Goal: Task Accomplishment & Management: Manage account settings

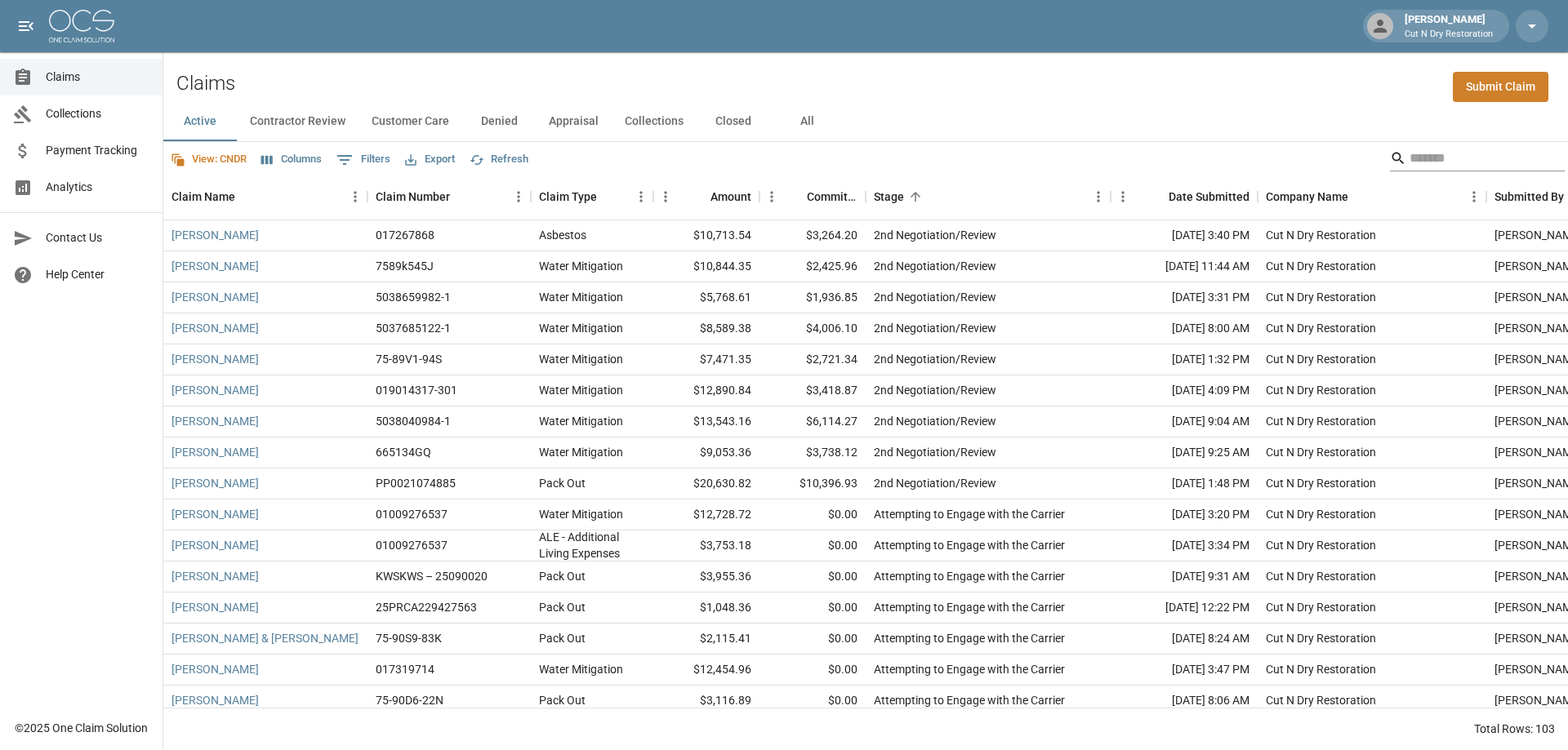
click at [1410, 161] on input "Search" at bounding box center [1476, 158] width 131 height 26
click at [799, 125] on button "All" at bounding box center [807, 121] width 73 height 39
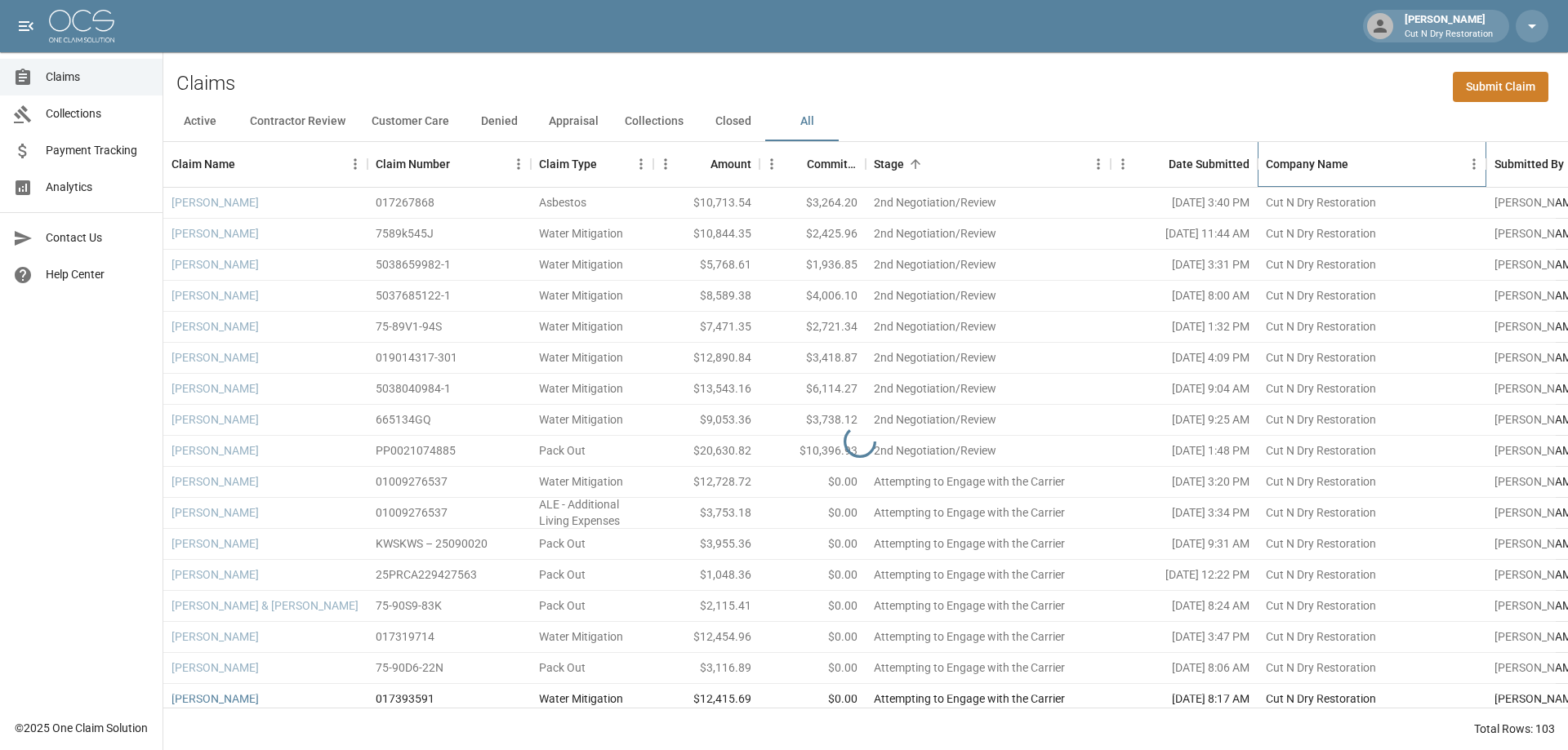
click at [1406, 161] on div "Company Name" at bounding box center [1364, 164] width 196 height 45
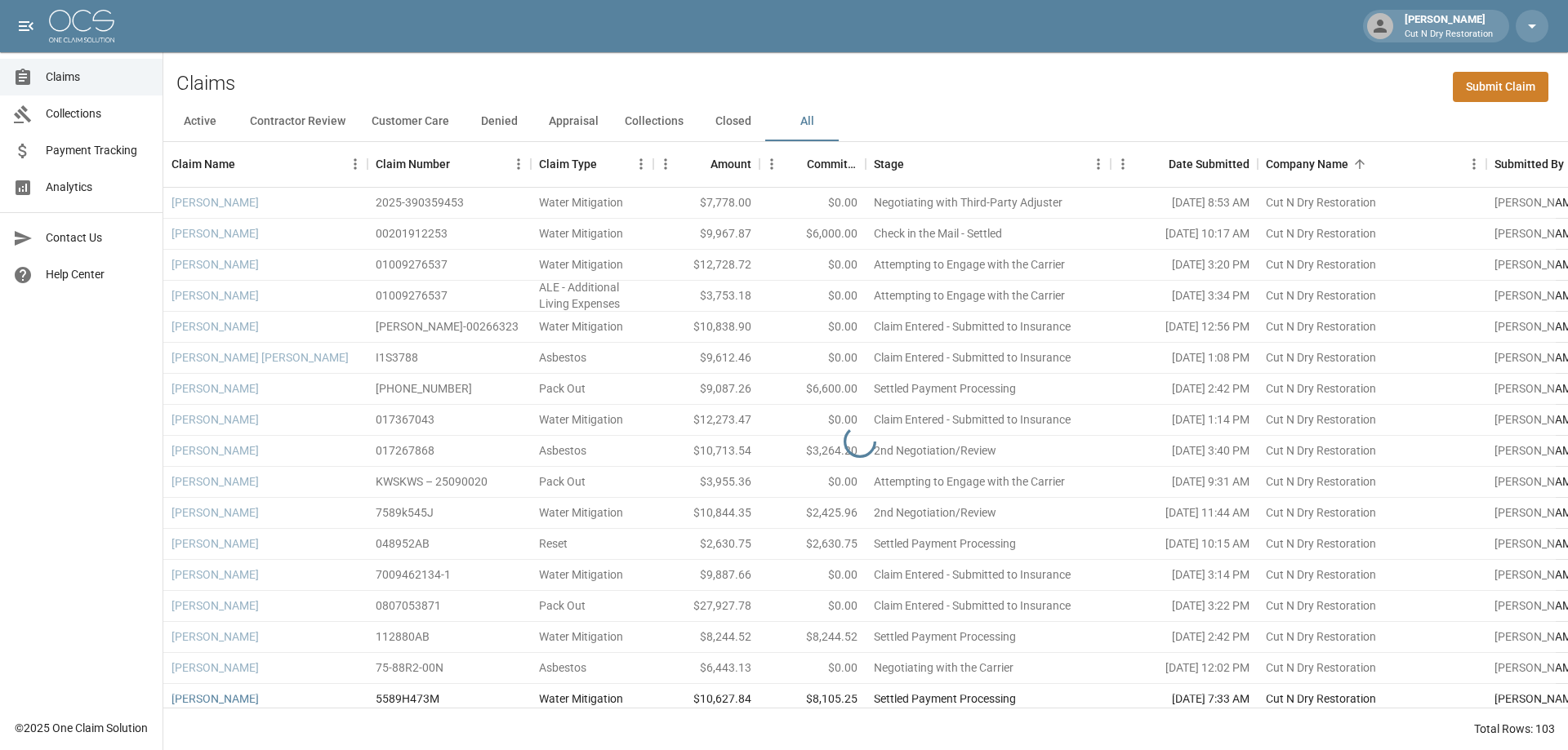
click at [1419, 120] on div "Active Contractor Review Customer Care Denied Appraisal Collections Closed All" at bounding box center [866, 121] width 1405 height 39
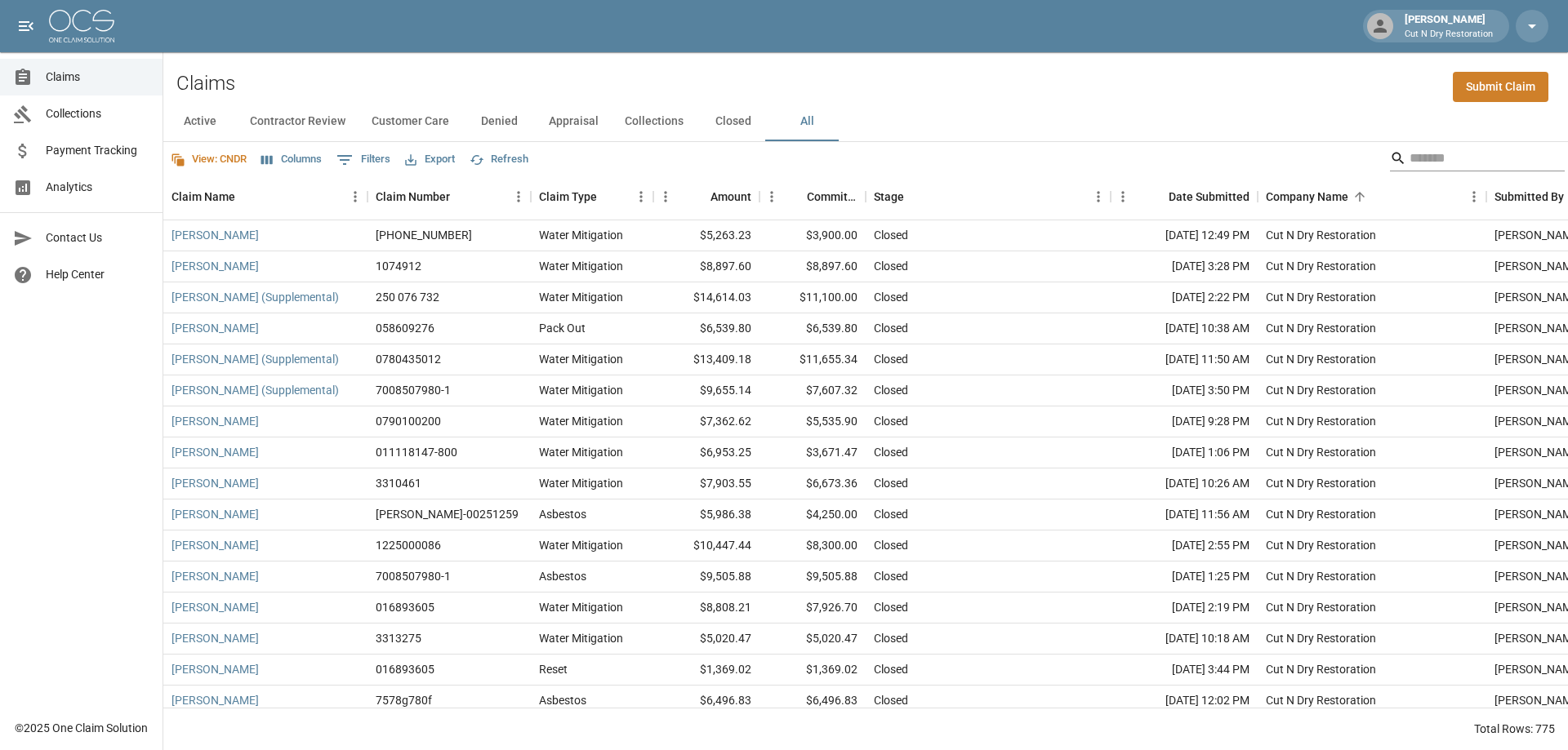
click at [1470, 156] on input "Search" at bounding box center [1476, 158] width 131 height 26
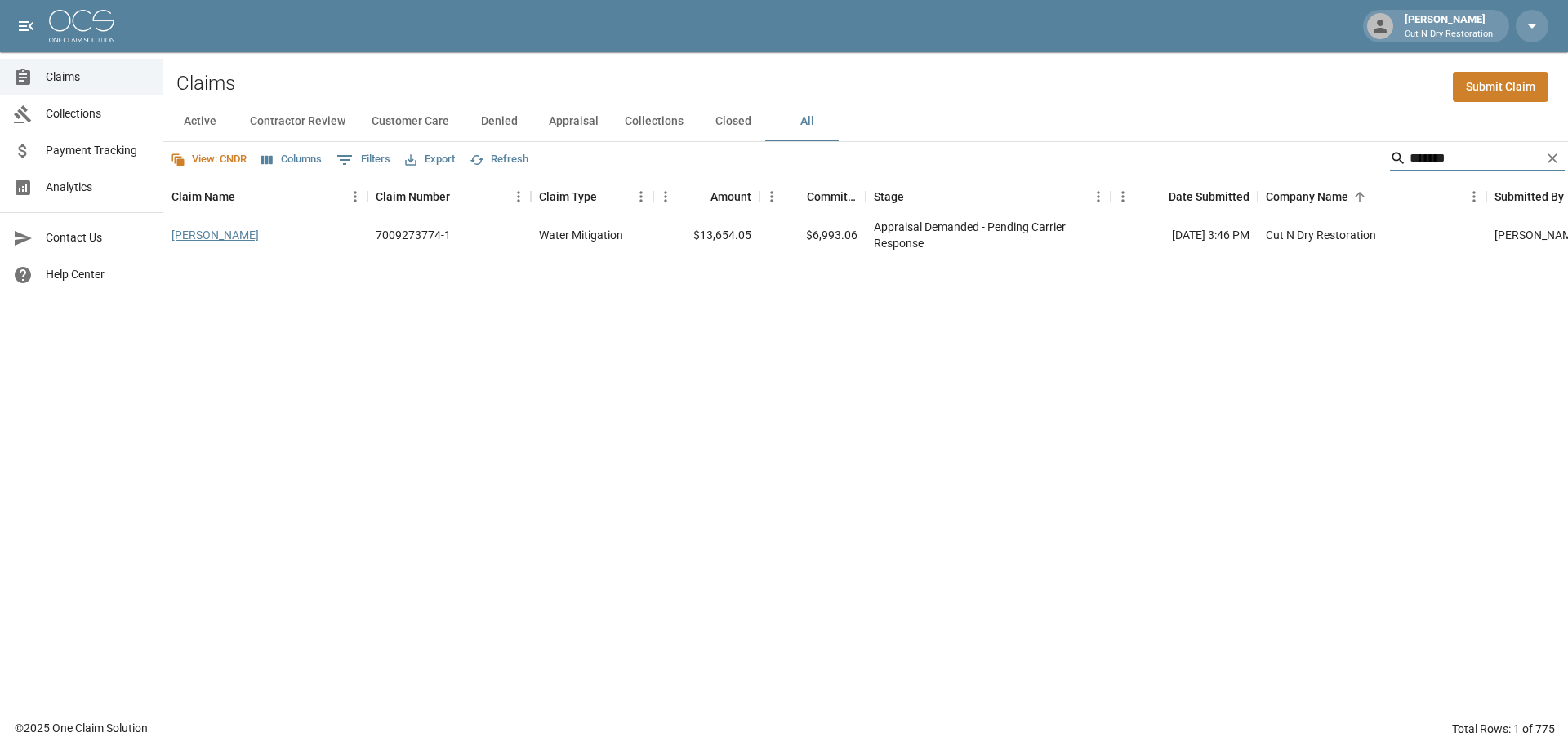
type input "*******"
click at [237, 236] on link "[PERSON_NAME]" at bounding box center [215, 236] width 87 height 16
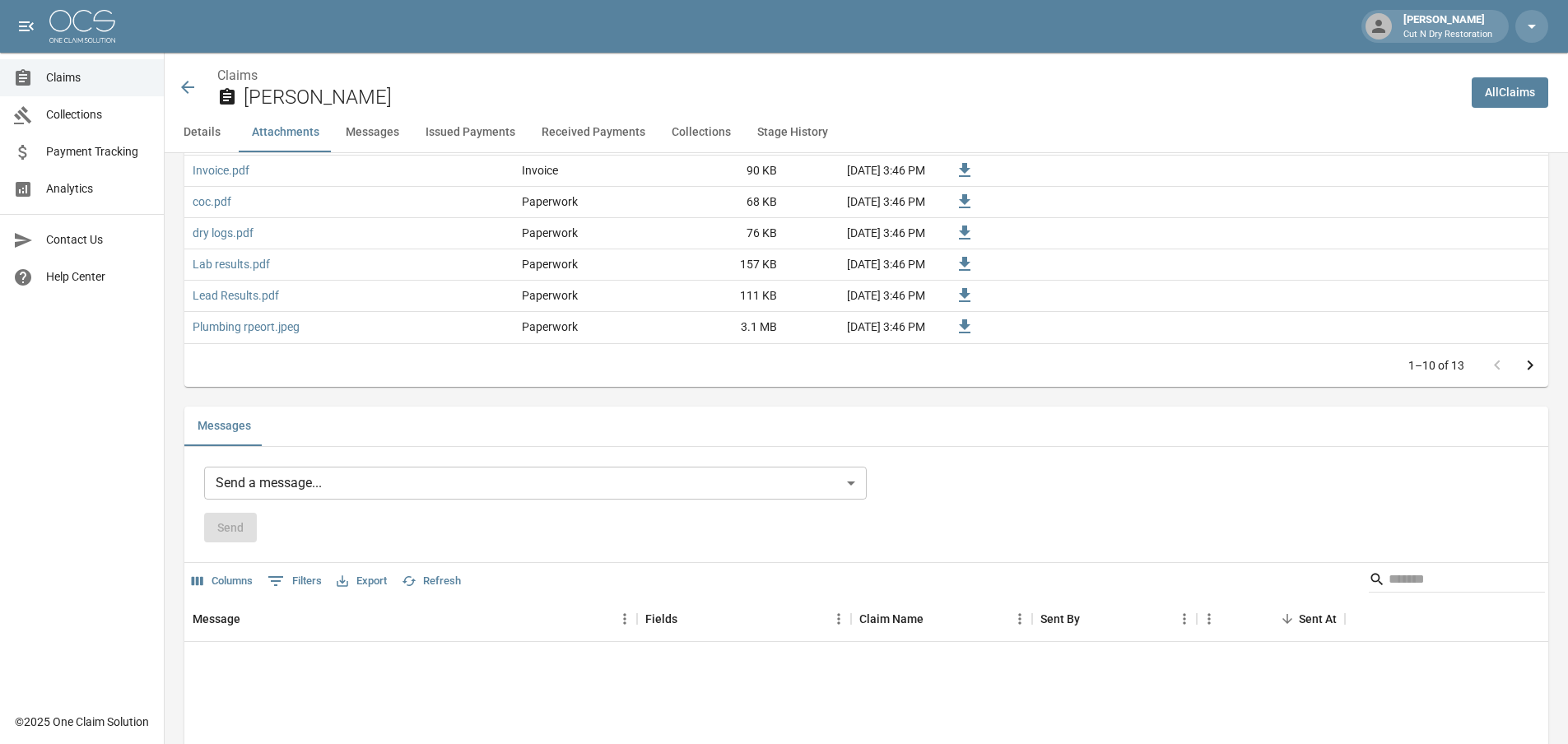
scroll to position [1563, 0]
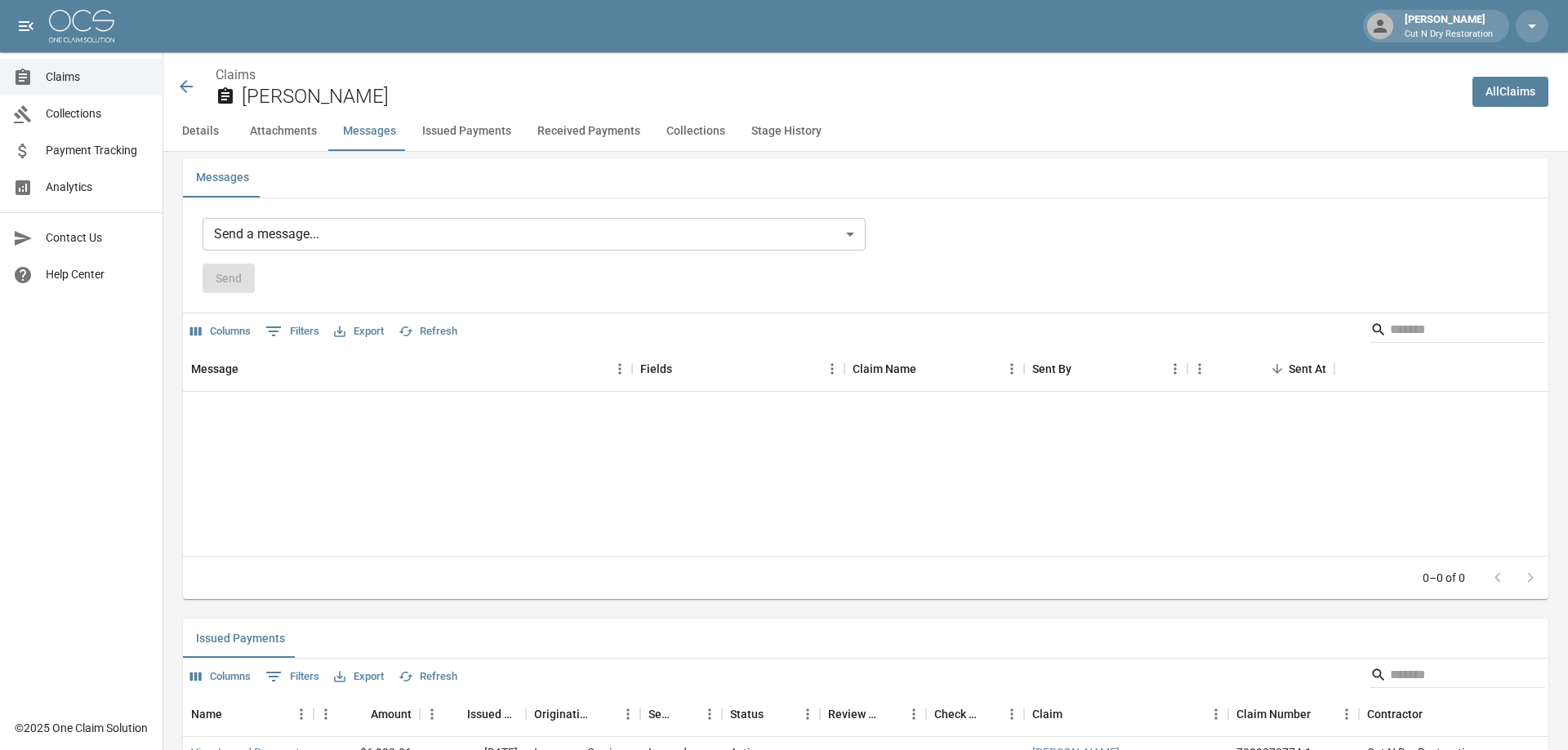
click at [459, 237] on body "[PERSON_NAME] Cut N Dry Restoration Claims Collections Payment Tracking Analyti…" at bounding box center [784, 424] width 1568 height 3949
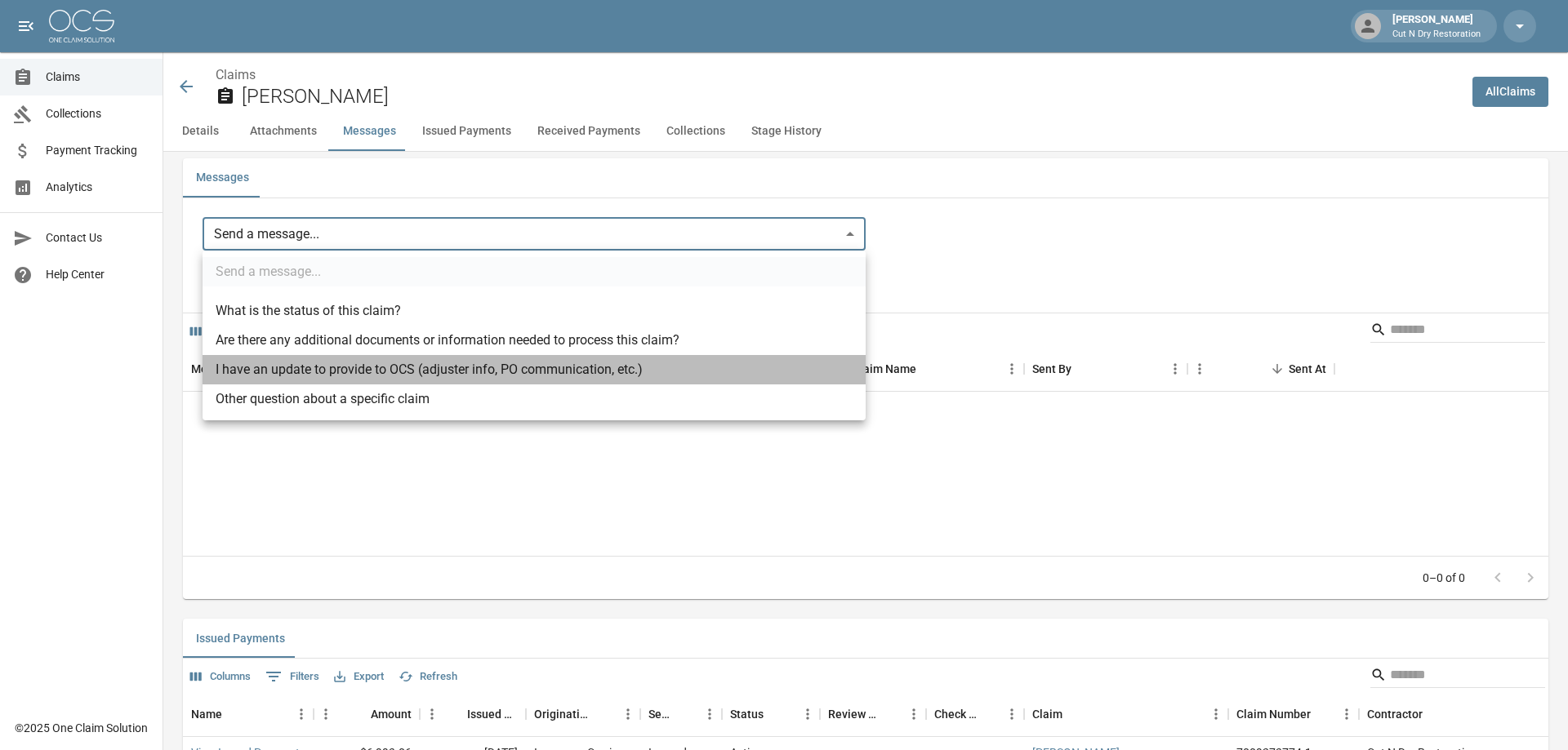
click at [410, 370] on li "I have an update to provide to OCS (adjuster info, PO communication, etc.)" at bounding box center [535, 370] width 663 height 29
type input "**********"
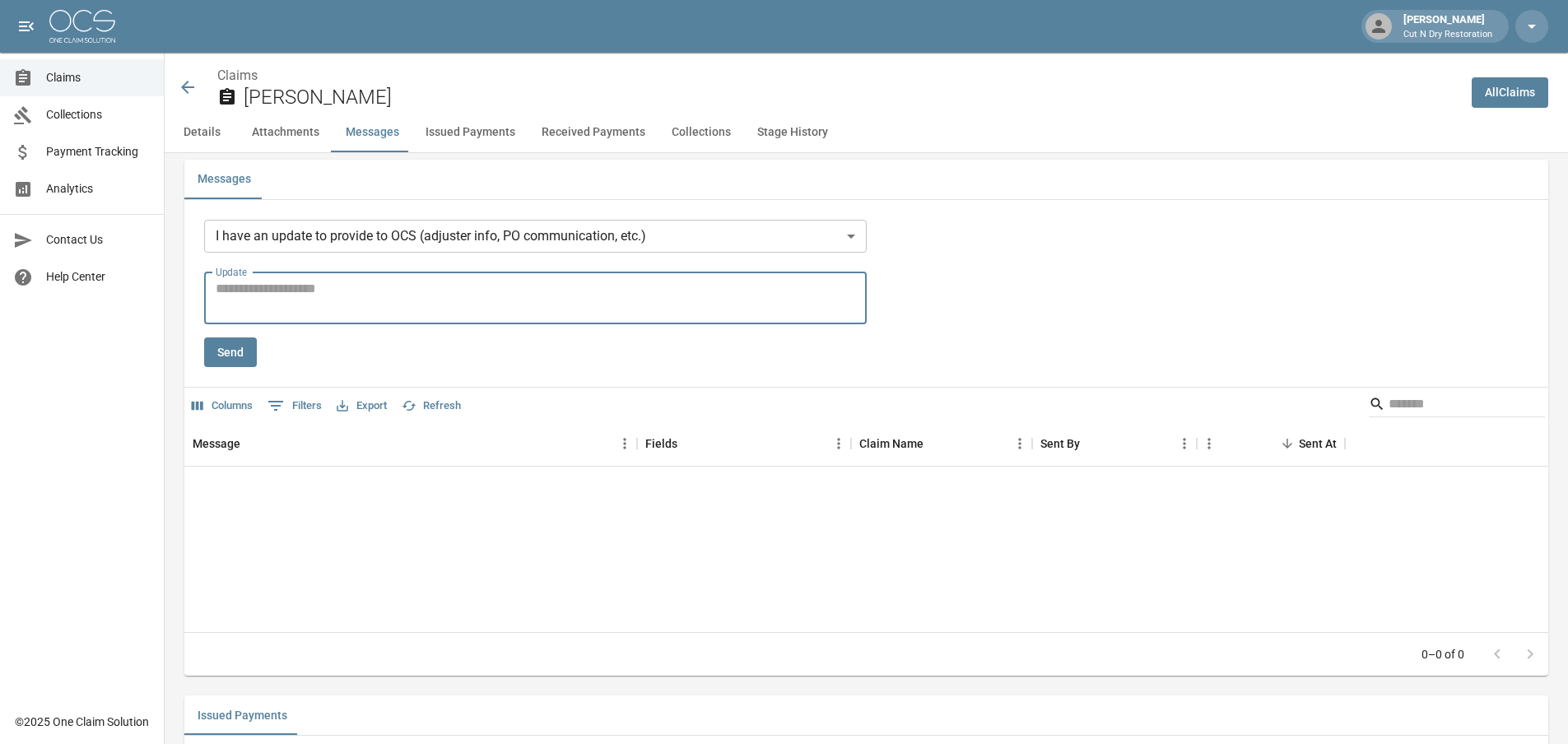
click at [401, 308] on textarea "Update" at bounding box center [535, 298] width 639 height 37
type textarea "**********"
click at [222, 350] on button "Send" at bounding box center [231, 352] width 53 height 30
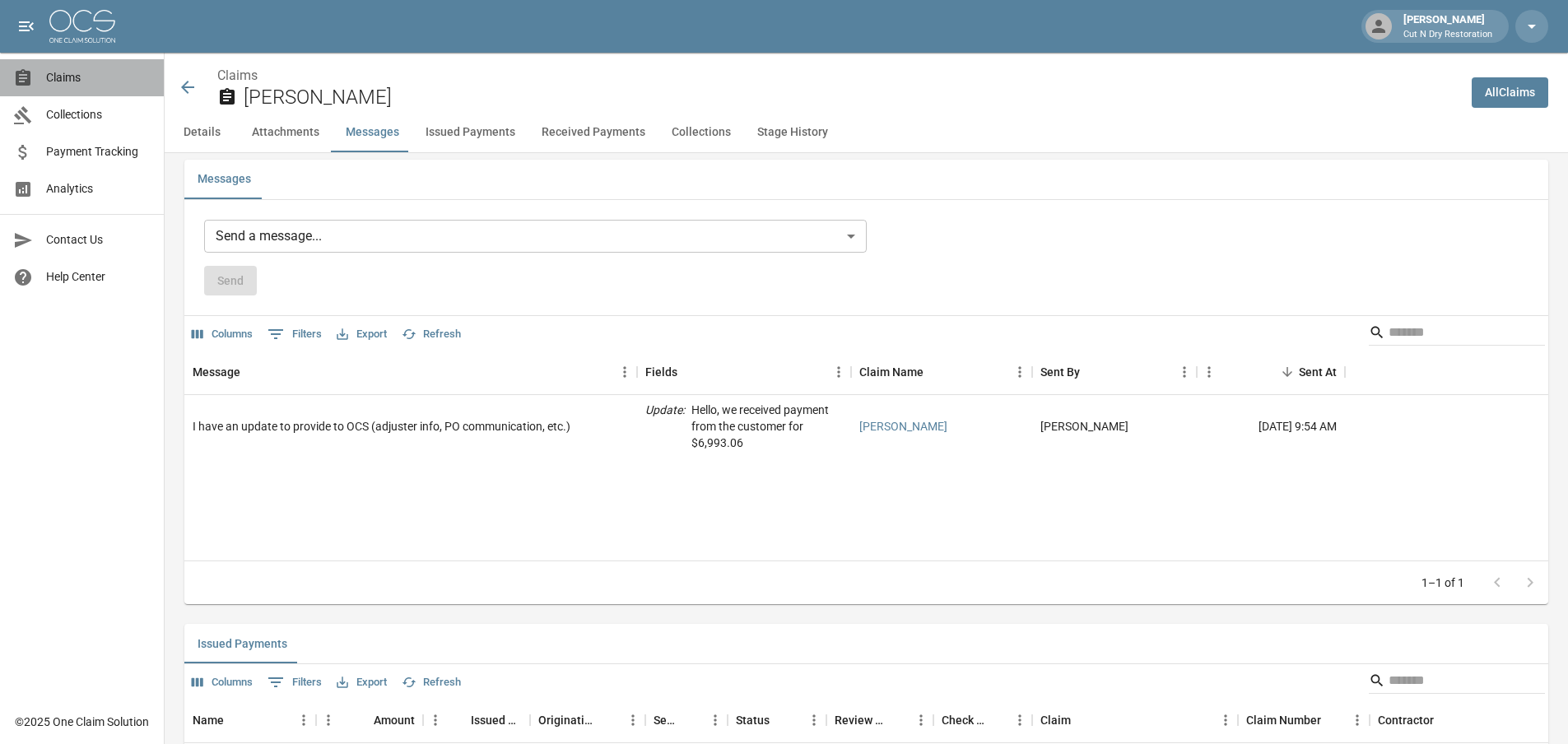
click at [62, 79] on span "Claims" at bounding box center [98, 78] width 104 height 17
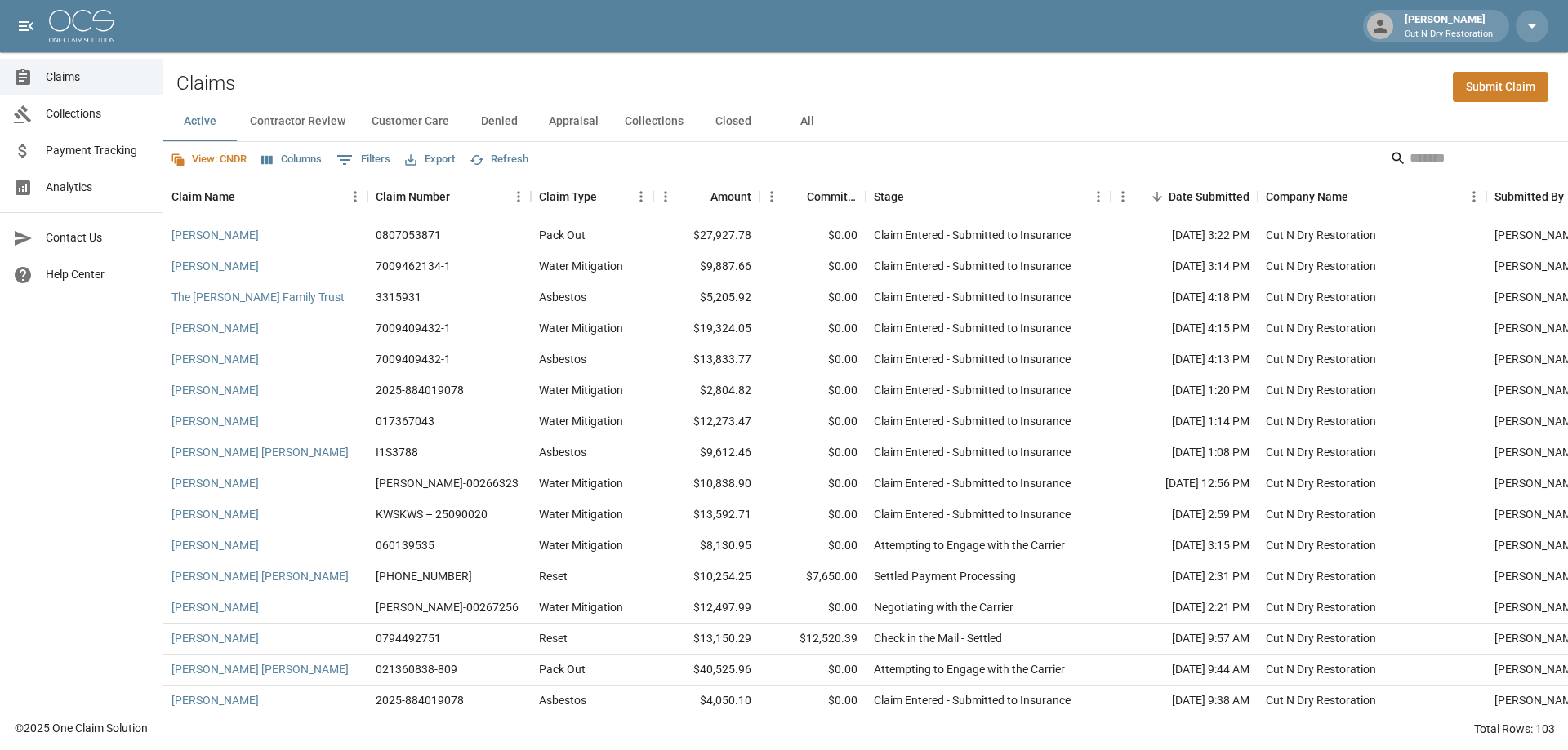
click at [808, 125] on button "All" at bounding box center [807, 121] width 73 height 39
click at [293, 158] on button "Columns" at bounding box center [292, 159] width 69 height 25
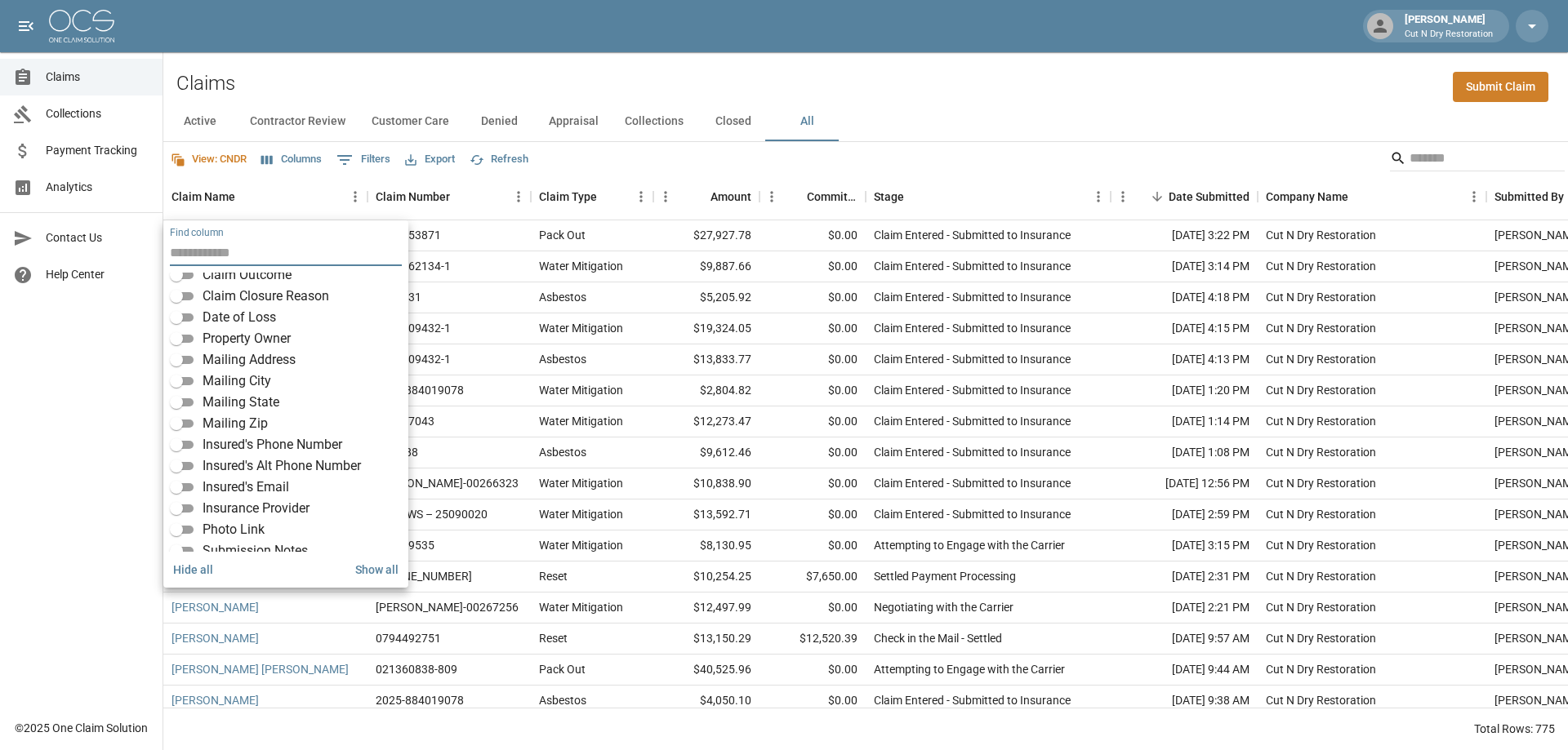
scroll to position [307, 0]
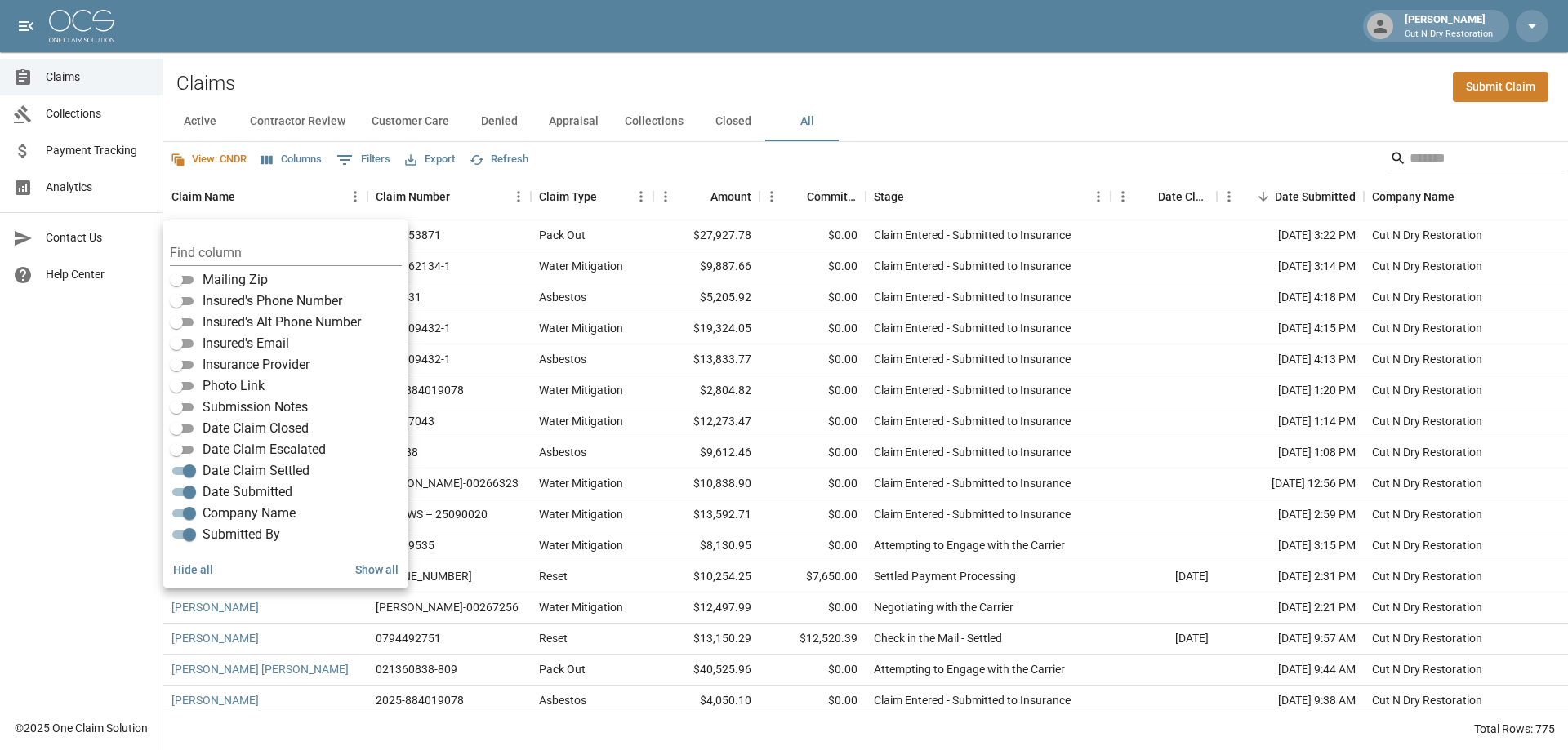
click at [438, 157] on button "Export" at bounding box center [431, 159] width 58 height 25
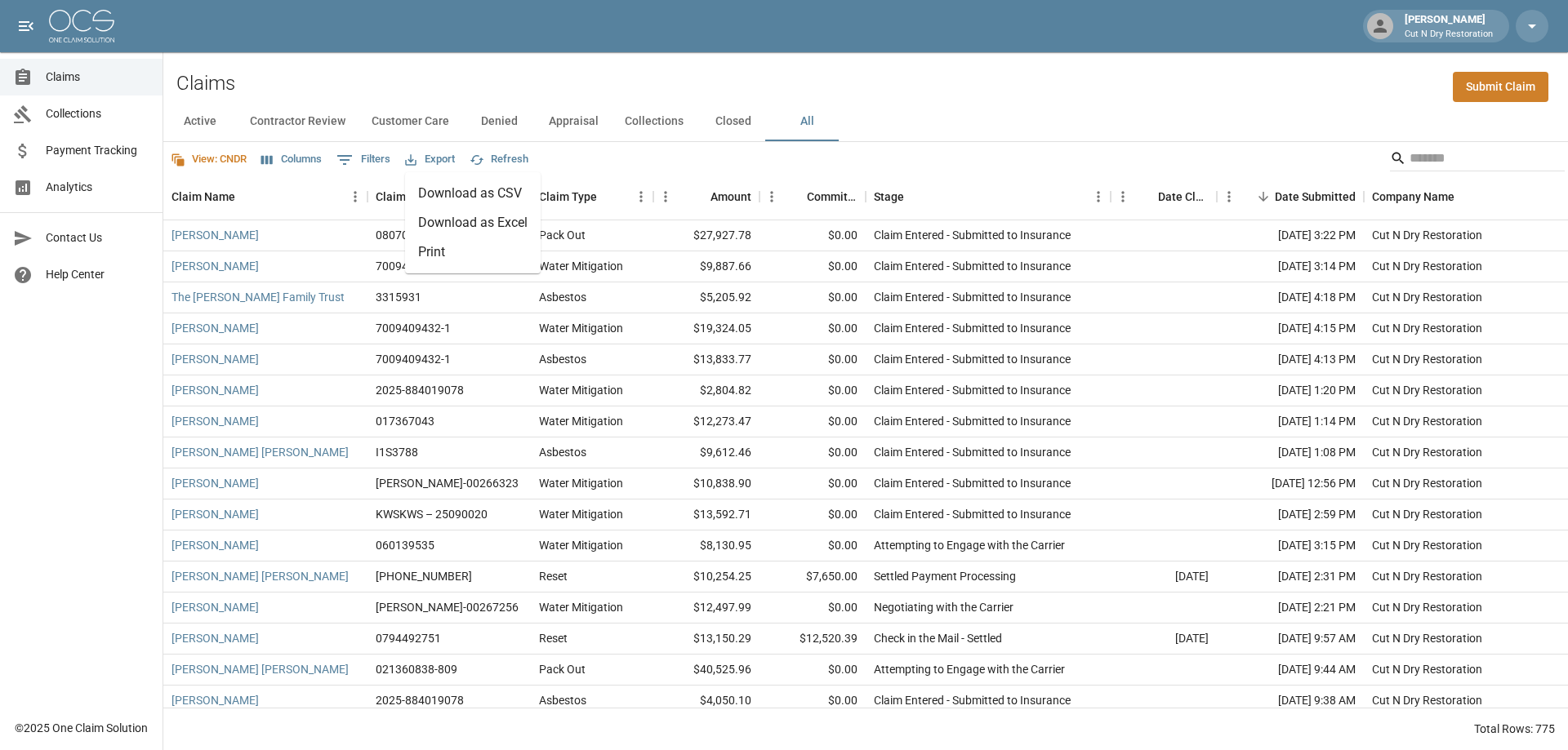
click at [462, 218] on li "Download as Excel" at bounding box center [473, 223] width 136 height 29
click at [1181, 197] on div "Date Claim Settled" at bounding box center [1184, 197] width 51 height 45
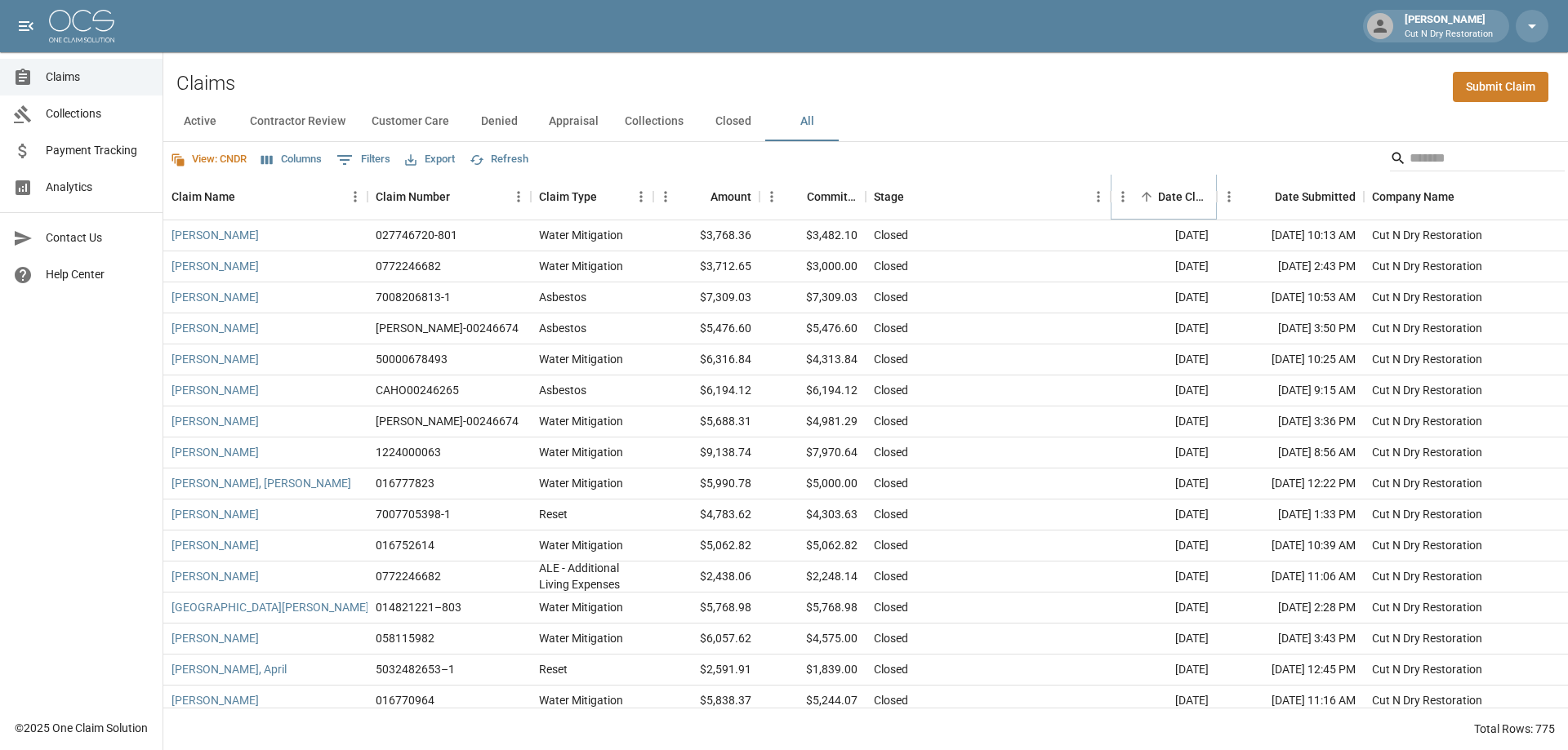
click at [1149, 197] on icon "Sort" at bounding box center [1147, 197] width 15 height 14
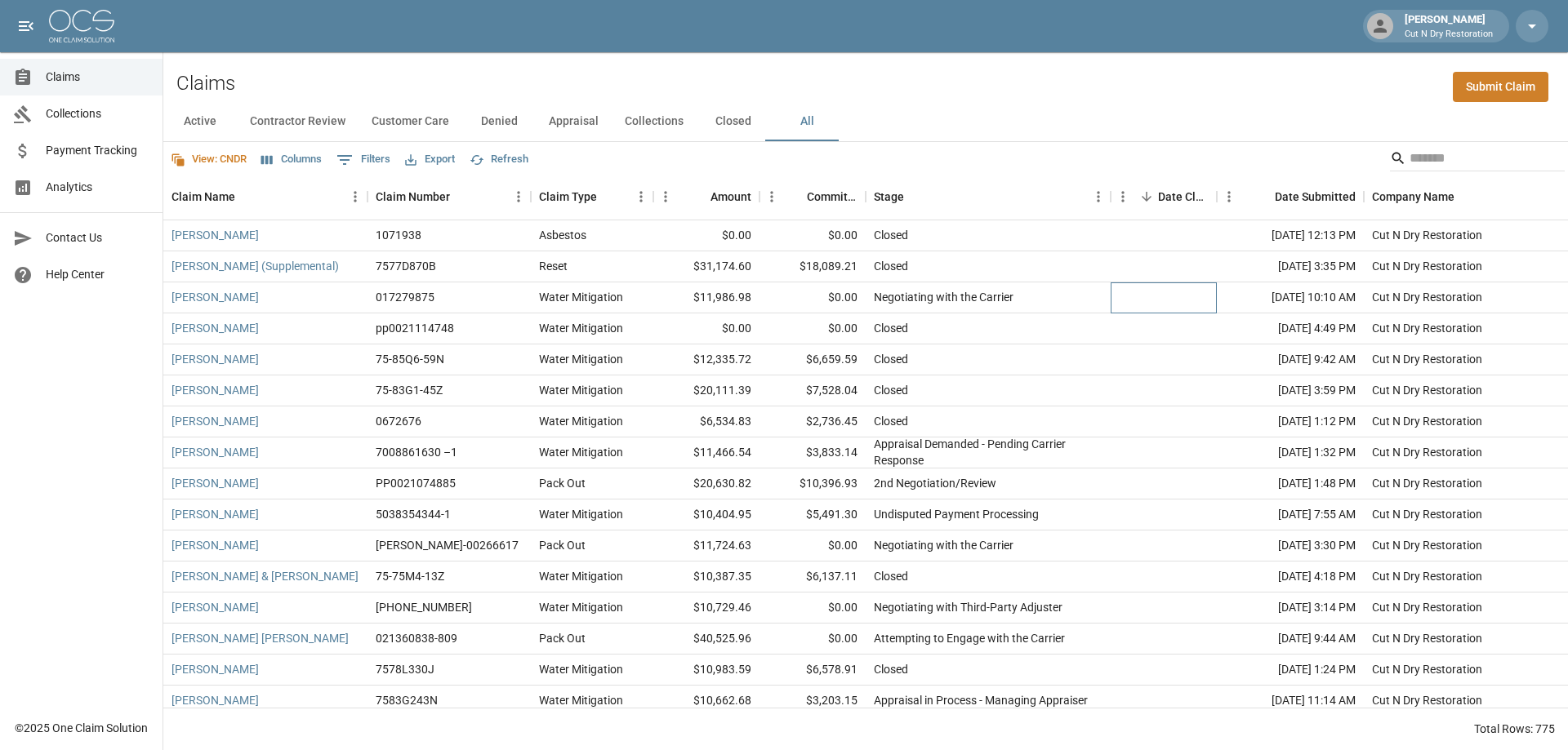
click at [1153, 311] on div at bounding box center [1164, 298] width 106 height 31
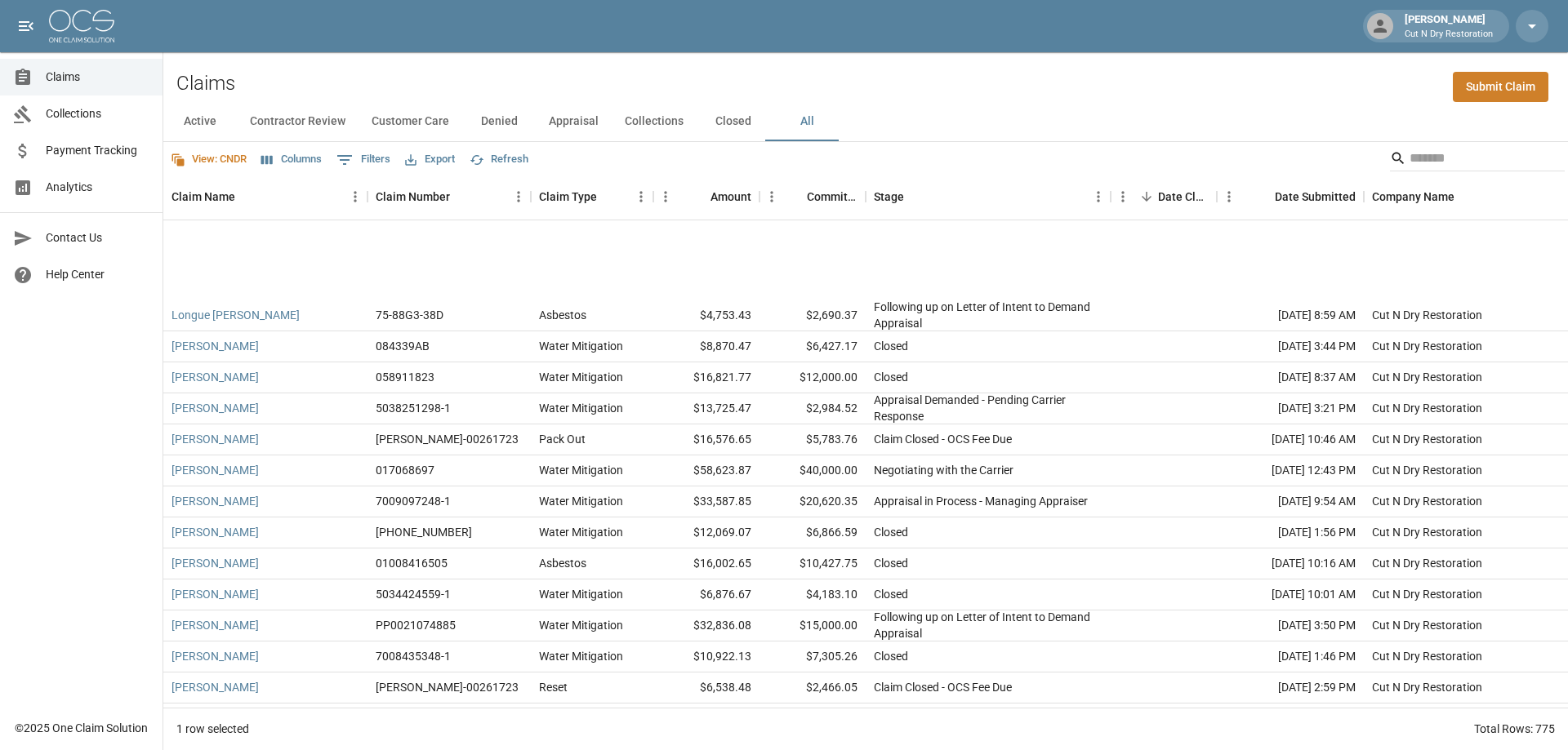
scroll to position [7265, 0]
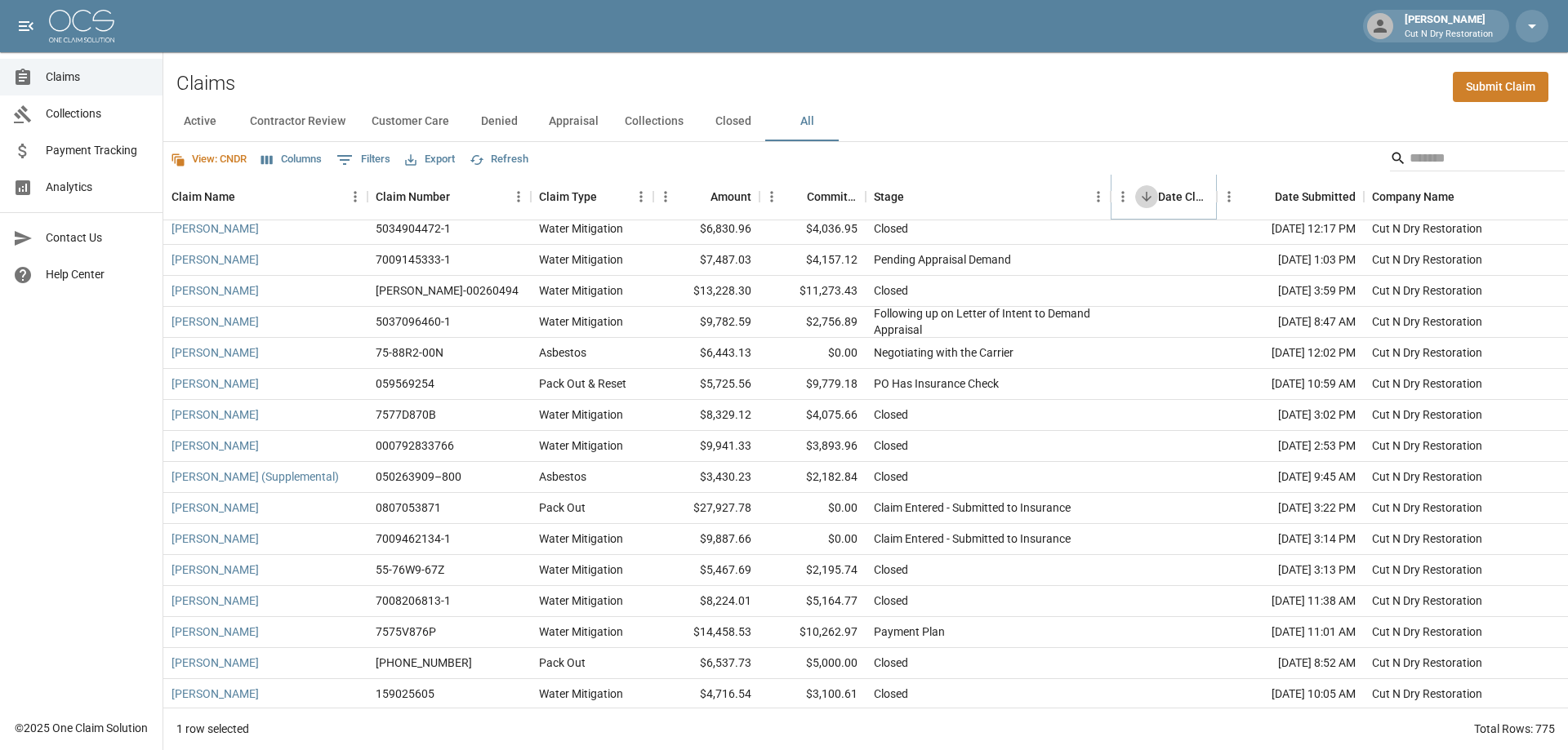
click at [1149, 199] on icon "Sort" at bounding box center [1147, 197] width 10 height 10
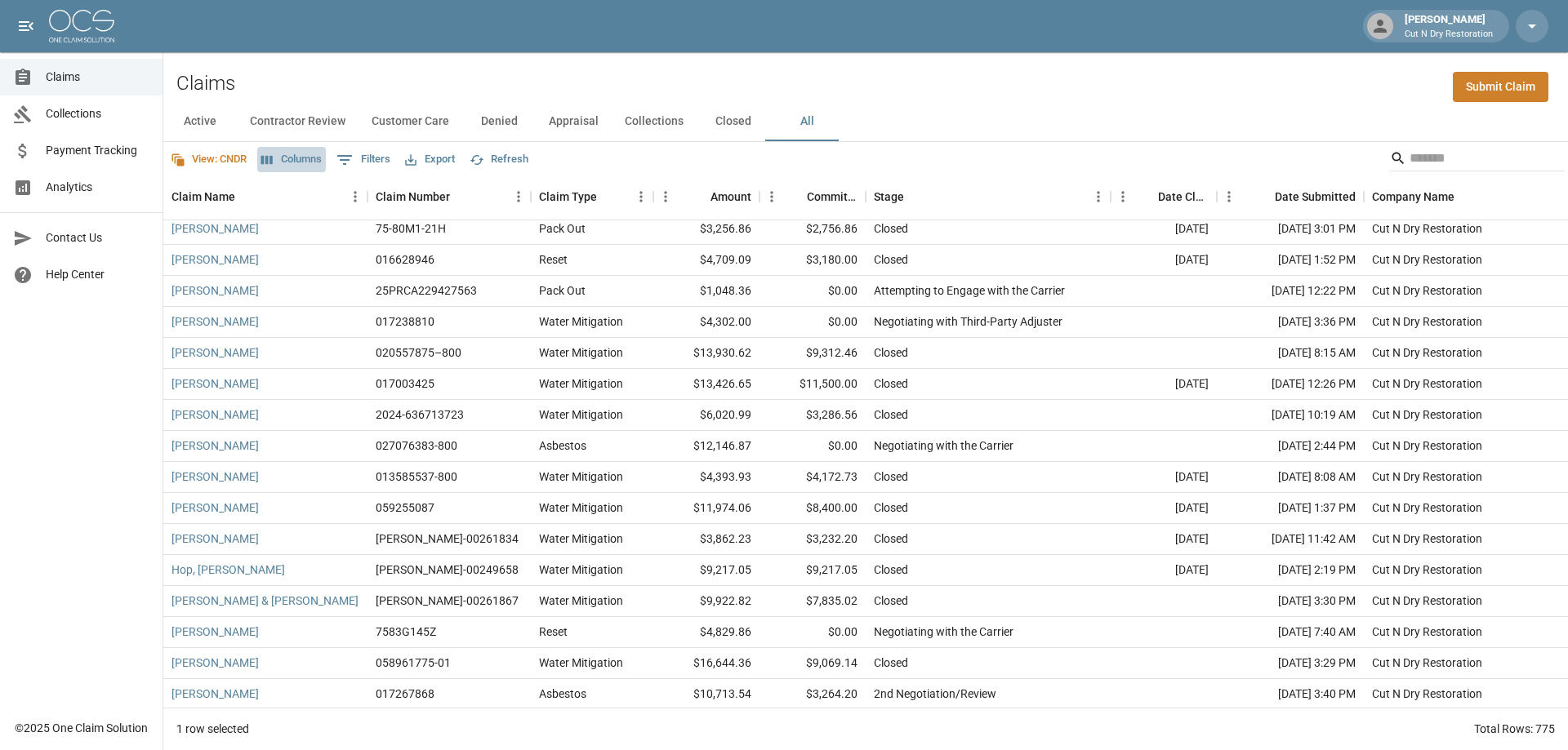
click at [290, 158] on button "Columns" at bounding box center [292, 159] width 69 height 25
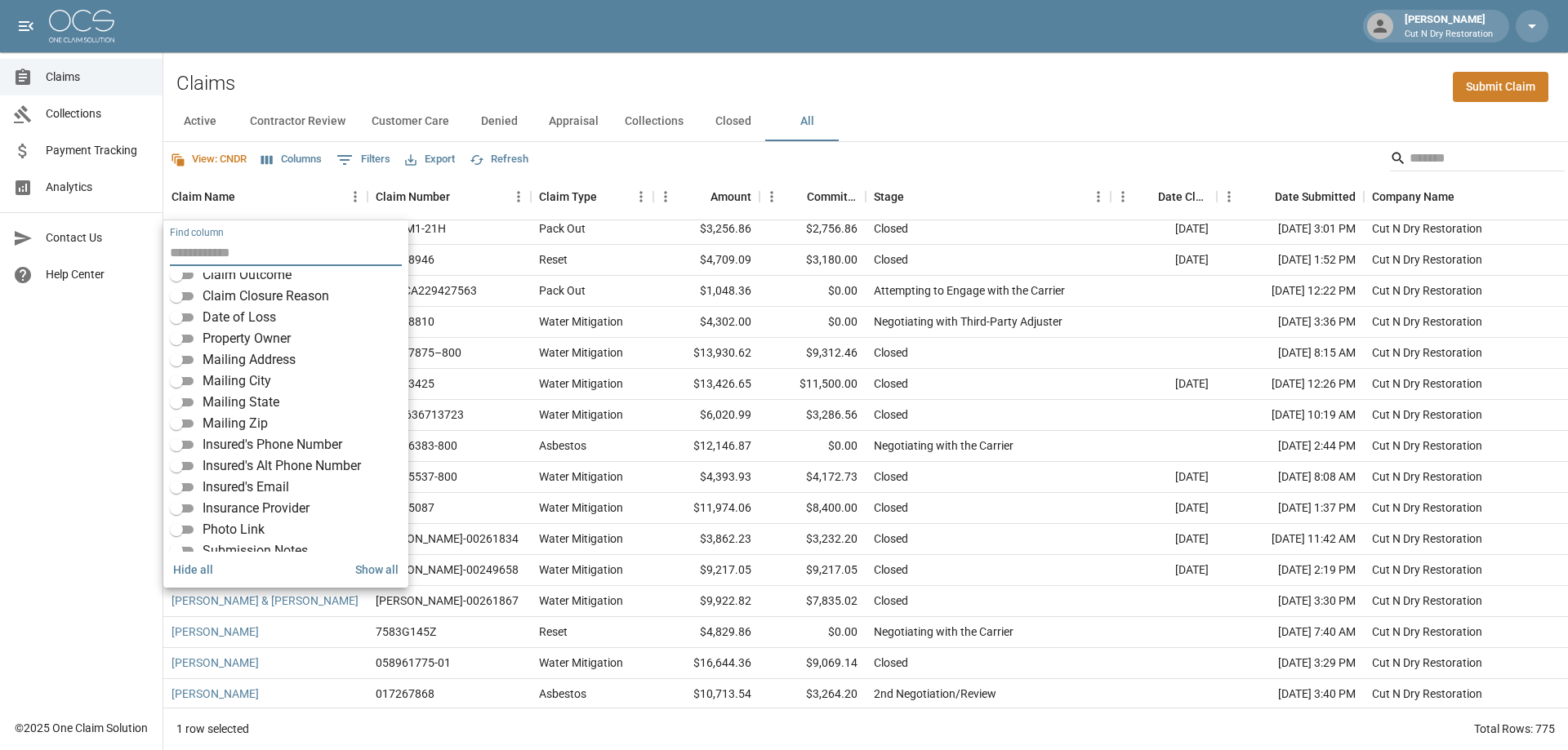
scroll to position [307, 0]
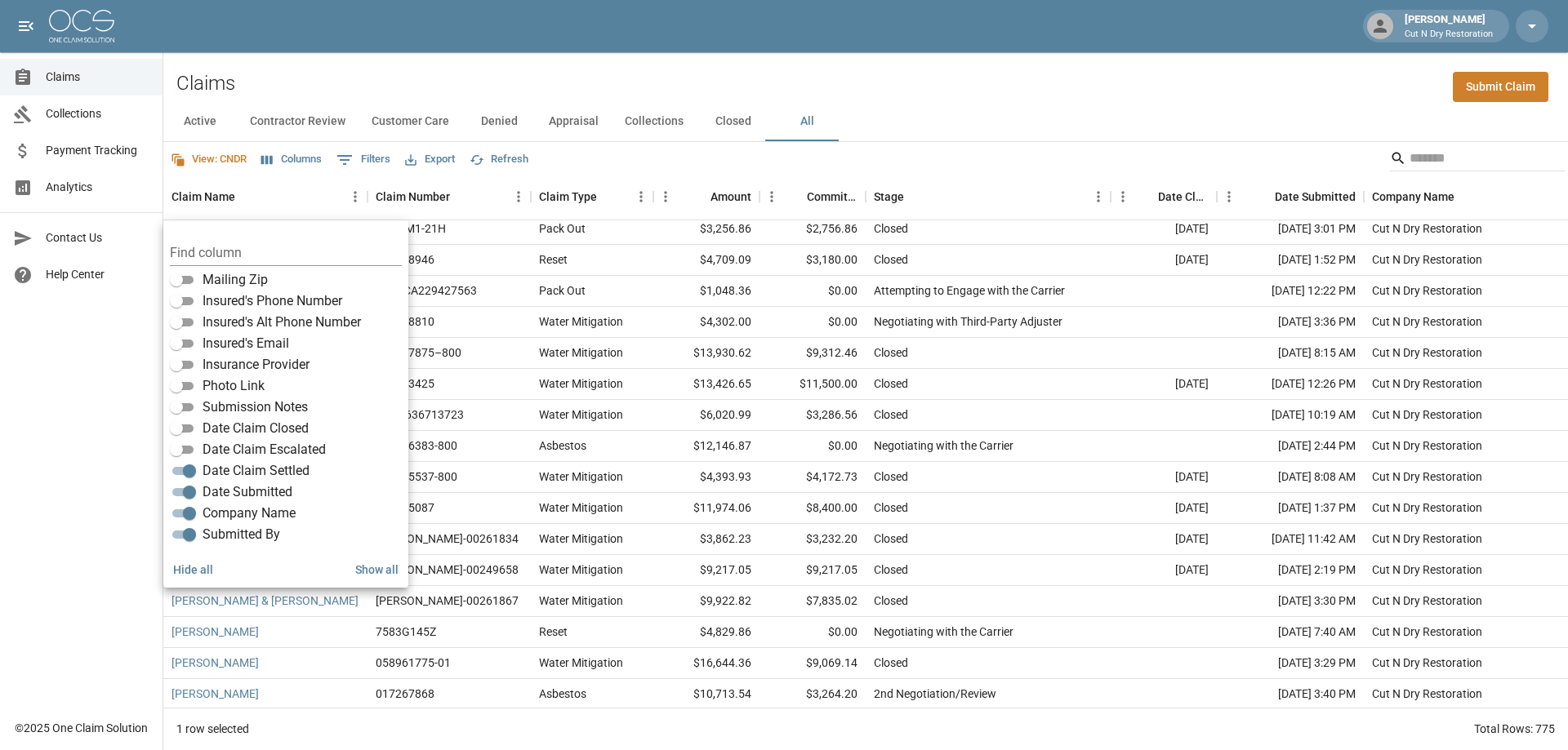
click at [1026, 168] on div "View: CNDR Columns 0 Filters Export Refresh" at bounding box center [866, 159] width 1405 height 33
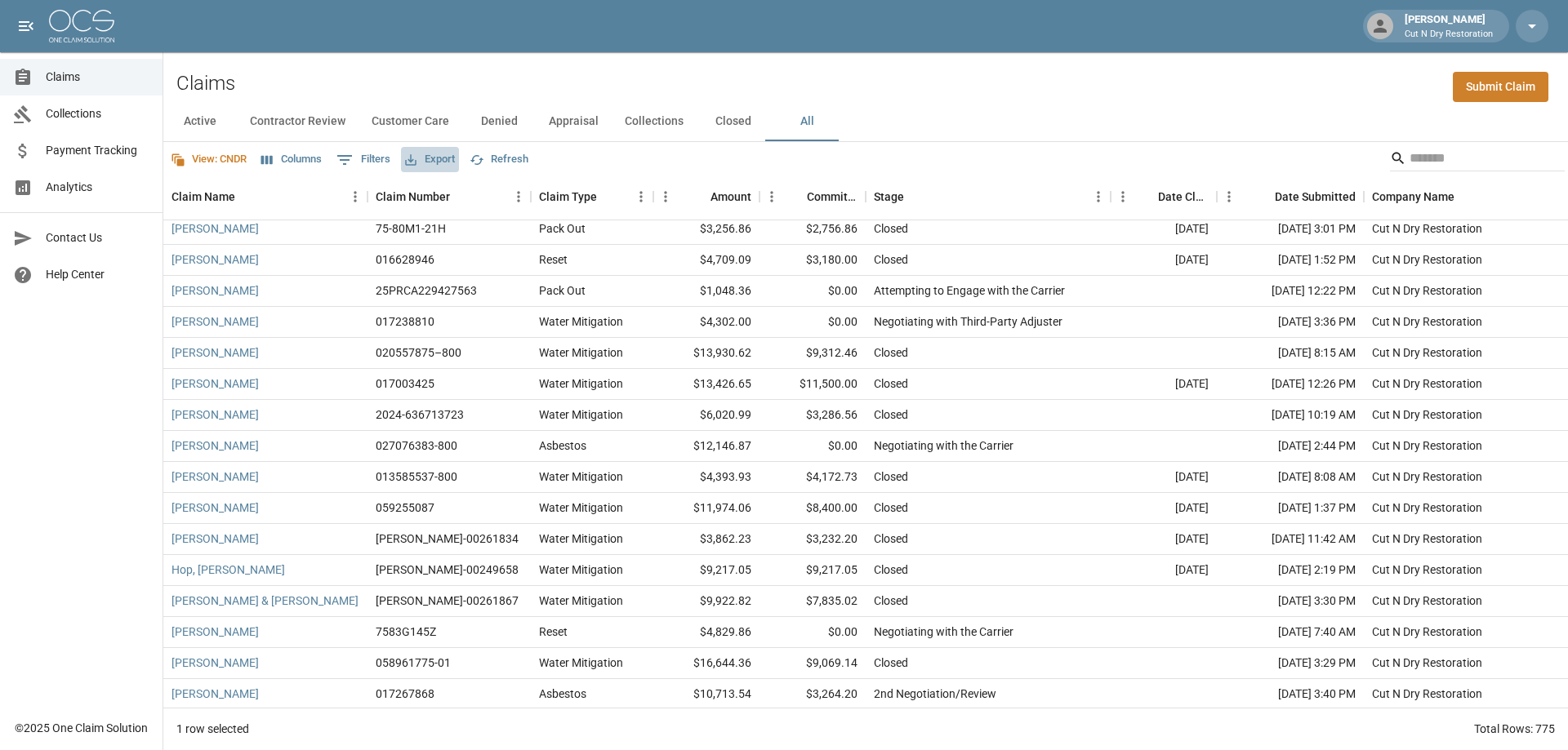
click at [442, 161] on button "Export" at bounding box center [431, 159] width 58 height 25
click at [488, 223] on li "Download as Excel" at bounding box center [473, 223] width 136 height 29
click at [1168, 192] on div "Date Claim Settled" at bounding box center [1184, 197] width 51 height 45
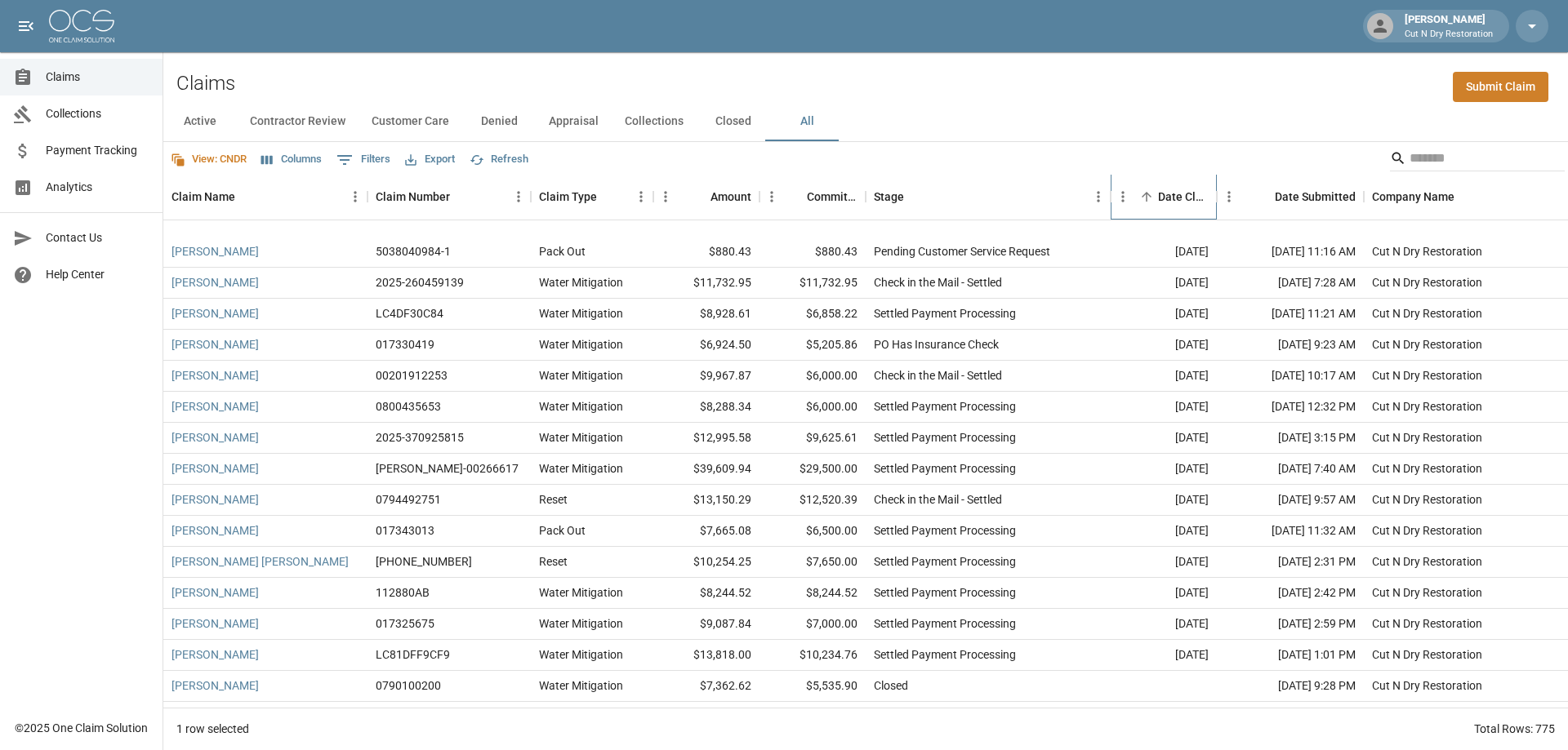
scroll to position [14832, 0]
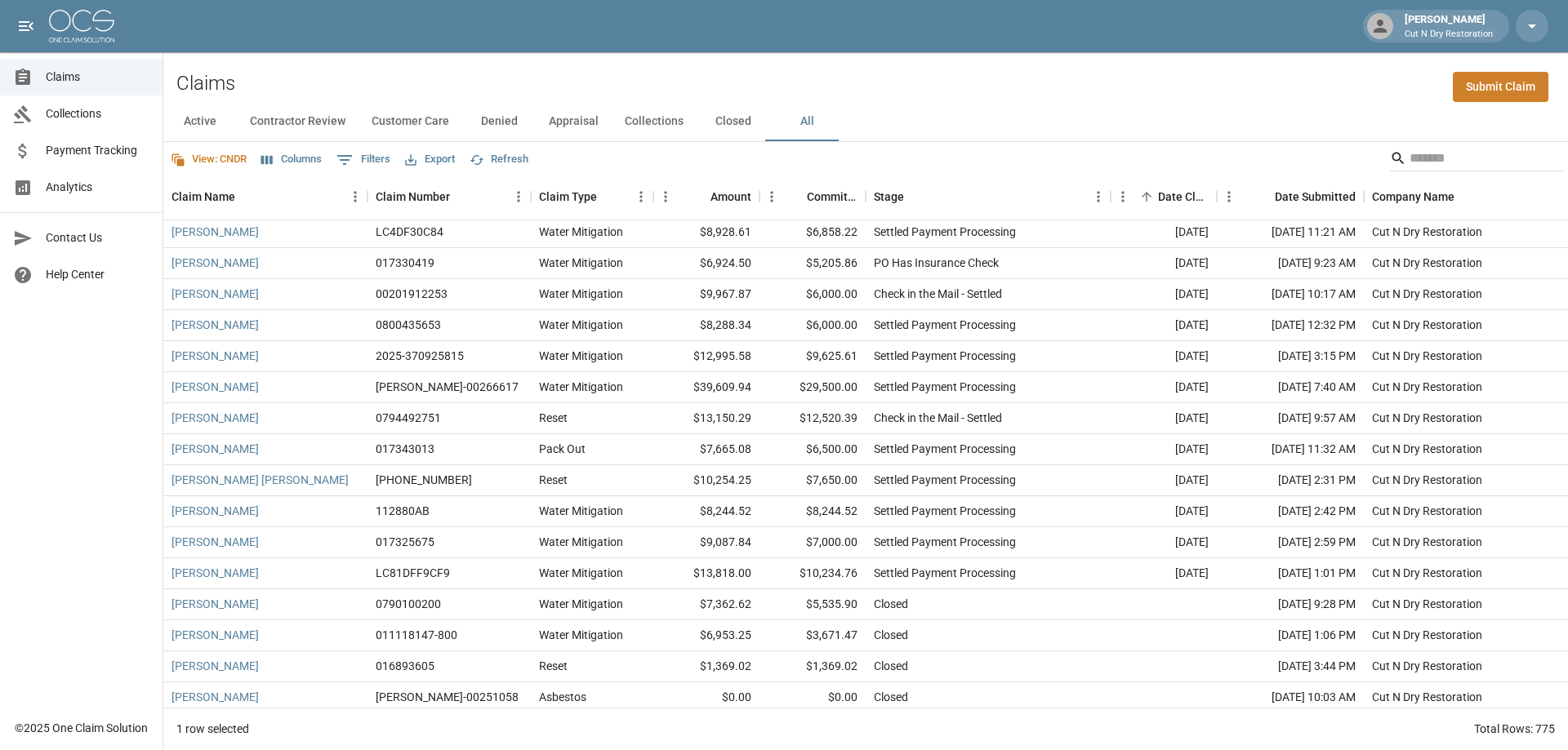
click at [443, 157] on button "Export" at bounding box center [431, 159] width 58 height 25
click at [448, 223] on li "Download as Excel" at bounding box center [473, 223] width 136 height 29
click at [499, 160] on button "Refresh" at bounding box center [499, 159] width 67 height 25
click at [434, 156] on button "Export" at bounding box center [431, 159] width 58 height 25
click at [485, 224] on li "Download as Excel" at bounding box center [473, 223] width 136 height 29
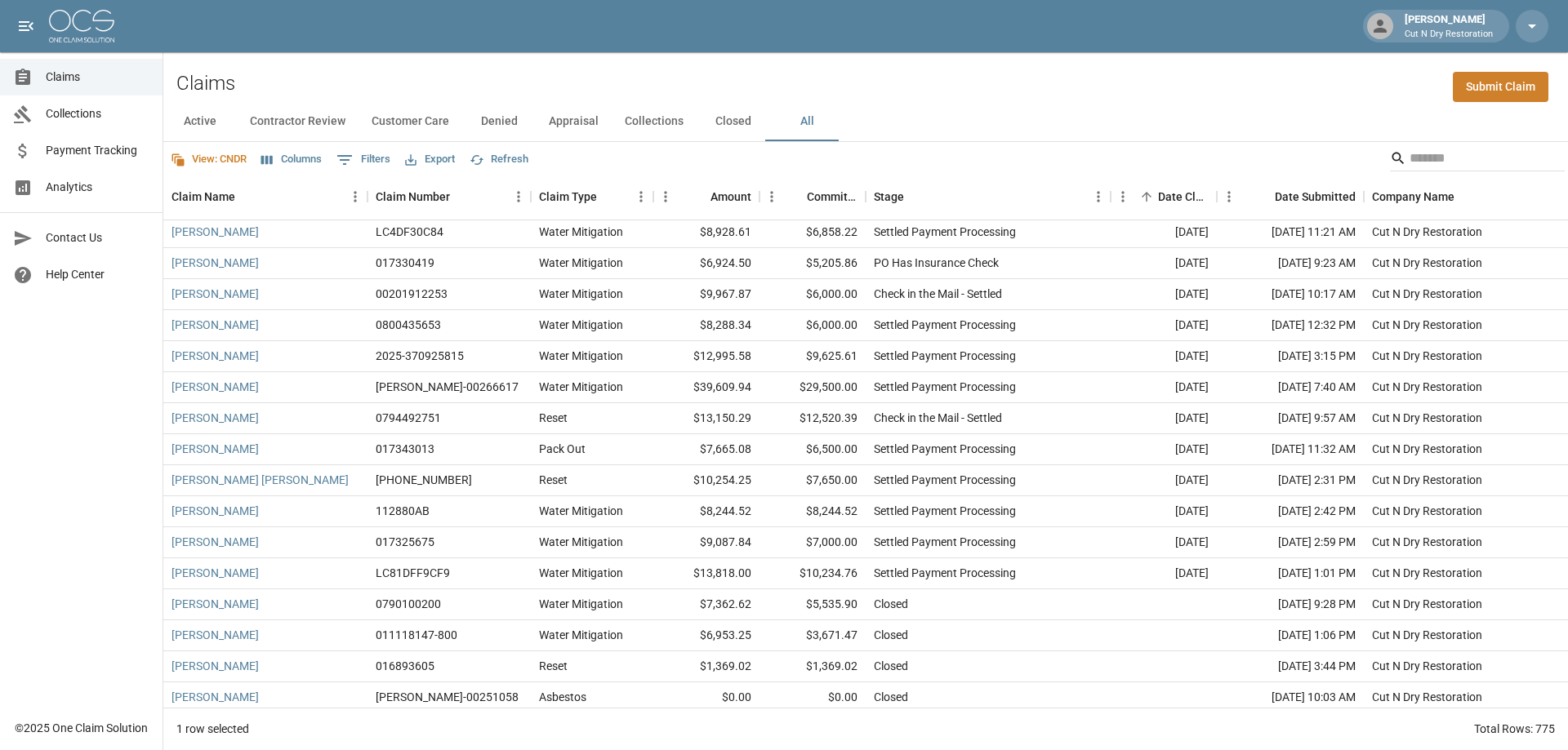
click at [1162, 98] on div "Claims Submit Claim" at bounding box center [866, 77] width 1405 height 50
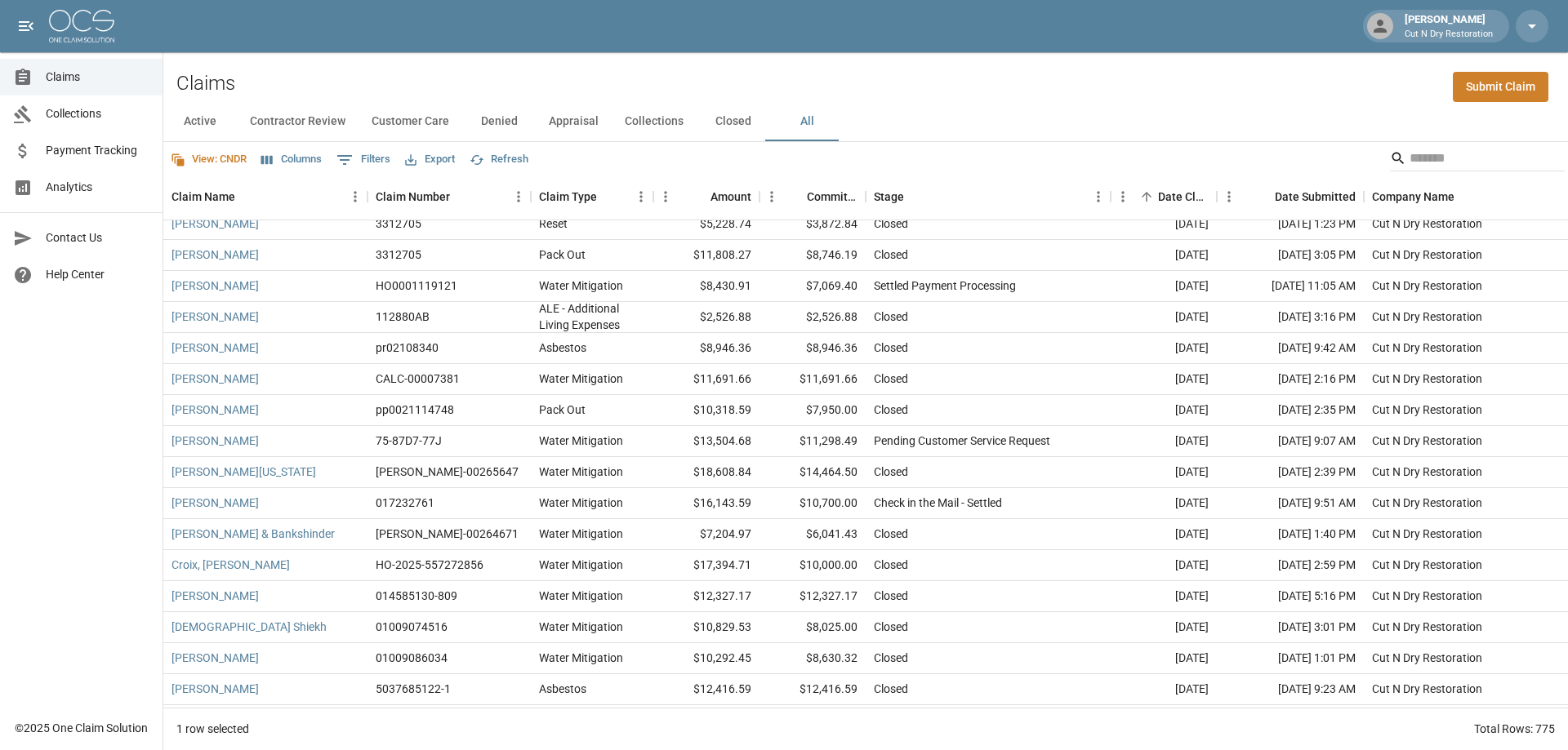
scroll to position [13199, 0]
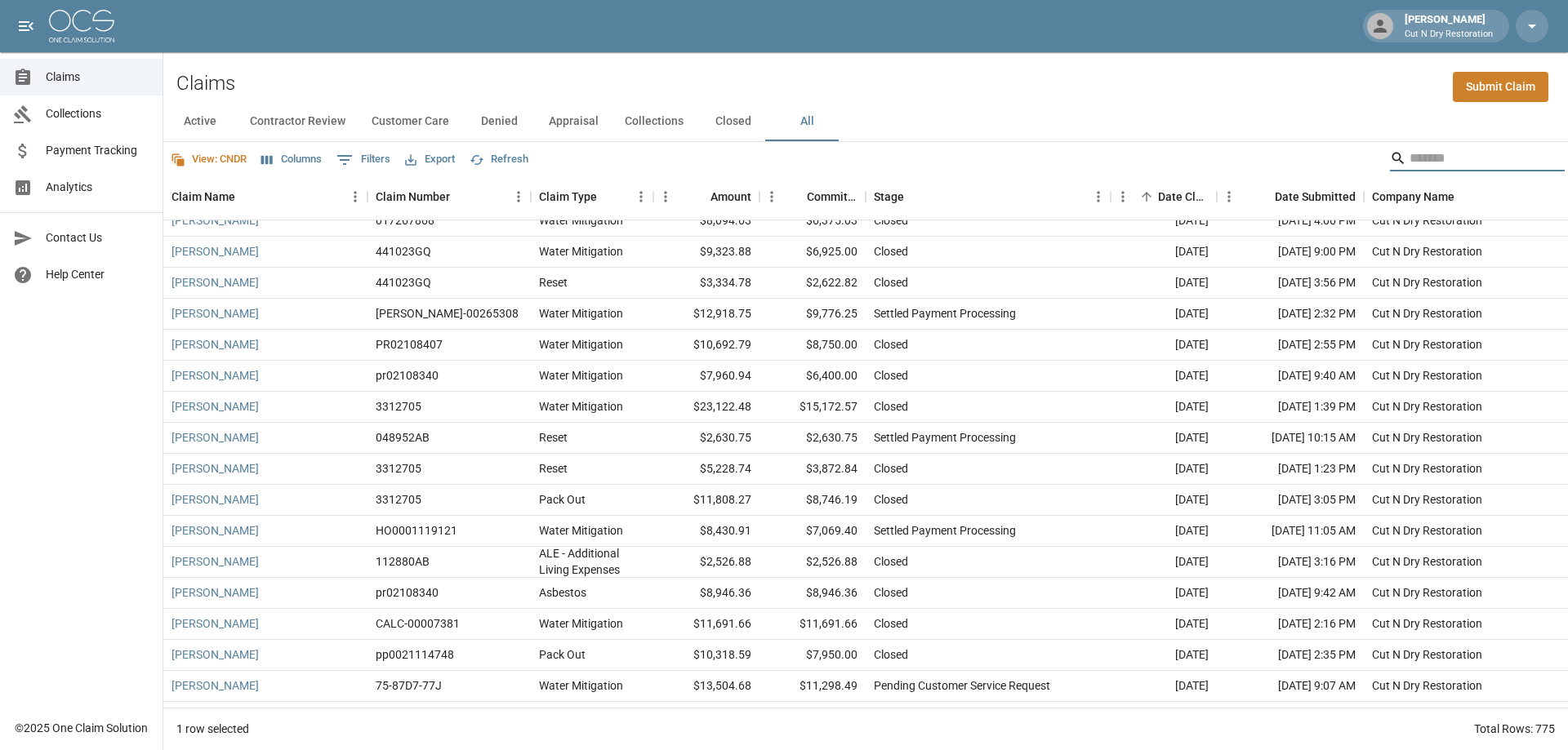
click at [1458, 164] on input "Search" at bounding box center [1476, 158] width 131 height 26
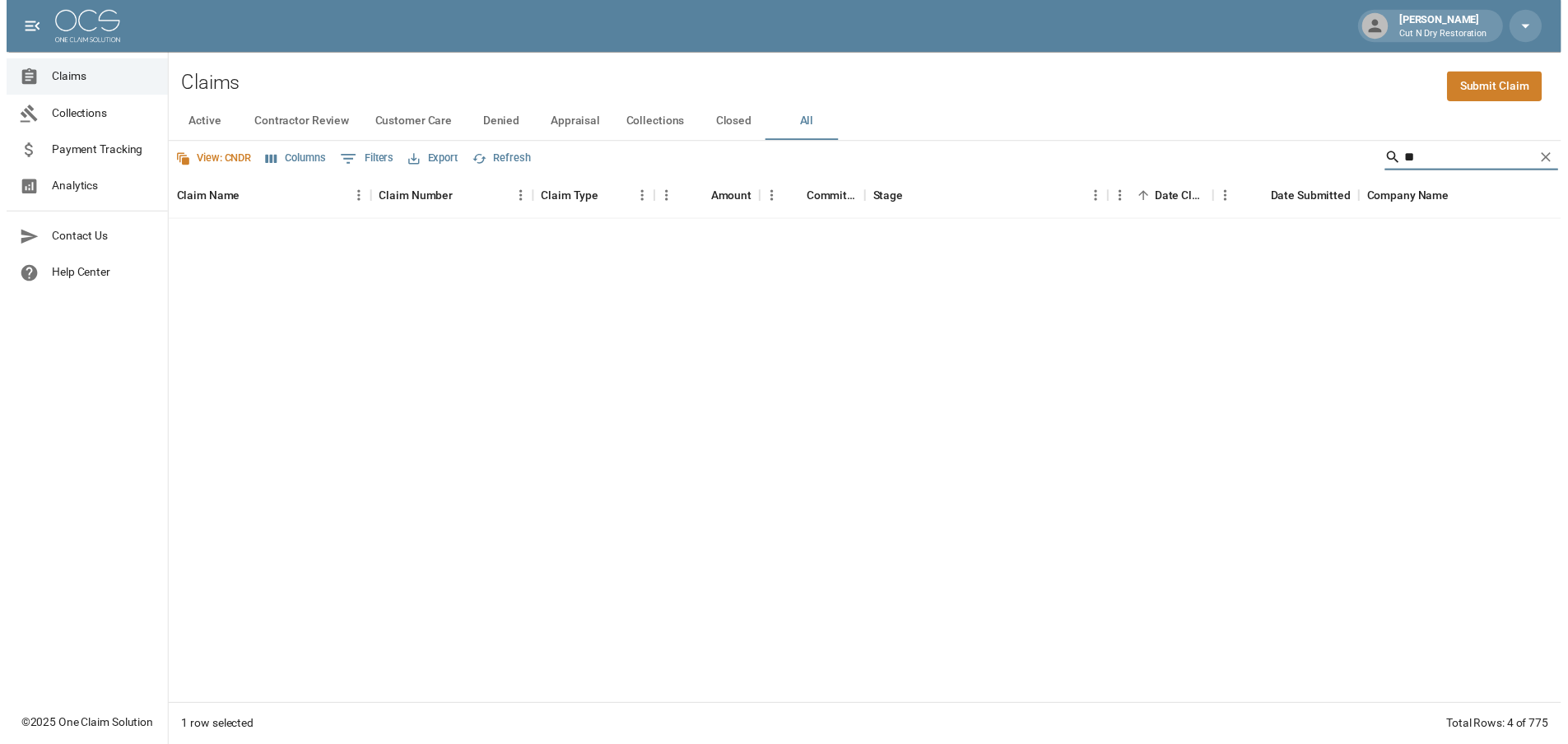
scroll to position [0, 0]
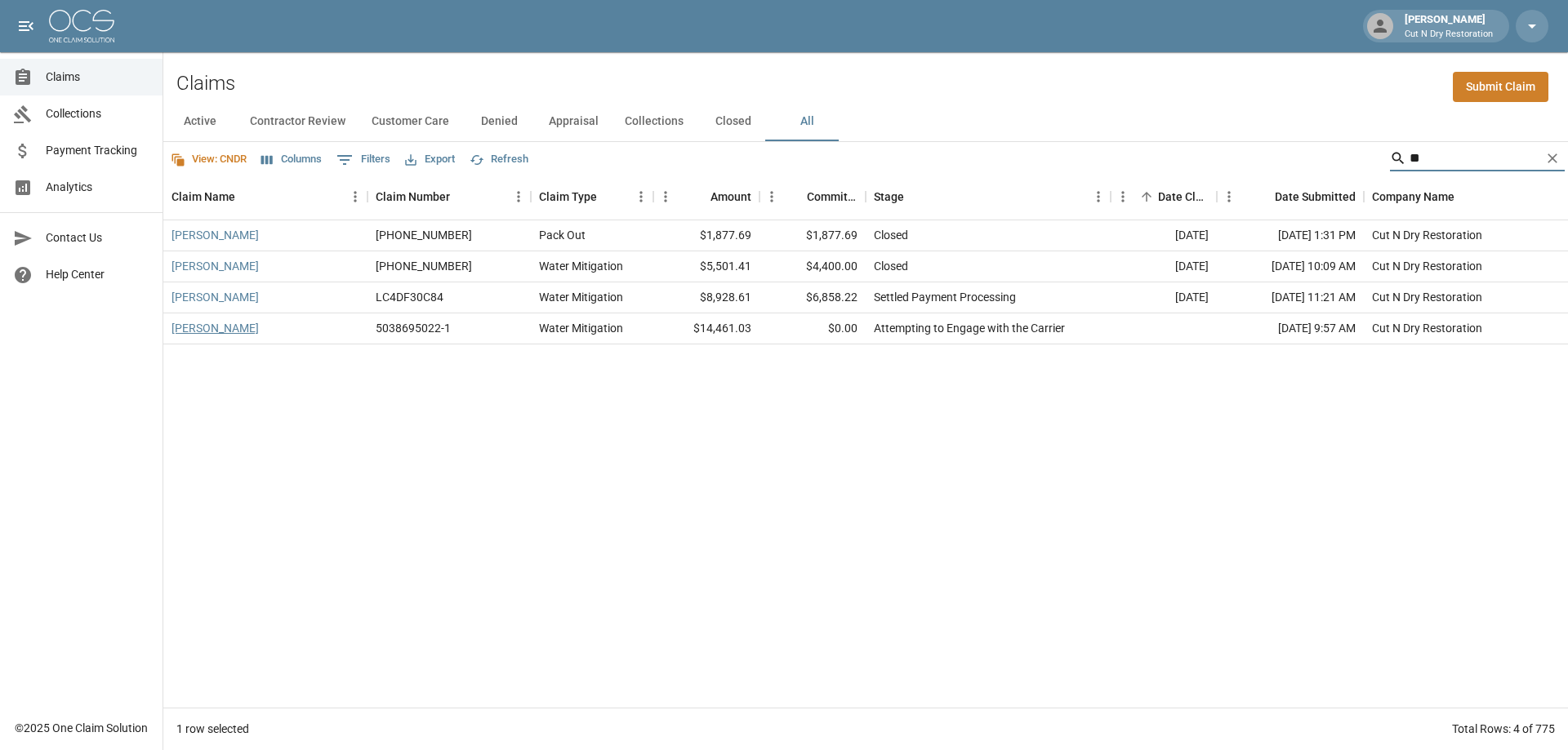
type input "**"
click at [195, 331] on link "[PERSON_NAME]" at bounding box center [215, 328] width 87 height 16
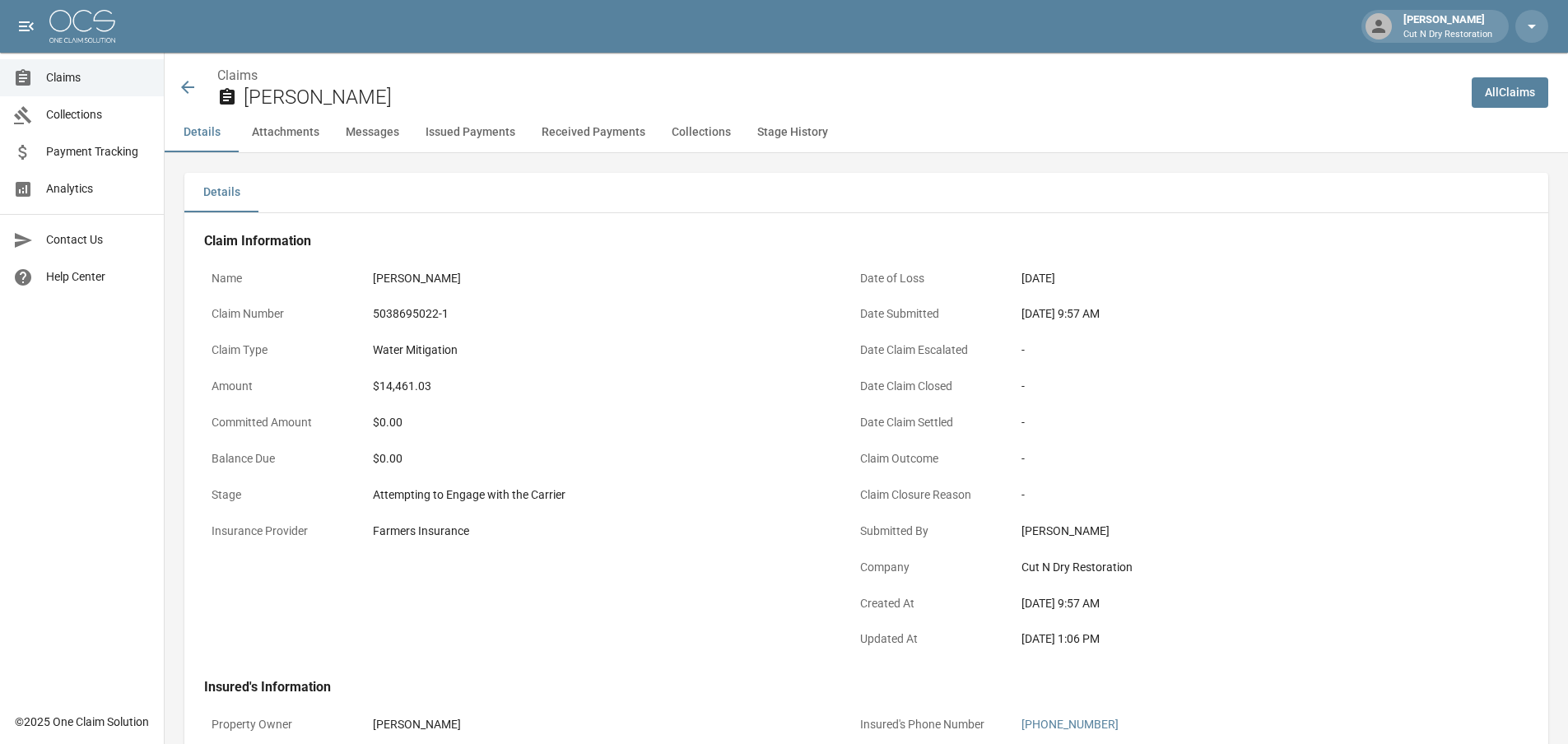
click at [1188, 465] on div "-" at bounding box center [1247, 458] width 453 height 17
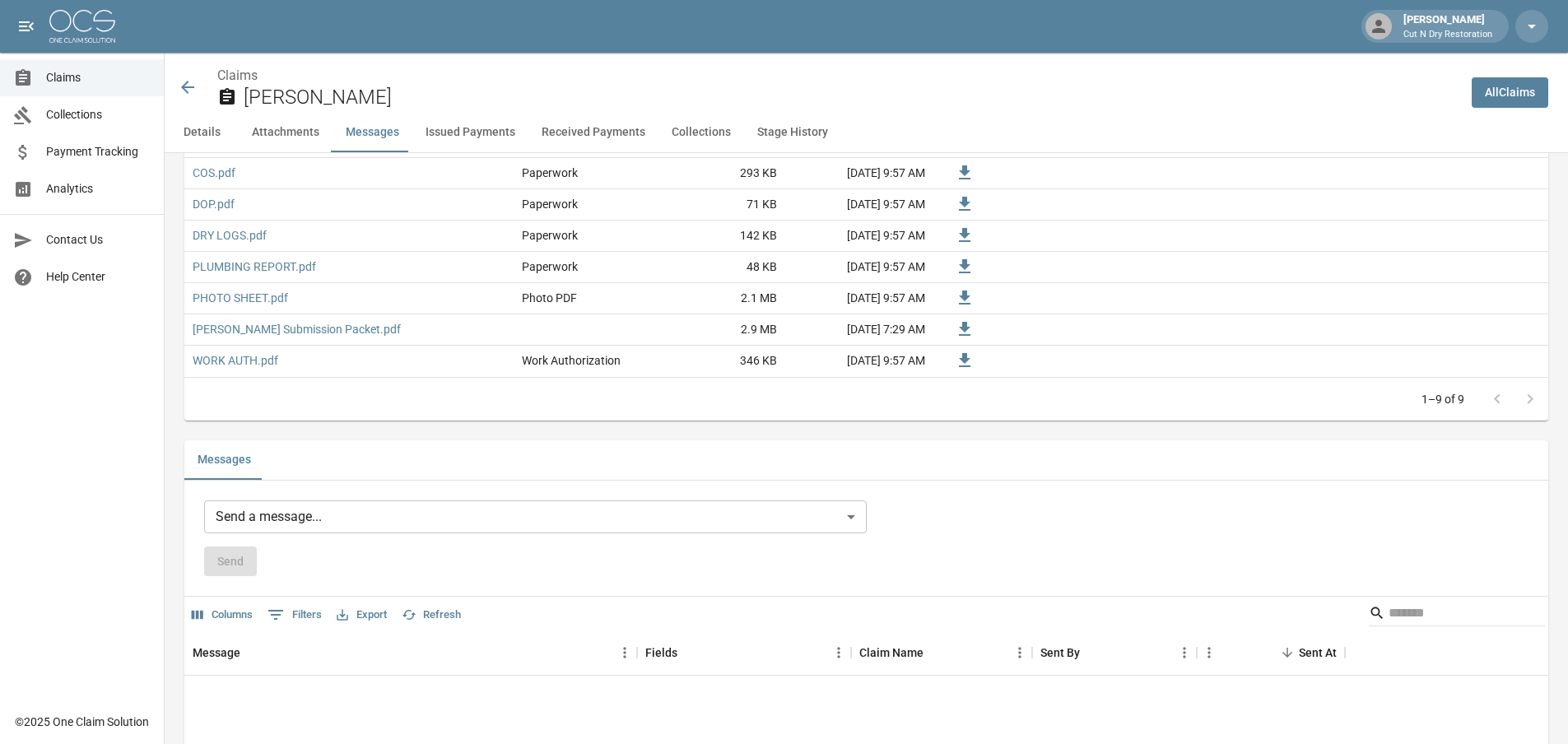
scroll to position [1481, 0]
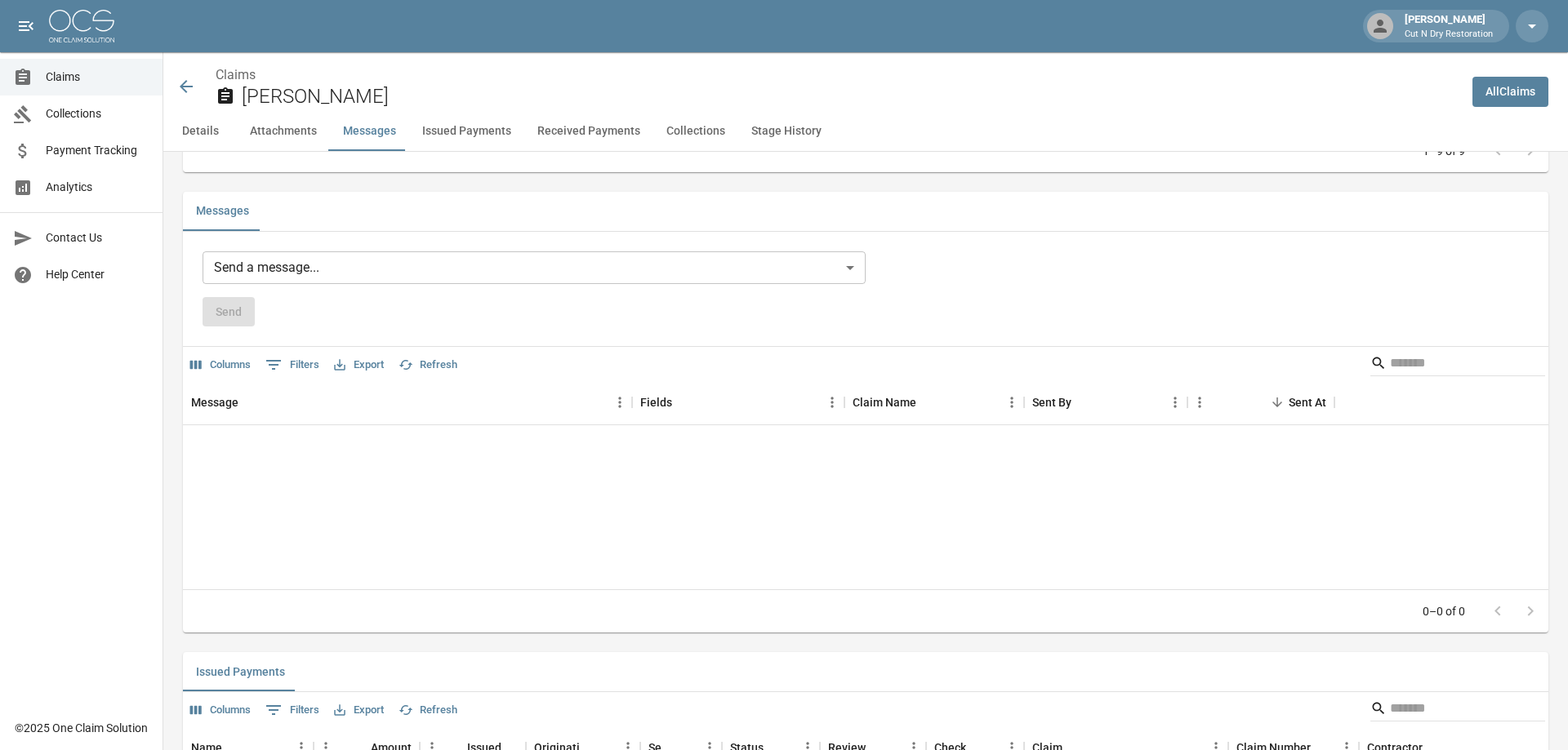
click at [482, 261] on body "[PERSON_NAME] Cut N Dry Restoration Claims Collections Payment Tracking Analyti…" at bounding box center [784, 253] width 1568 height 3444
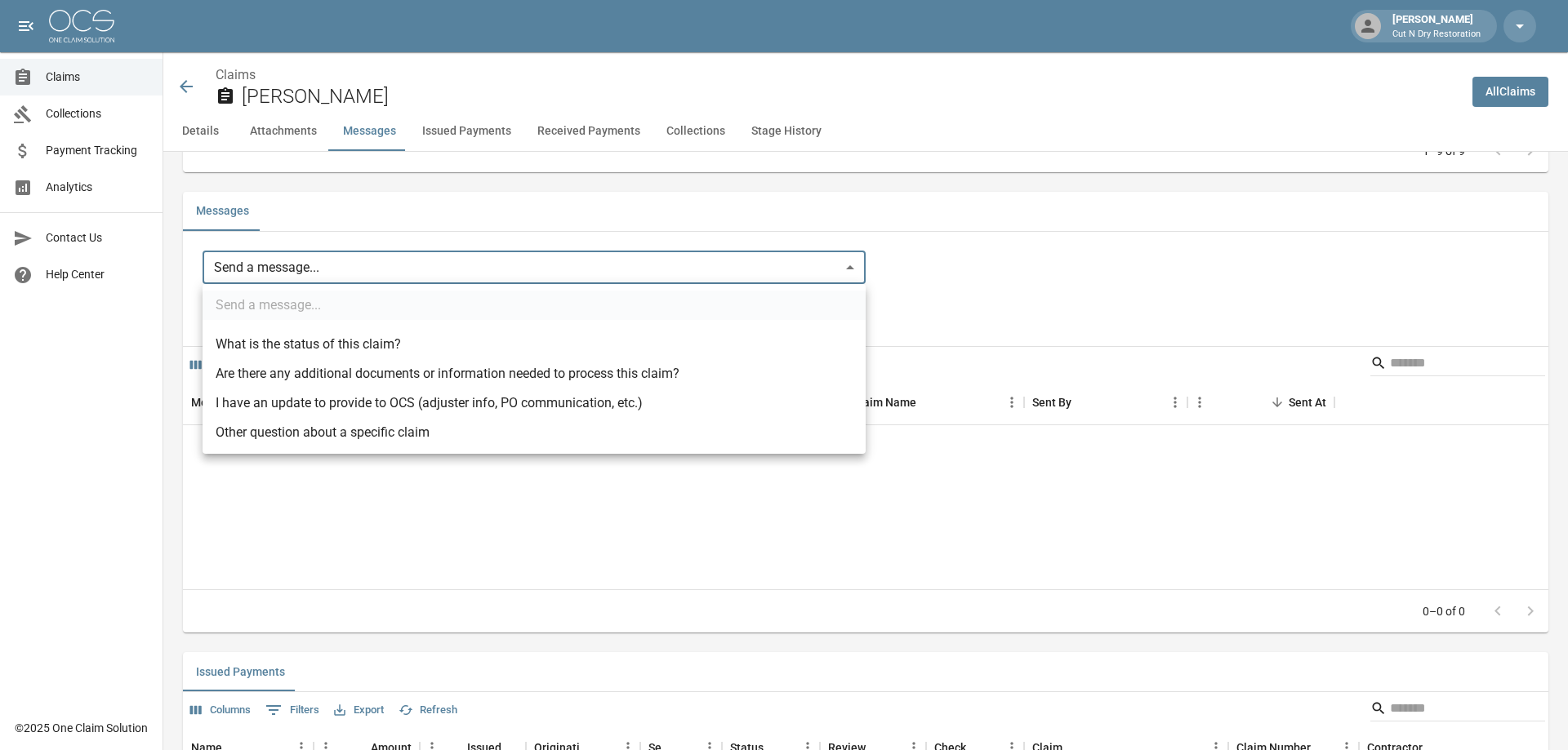
click at [274, 433] on li "Other question about a specific claim" at bounding box center [535, 432] width 663 height 29
type input "**********"
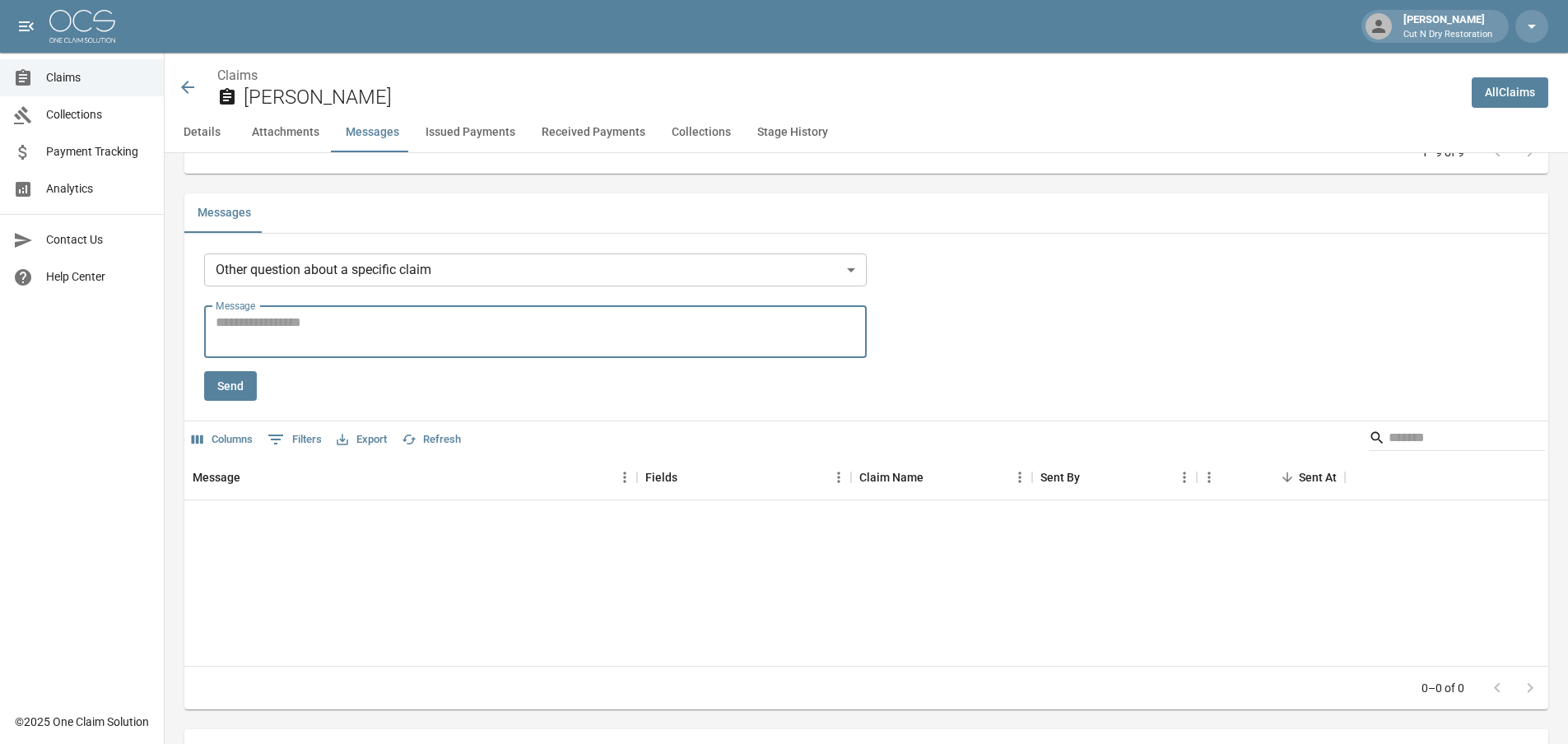
click at [323, 334] on textarea "Message" at bounding box center [535, 330] width 639 height 37
type textarea "*"
click at [466, 341] on textarea "**********" at bounding box center [538, 330] width 646 height 37
click at [493, 316] on textarea "**********" at bounding box center [538, 330] width 646 height 37
click at [791, 313] on textarea "**********" at bounding box center [538, 330] width 646 height 37
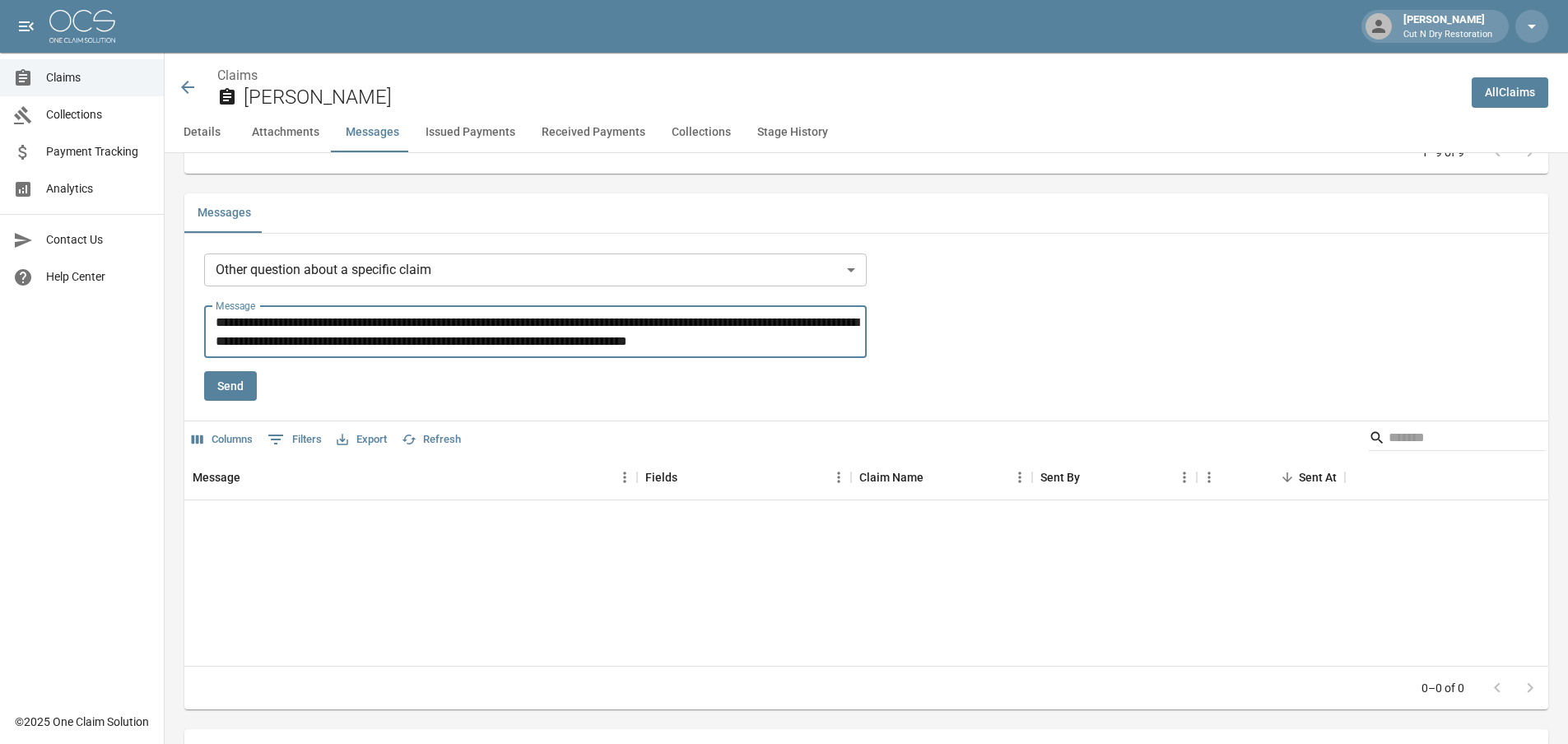
drag, startPoint x: 749, startPoint y: 341, endPoint x: 199, endPoint y: 313, distance: 550.7
click at [199, 313] on div "**********" at bounding box center [866, 482] width 1363 height 456
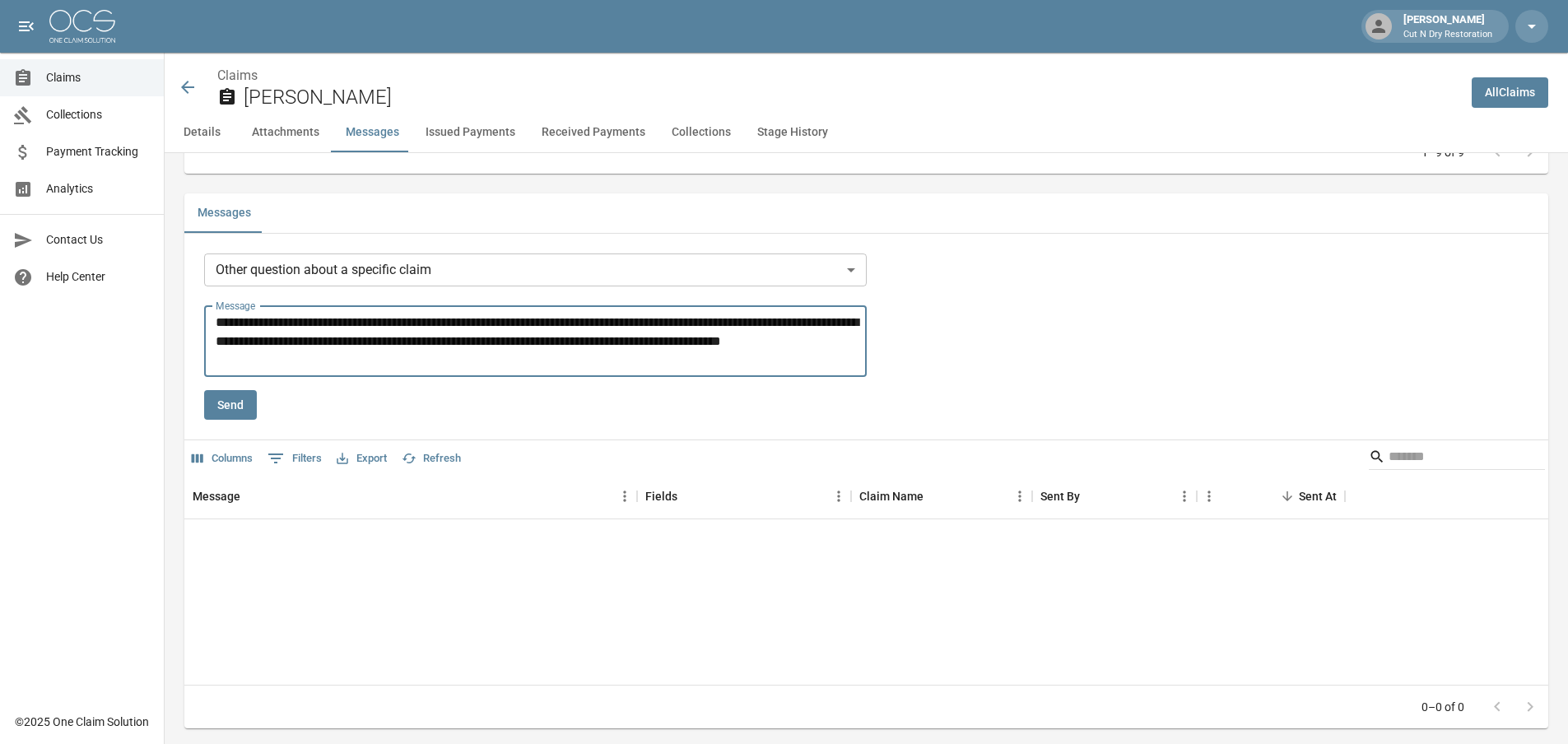
click at [352, 367] on textarea "**********" at bounding box center [538, 341] width 646 height 57
drag, startPoint x: 321, startPoint y: 363, endPoint x: 247, endPoint y: 360, distance: 74.1
click at [247, 360] on textarea "**********" at bounding box center [538, 341] width 646 height 57
click at [288, 358] on textarea "**********" at bounding box center [538, 341] width 646 height 57
drag, startPoint x: 288, startPoint y: 358, endPoint x: 254, endPoint y: 356, distance: 34.1
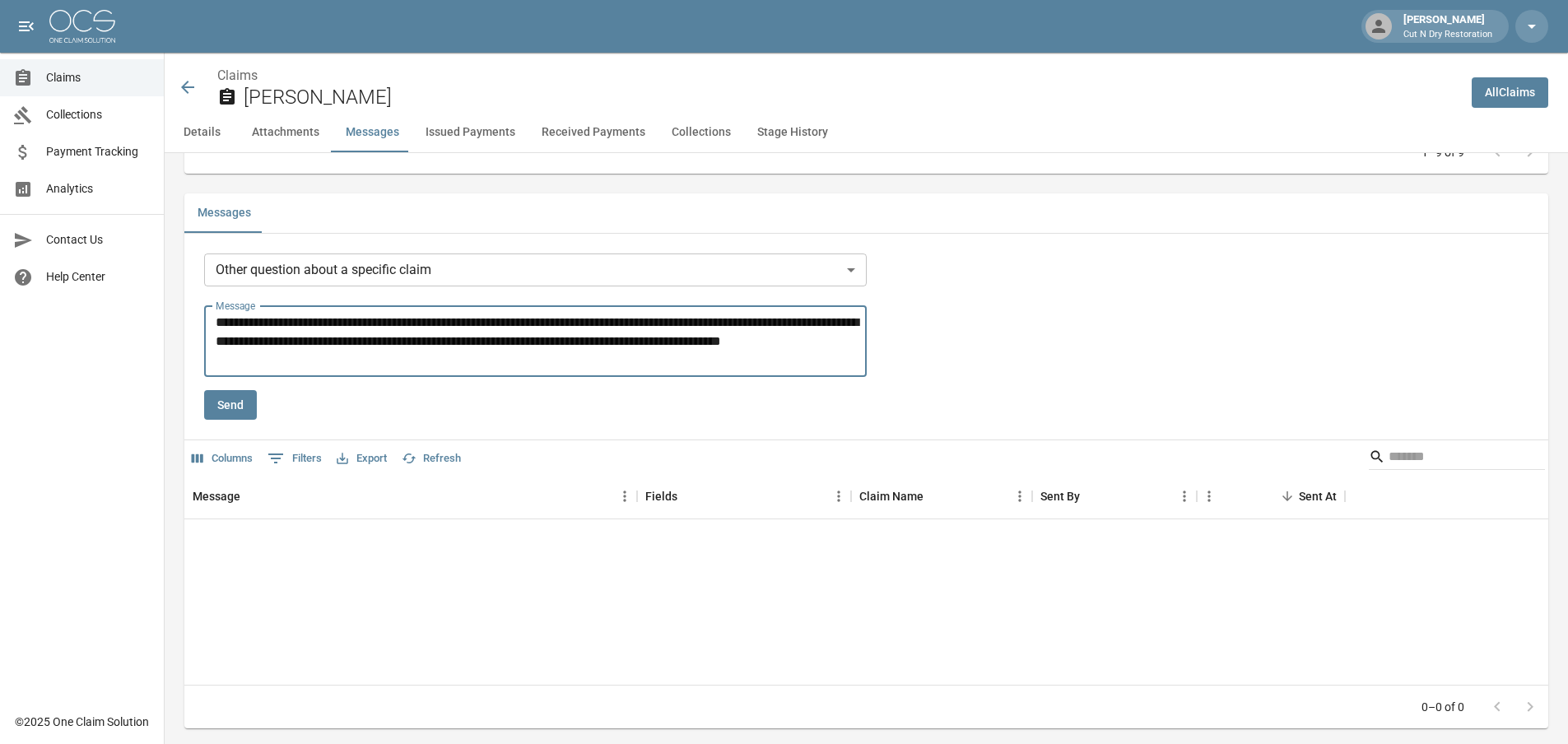
click at [254, 356] on textarea "**********" at bounding box center [538, 341] width 646 height 57
drag, startPoint x: 356, startPoint y: 350, endPoint x: 141, endPoint y: 307, distance: 219.3
click at [141, 307] on div "[PERSON_NAME] Cut N Dry Restoration Claims Collections Payment Tracking Analyti…" at bounding box center [784, 300] width 1568 height 3562
type textarea "**********"
click at [244, 402] on button "Send" at bounding box center [231, 404] width 53 height 30
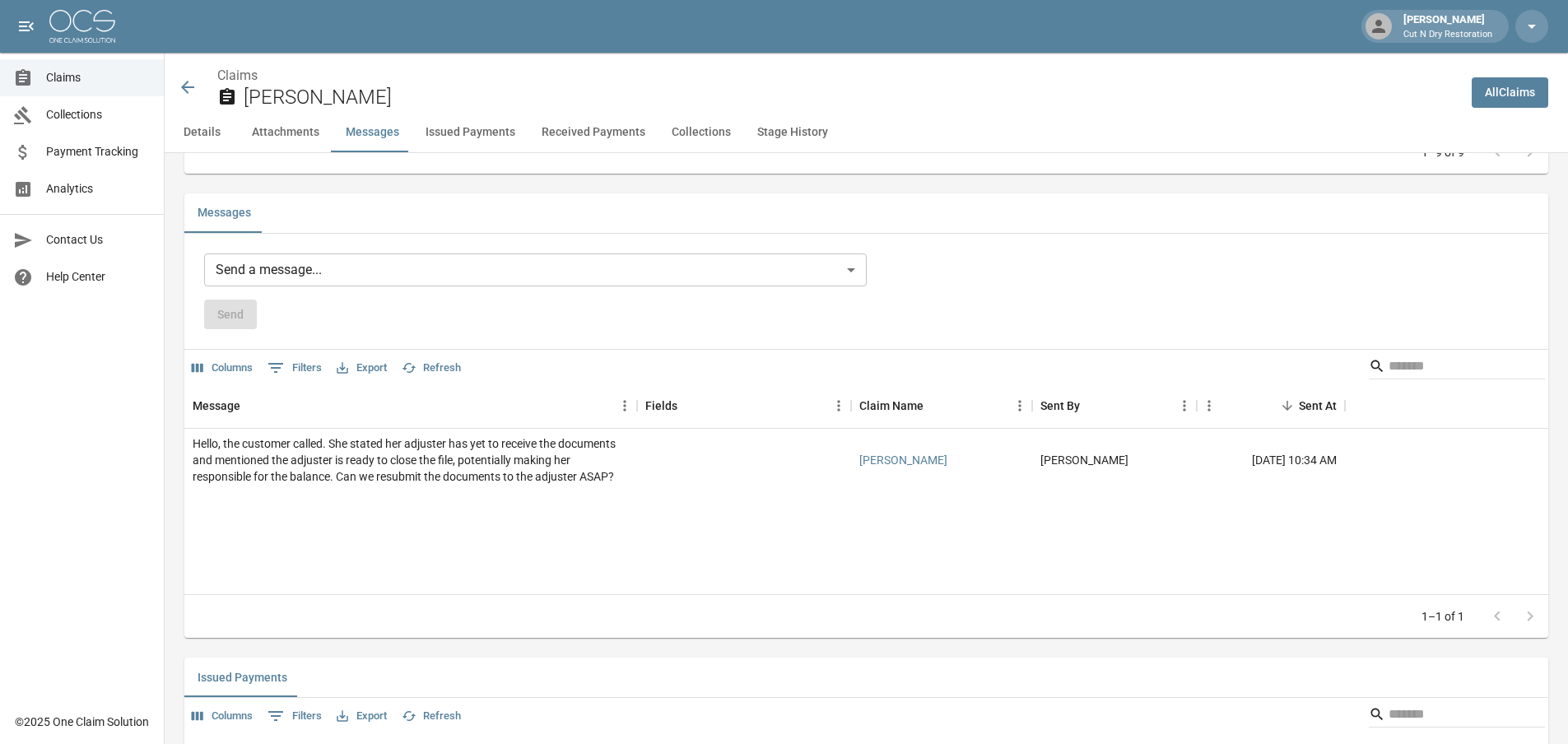
click at [96, 77] on span "Claims" at bounding box center [98, 78] width 104 height 17
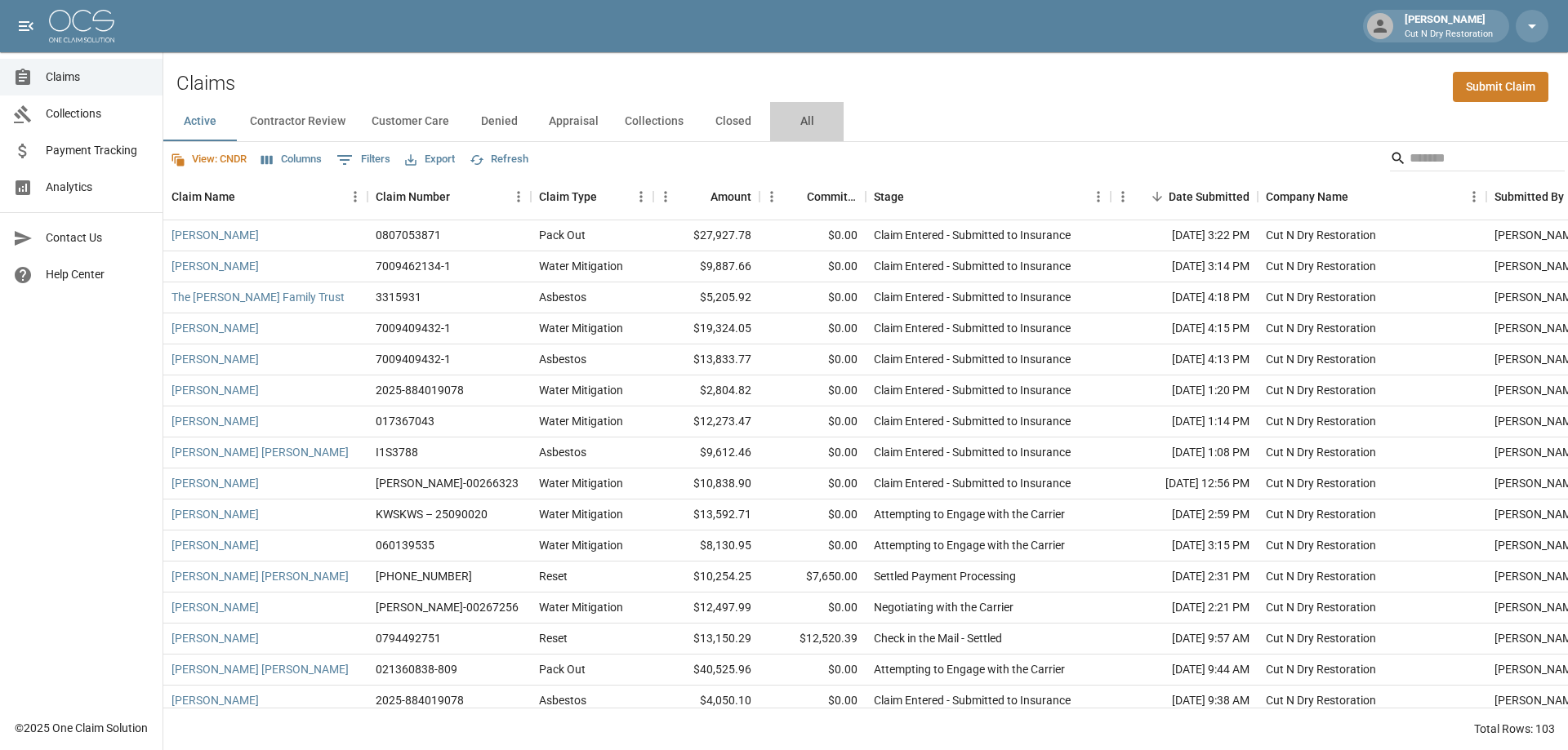
click at [808, 122] on button "All" at bounding box center [807, 121] width 73 height 39
click at [320, 154] on button "Columns" at bounding box center [292, 159] width 69 height 25
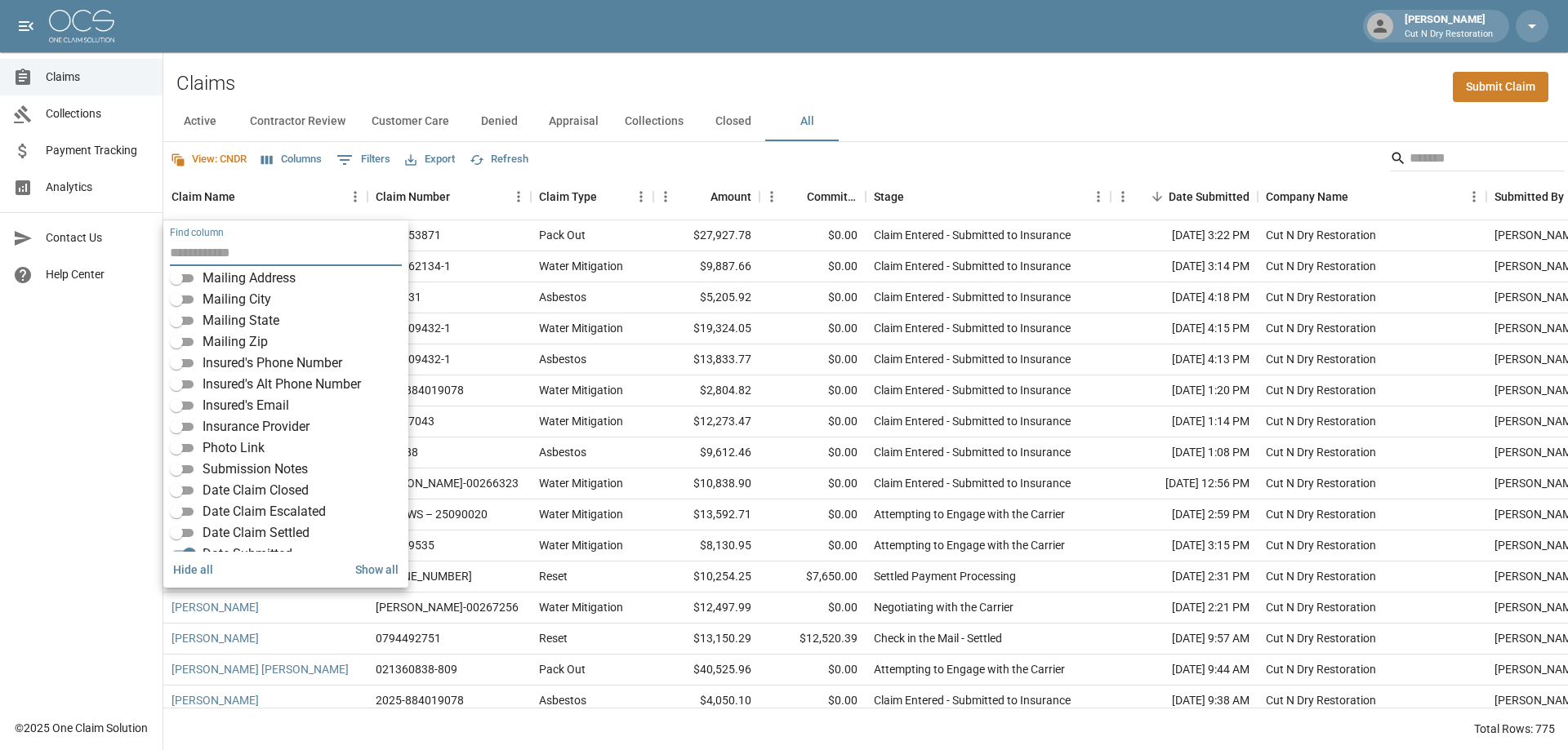
scroll to position [307, 0]
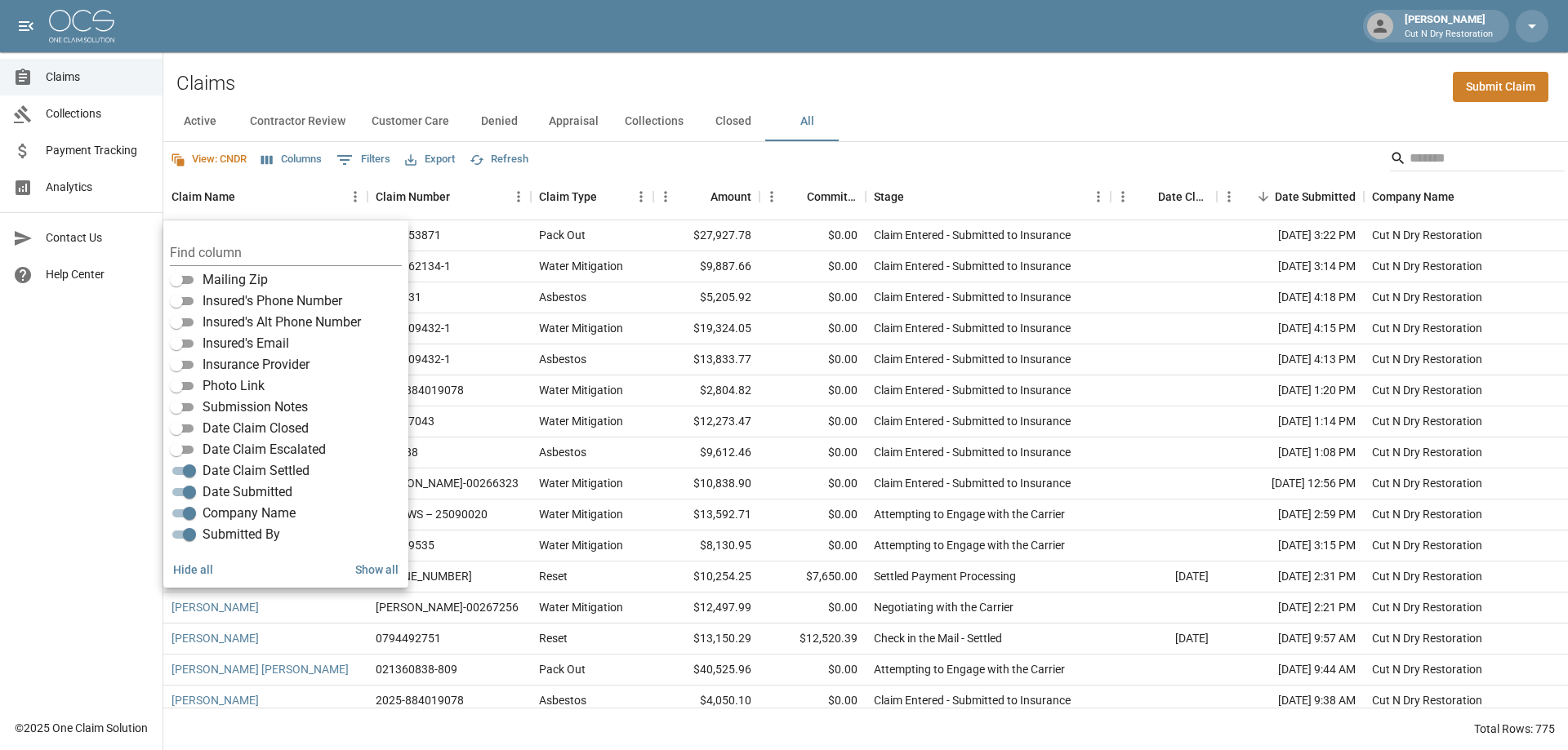
click at [1061, 79] on div "Claims Submit Claim" at bounding box center [866, 77] width 1405 height 50
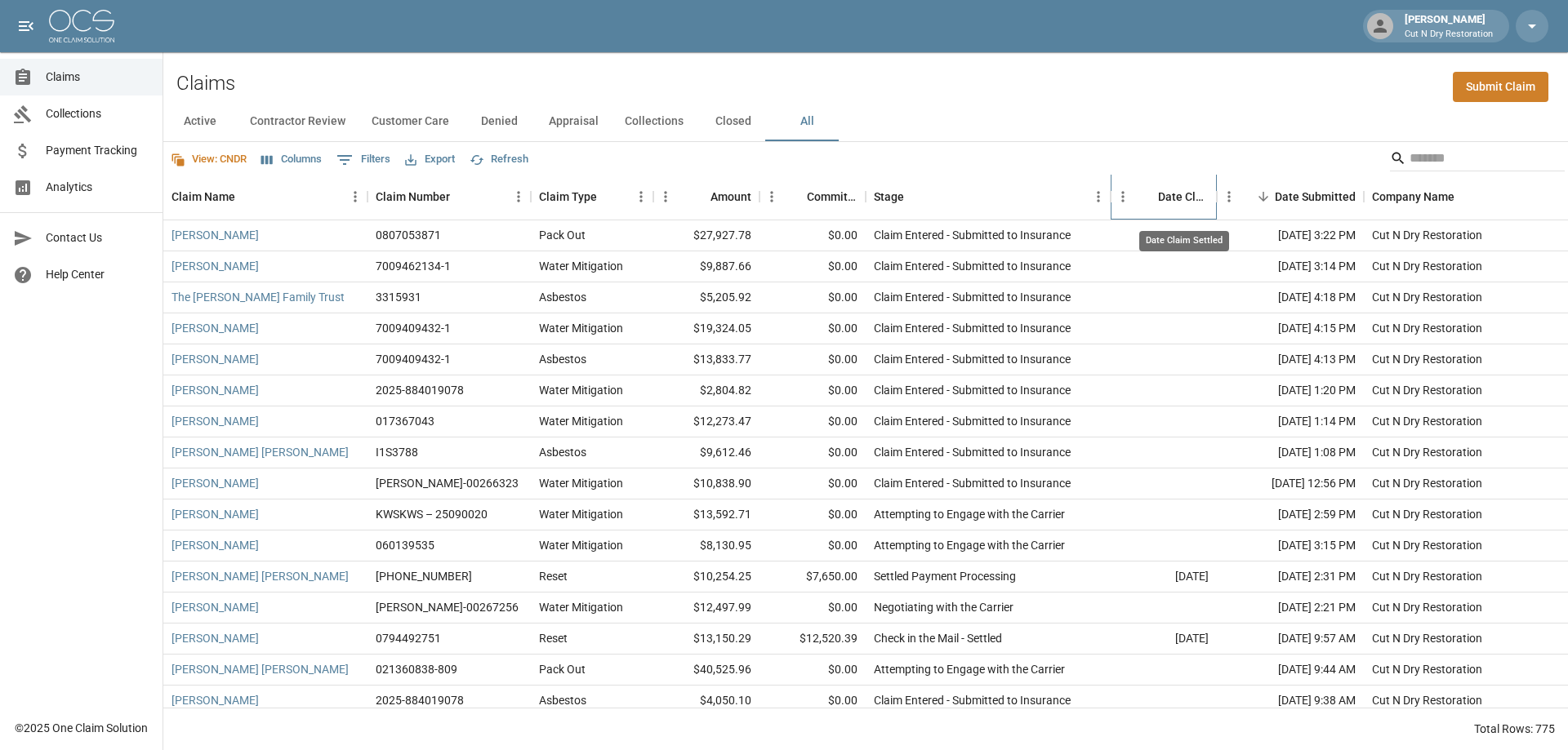
click at [1173, 198] on div "Date Claim Settled" at bounding box center [1184, 197] width 51 height 45
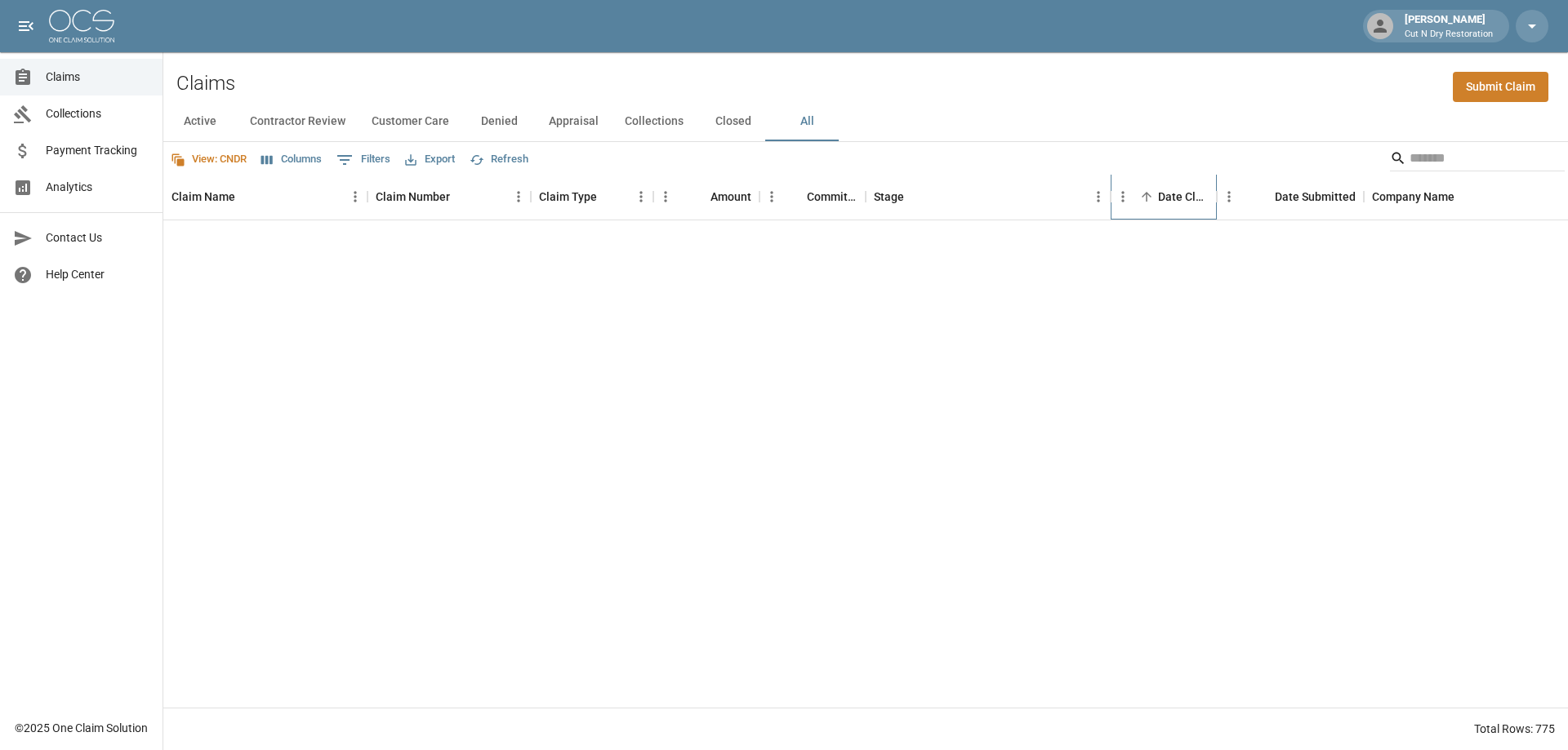
scroll to position [1469, 0]
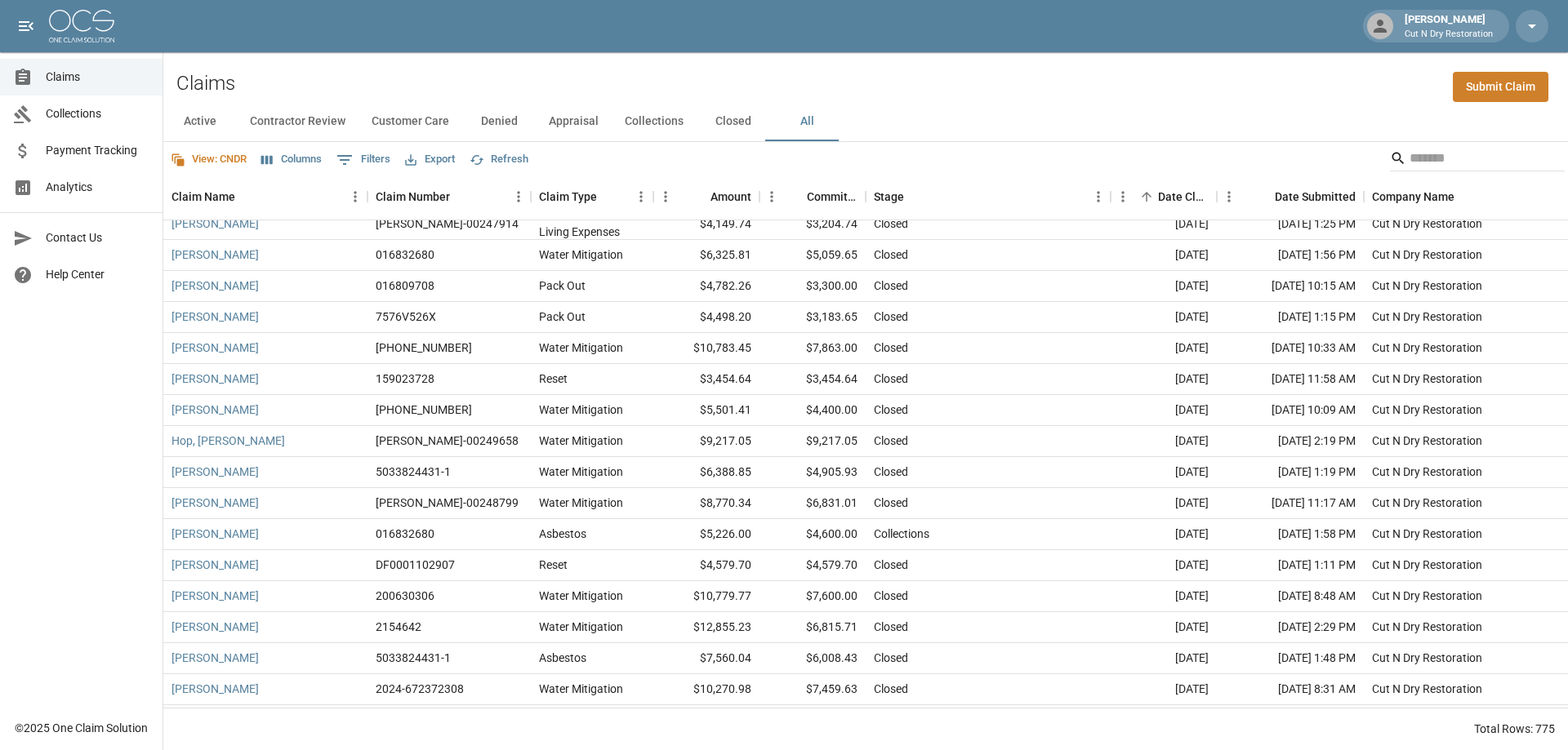
click at [436, 161] on button "Export" at bounding box center [431, 159] width 58 height 25
click at [486, 227] on li "Download as Excel" at bounding box center [473, 223] width 136 height 29
click at [114, 61] on link "Claims" at bounding box center [81, 77] width 162 height 37
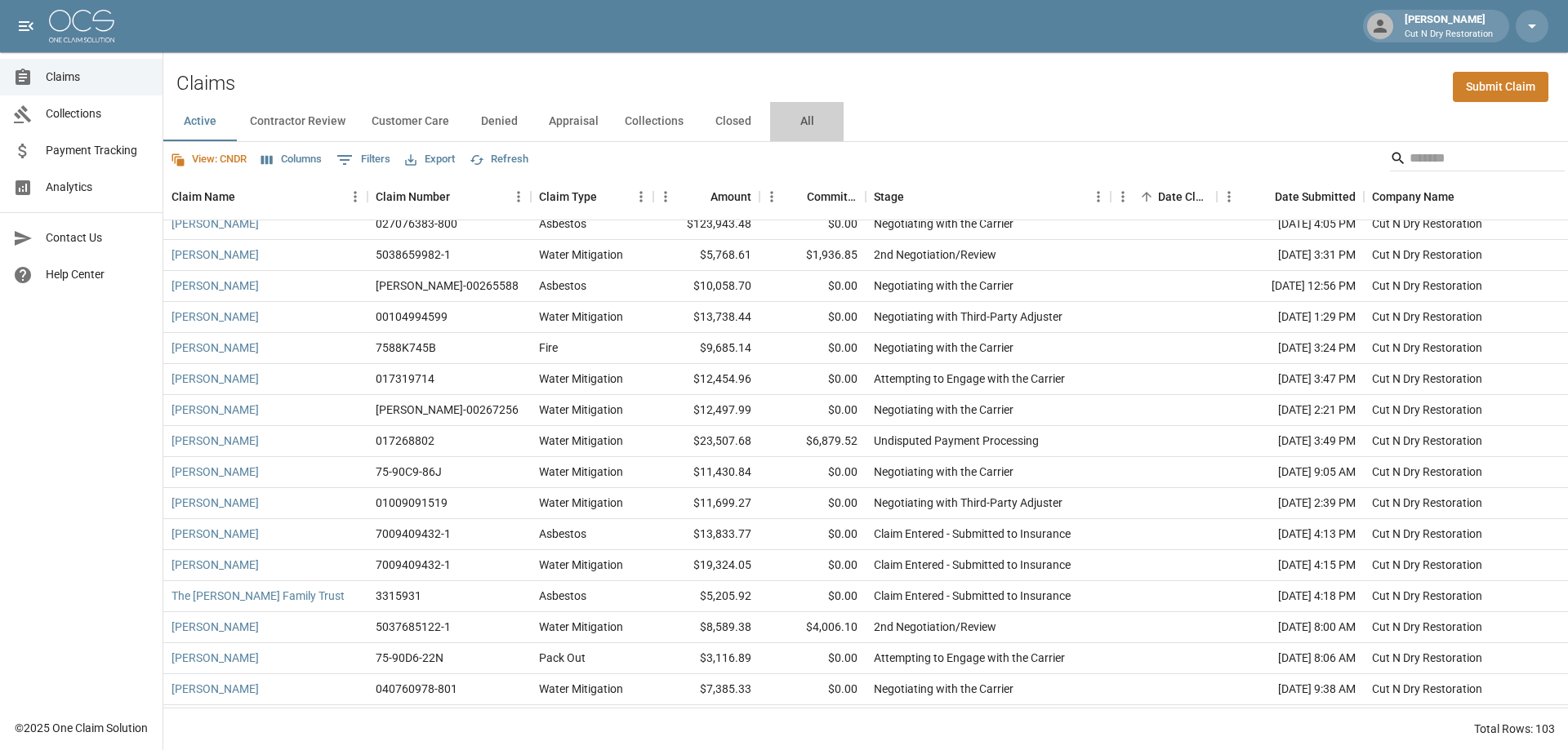
click at [802, 127] on button "All" at bounding box center [807, 121] width 73 height 39
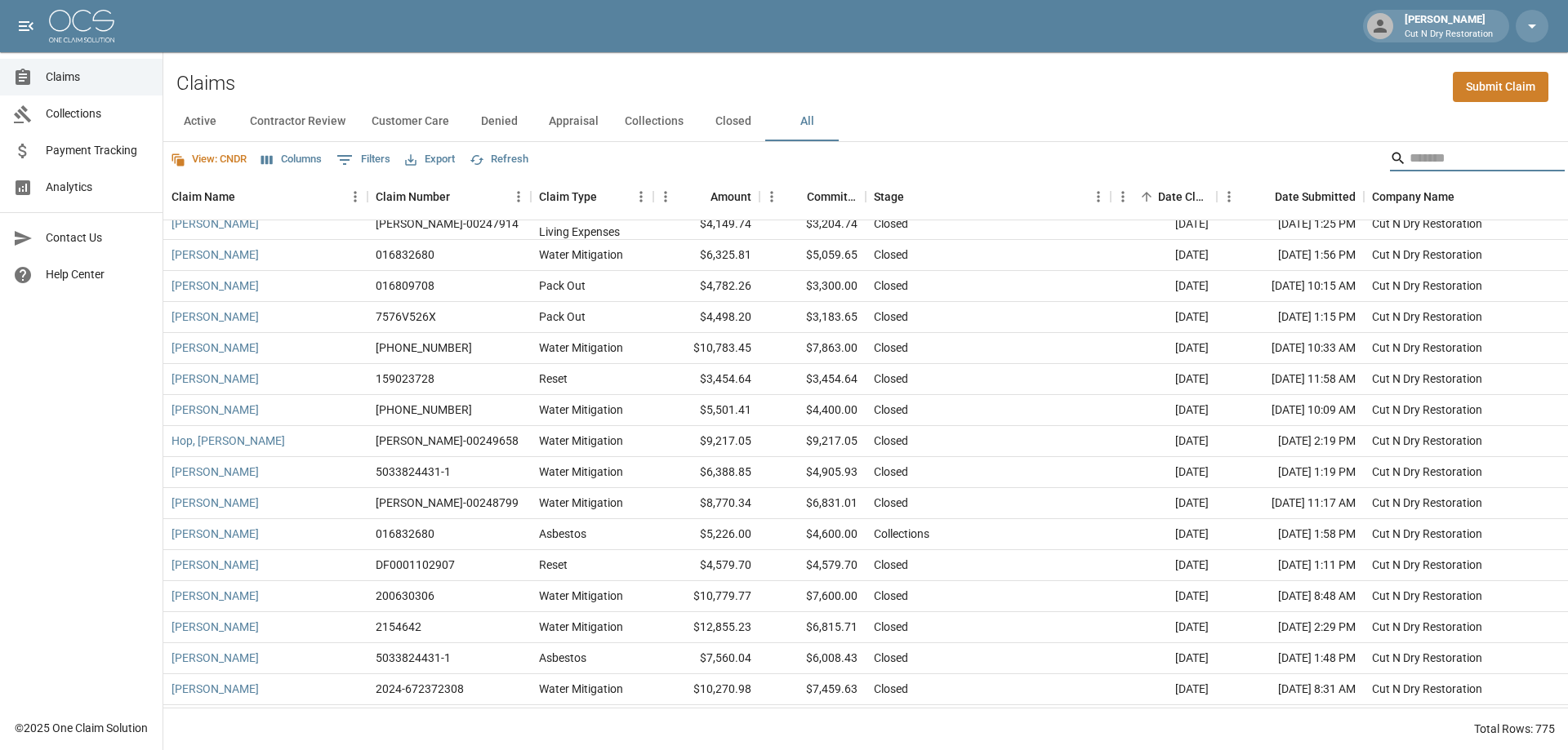
click at [1447, 162] on input "Search" at bounding box center [1476, 158] width 131 height 26
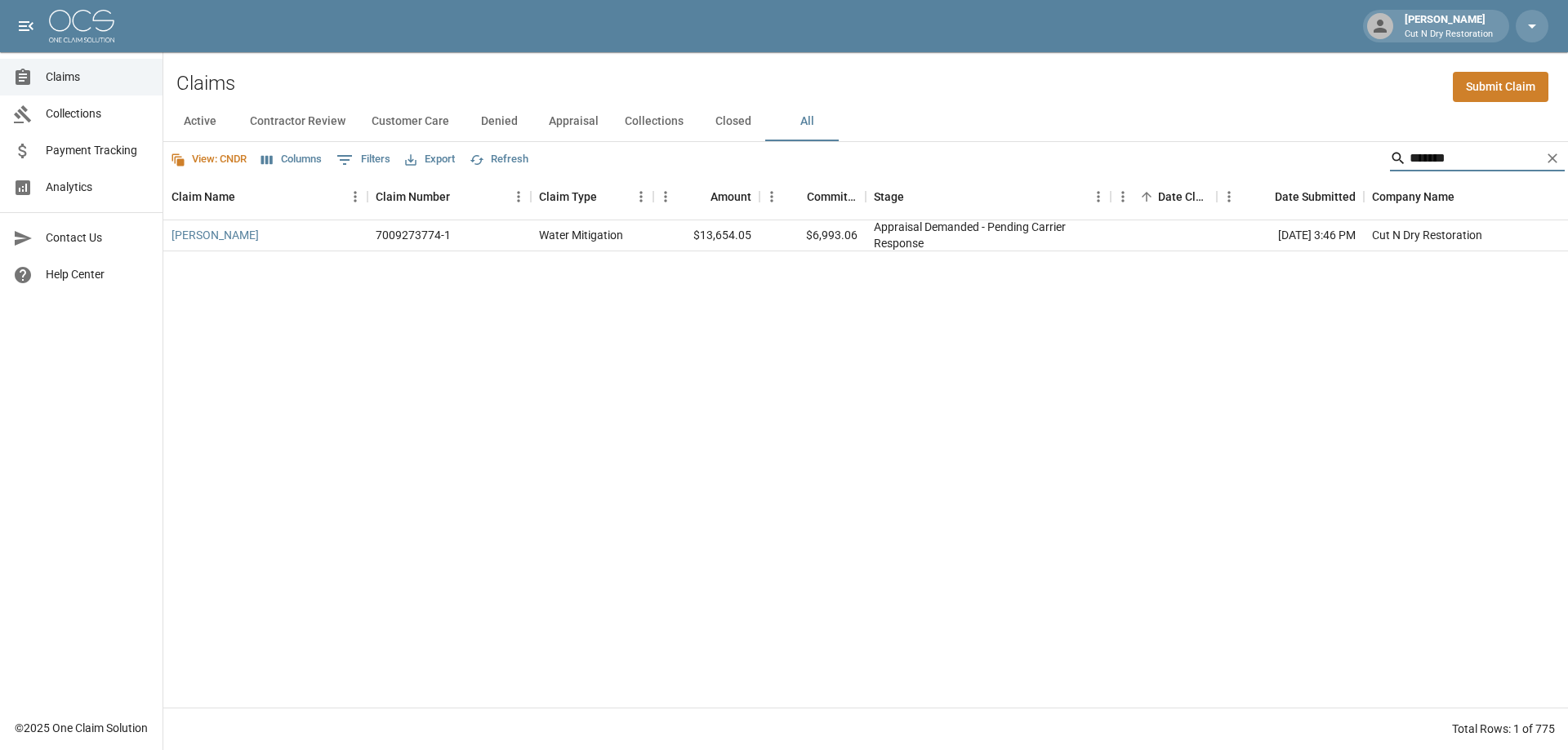
type input "*******"
click at [62, 75] on span "Claims" at bounding box center [97, 77] width 103 height 17
click at [195, 125] on button "Active" at bounding box center [199, 121] width 73 height 39
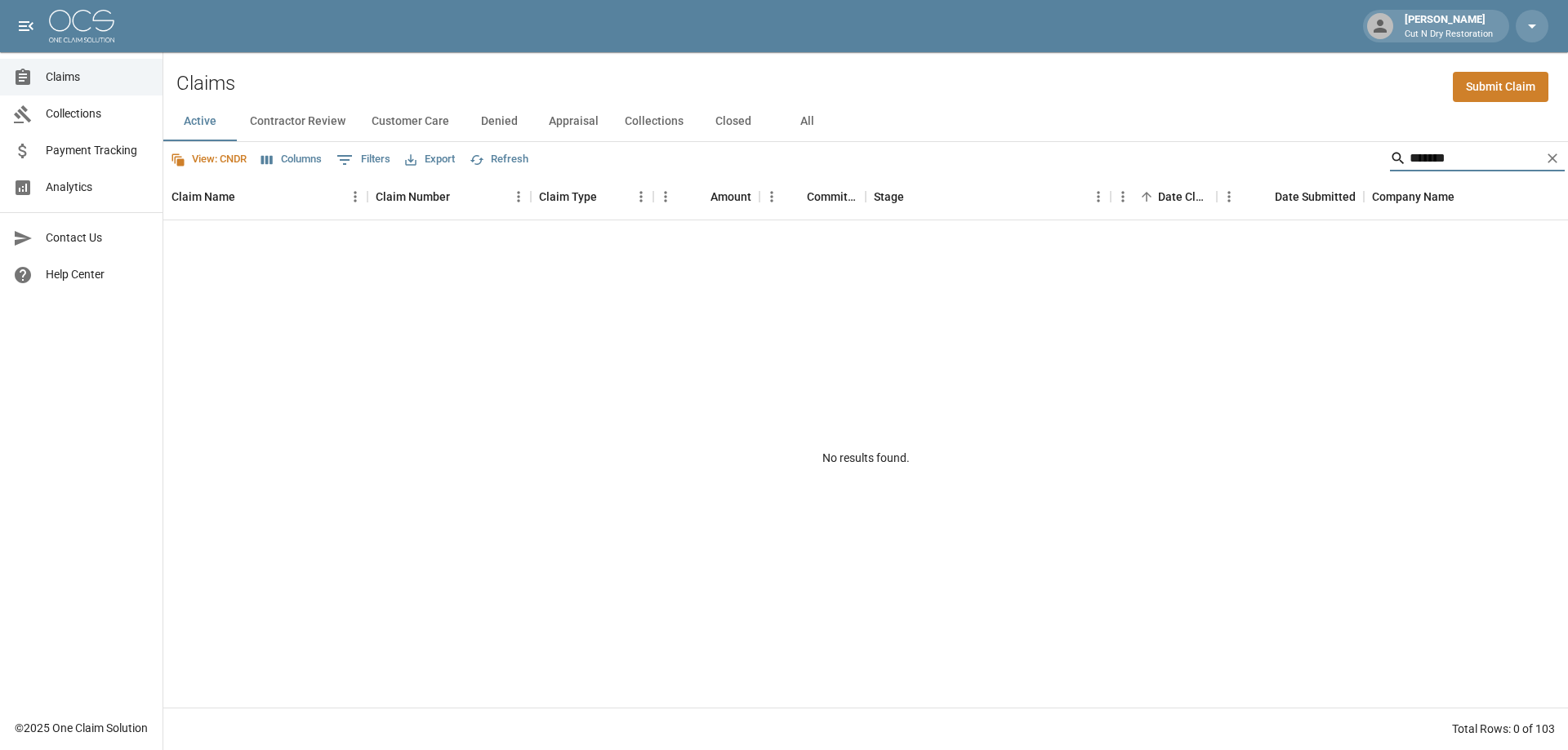
drag, startPoint x: 1452, startPoint y: 156, endPoint x: 1299, endPoint y: 162, distance: 153.1
click at [1300, 162] on div "View: CNDR Columns 0 Filters Export Refresh *******" at bounding box center [866, 159] width 1405 height 33
type input "****"
click at [240, 236] on link "[PERSON_NAME]" at bounding box center [215, 236] width 87 height 16
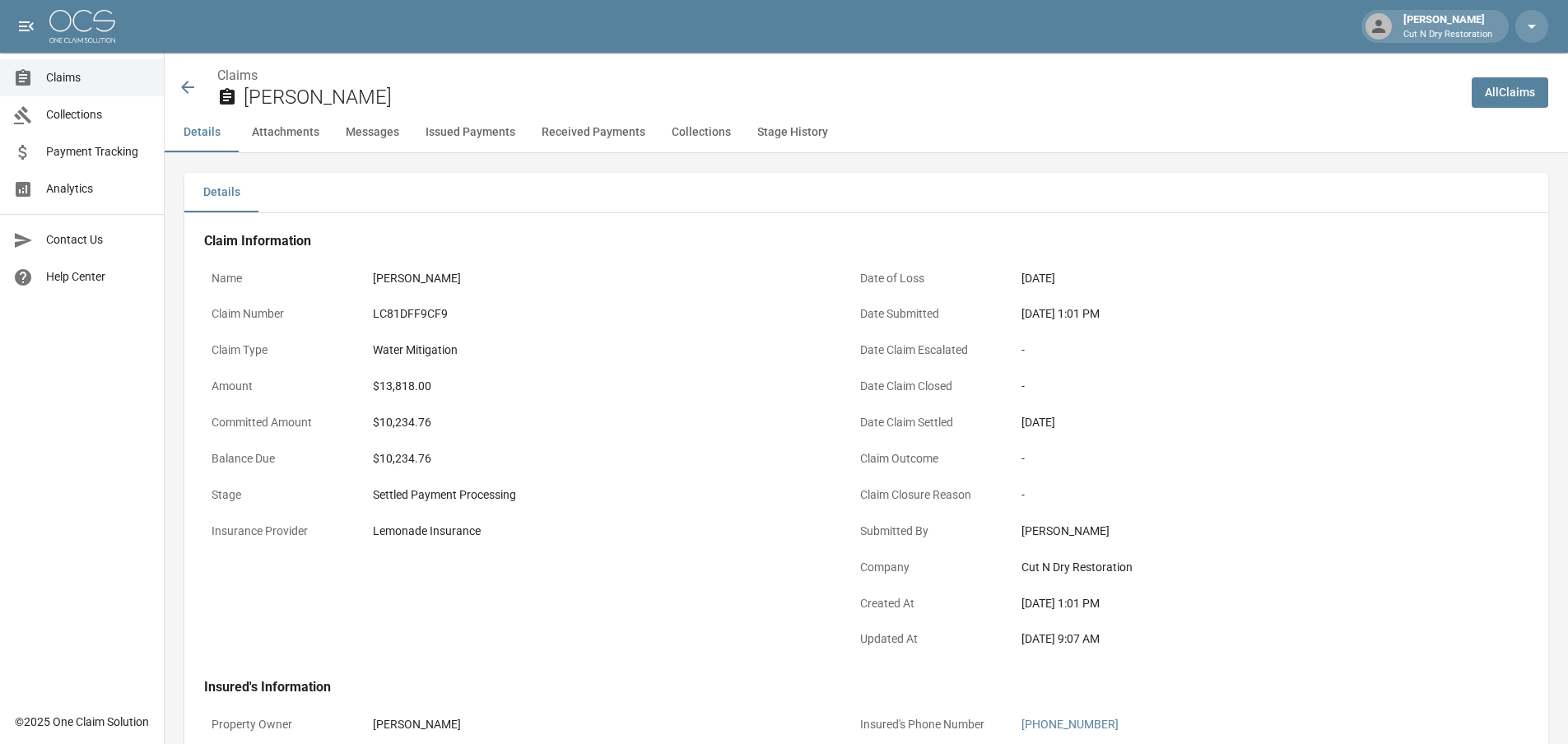
click at [595, 442] on div "Committed Amount $10,234.76" at bounding box center [519, 424] width 629 height 37
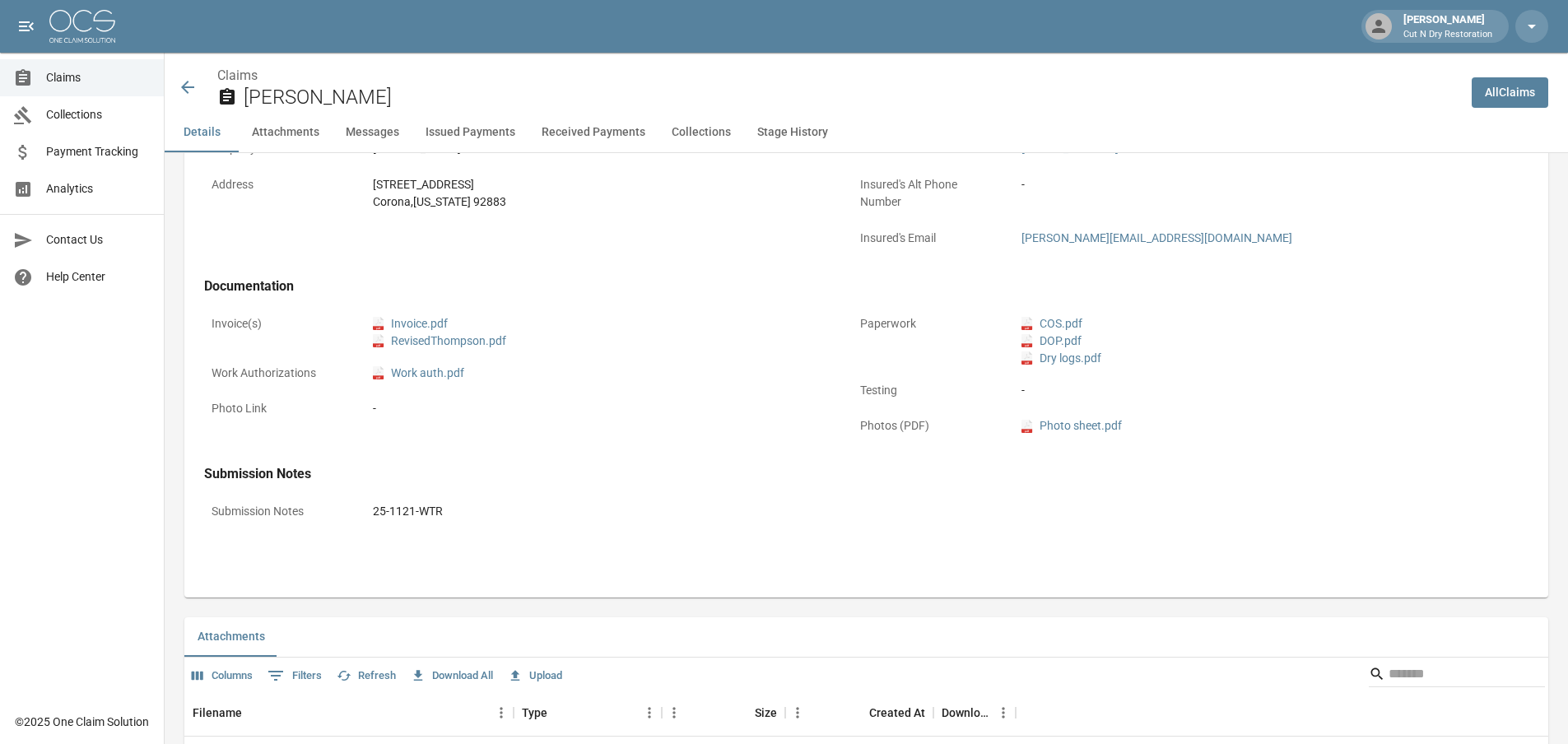
scroll to position [658, 0]
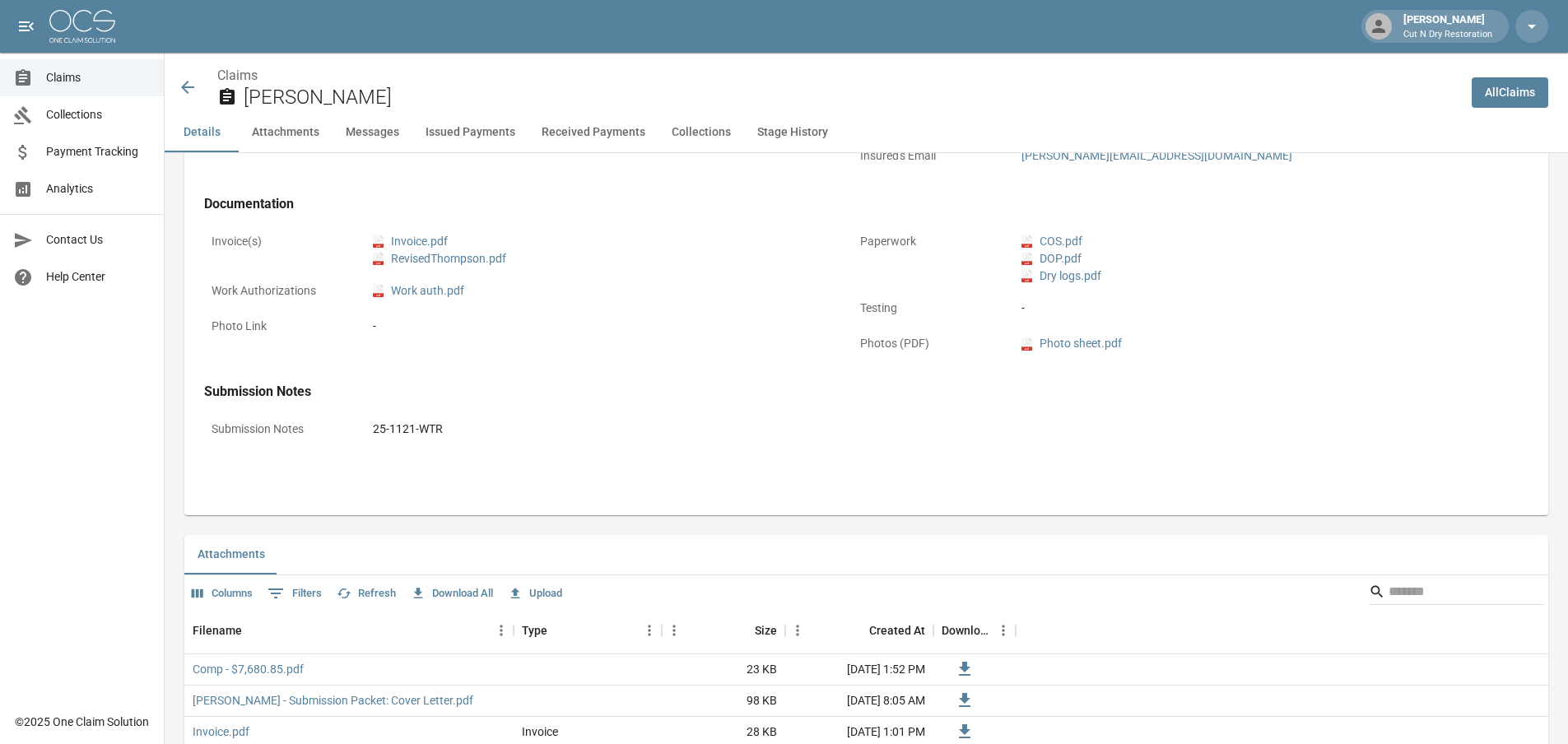
click at [649, 320] on div "-" at bounding box center [599, 326] width 453 height 17
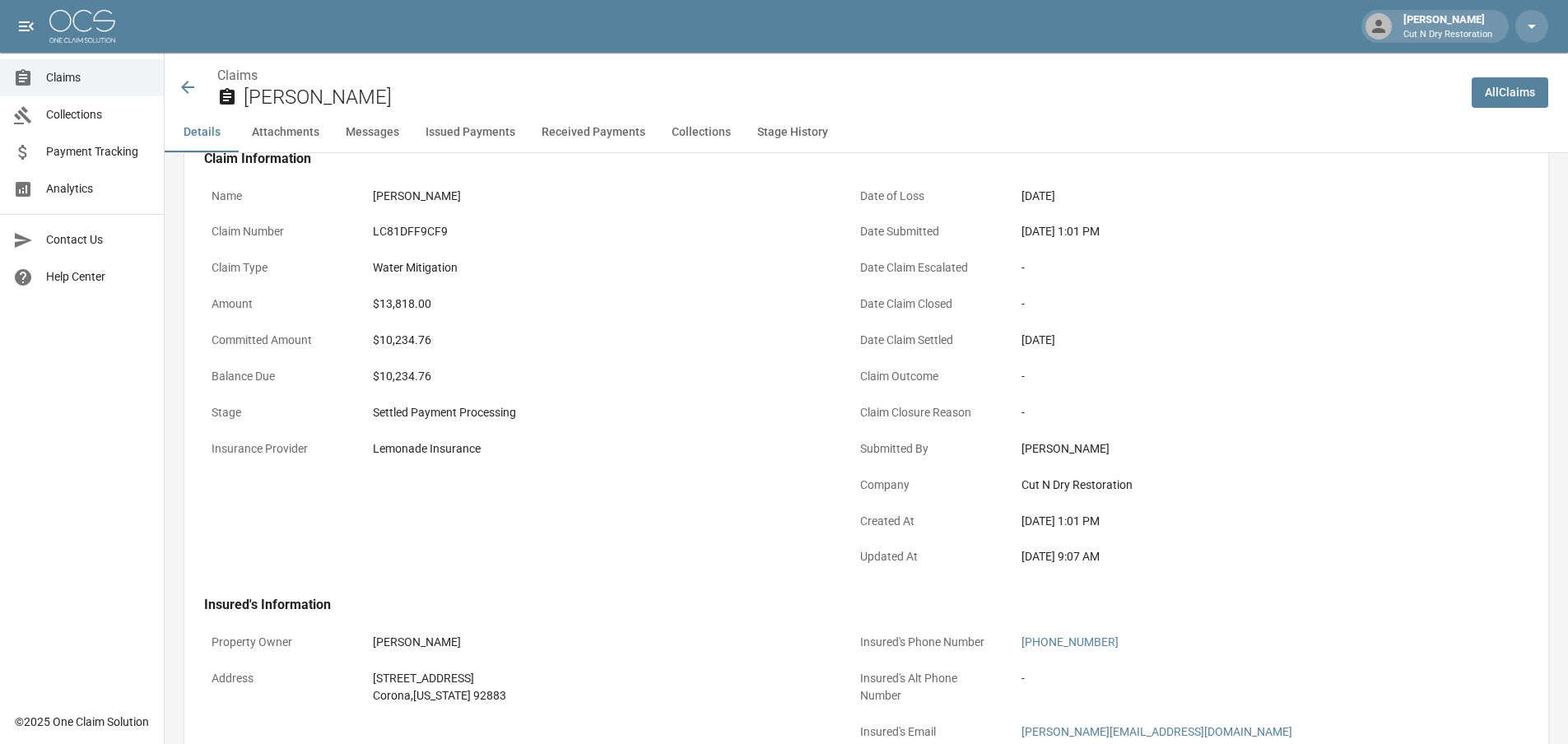
scroll to position [0, 0]
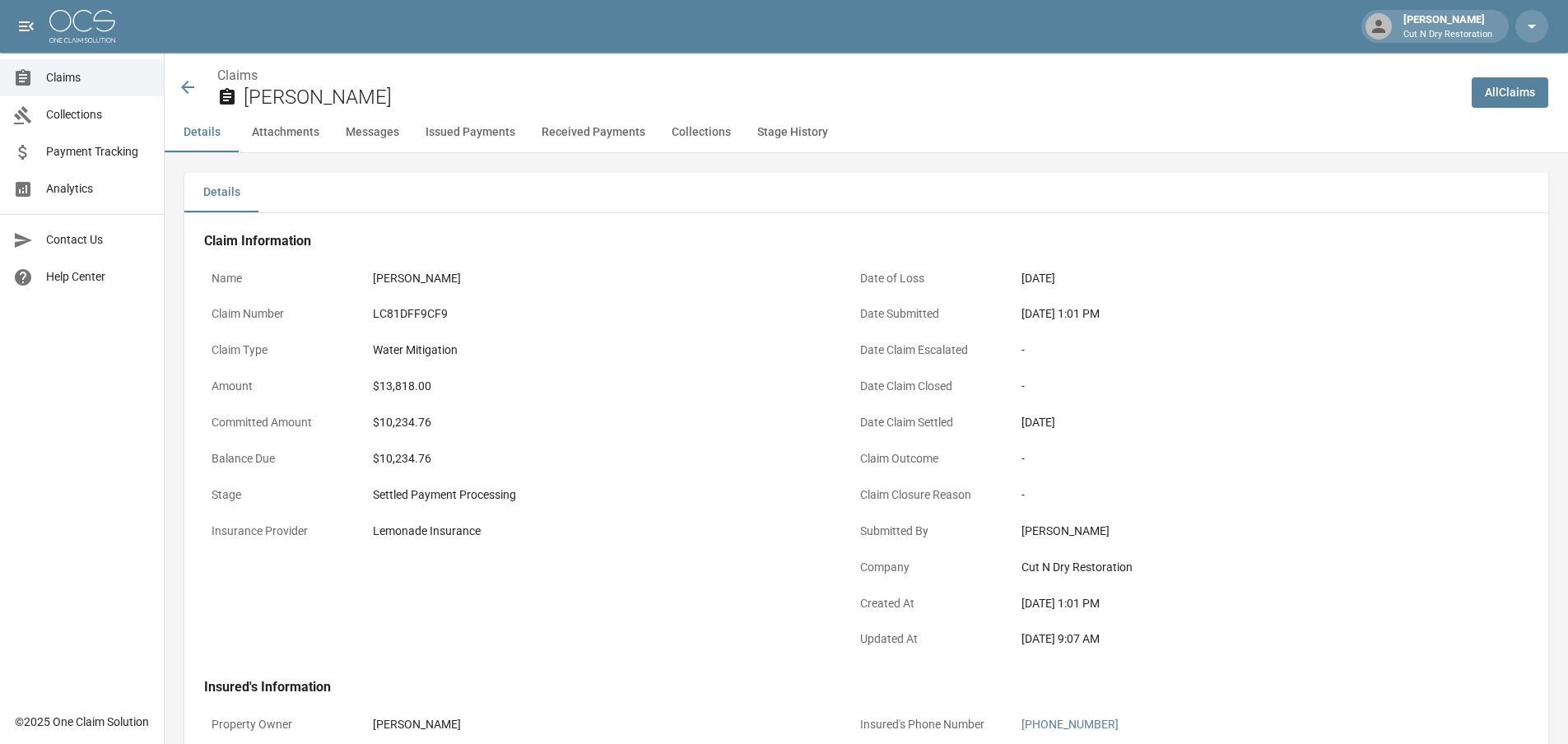
click at [70, 80] on span "Claims" at bounding box center [98, 78] width 104 height 17
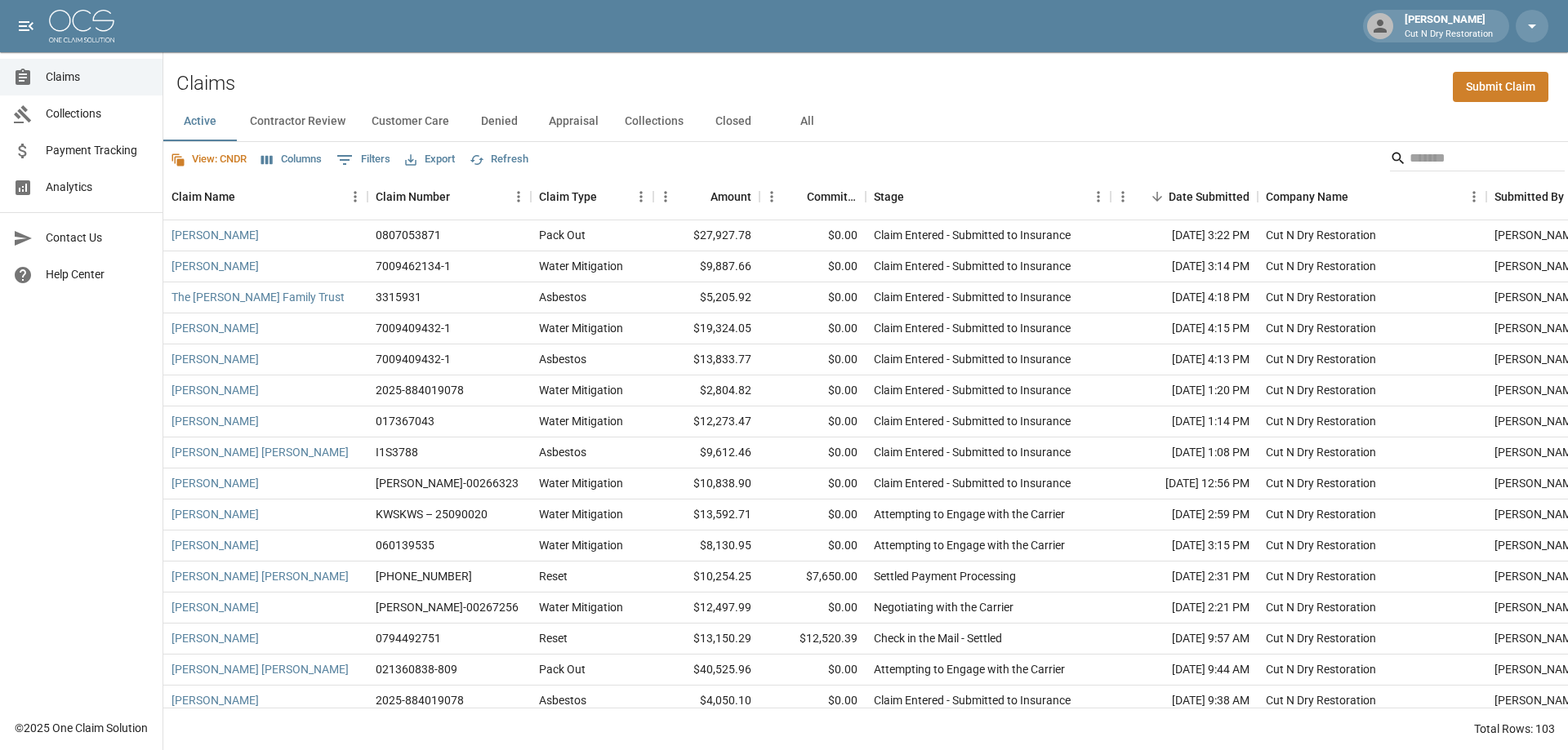
click at [799, 119] on button "All" at bounding box center [807, 121] width 73 height 39
click at [965, 195] on div "Stage" at bounding box center [980, 197] width 212 height 45
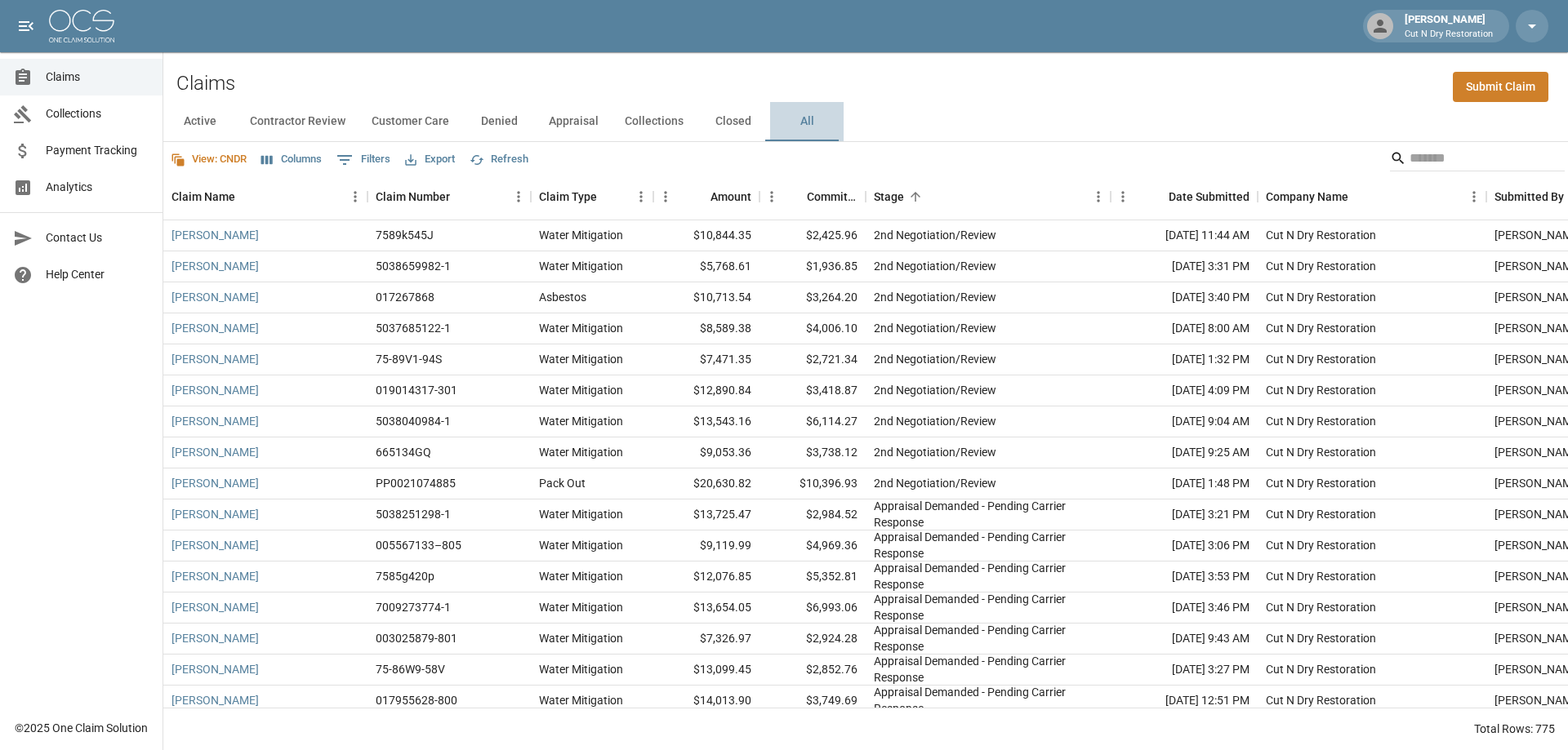
click at [810, 119] on button "All" at bounding box center [807, 121] width 73 height 39
click at [434, 159] on button "Export" at bounding box center [431, 159] width 58 height 25
click at [497, 225] on li "Download as Excel" at bounding box center [473, 223] width 136 height 29
click at [450, 155] on button "Export" at bounding box center [431, 159] width 58 height 25
click at [121, 148] on span "Payment Tracking" at bounding box center [97, 150] width 103 height 17
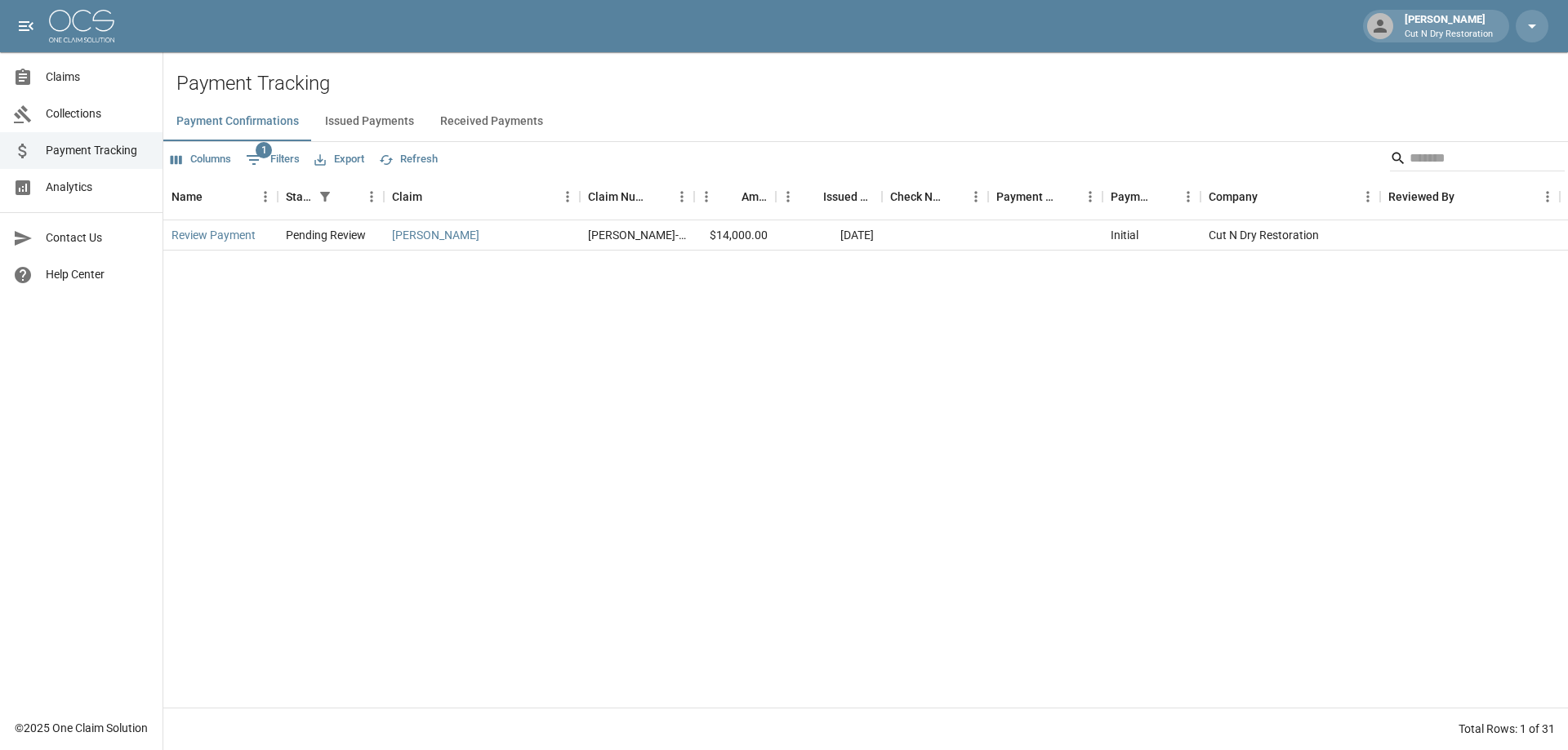
click at [778, 339] on div "Review Payment Pending Review [PERSON_NAME], [PERSON_NAME]-00263524 $14,000.00 …" at bounding box center [866, 464] width 1405 height 487
click at [209, 235] on link "Review Payment" at bounding box center [213, 236] width 84 height 16
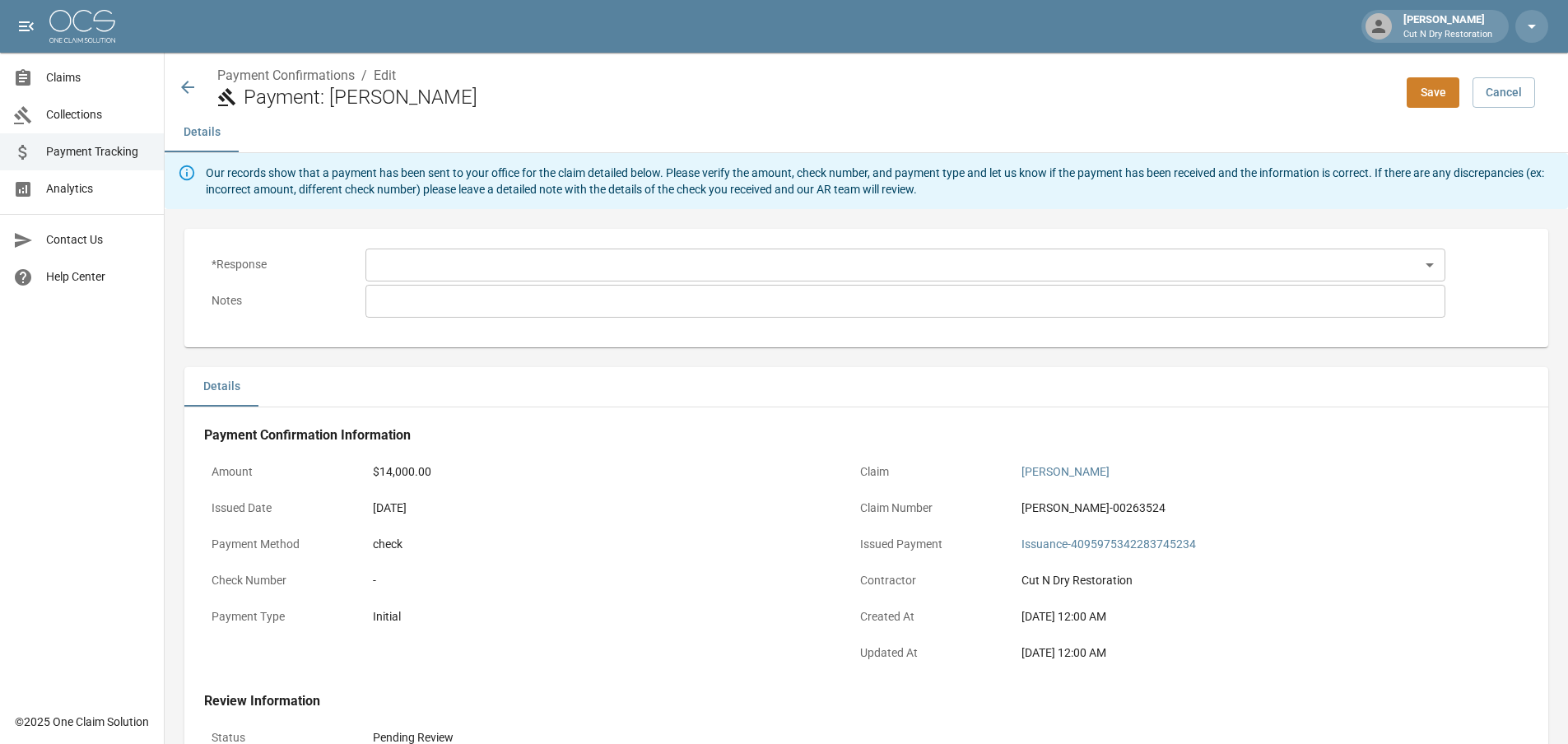
click at [455, 272] on body "[PERSON_NAME] Cut N Dry Restoration Claims Collections Payment Tracking Analyti…" at bounding box center [784, 501] width 1568 height 1002
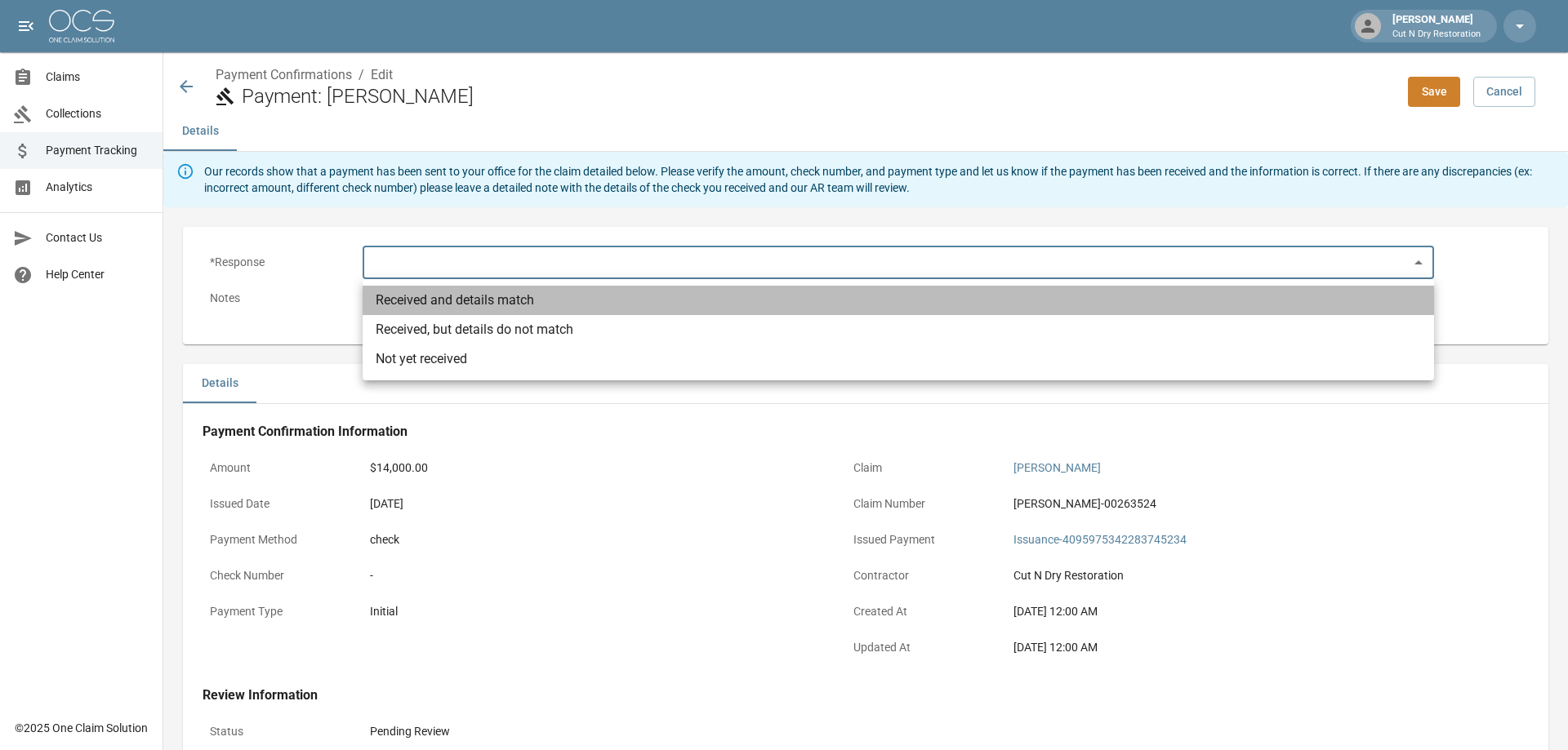
click at [467, 298] on li "Received and details match" at bounding box center [898, 300] width 1071 height 29
type input "**********"
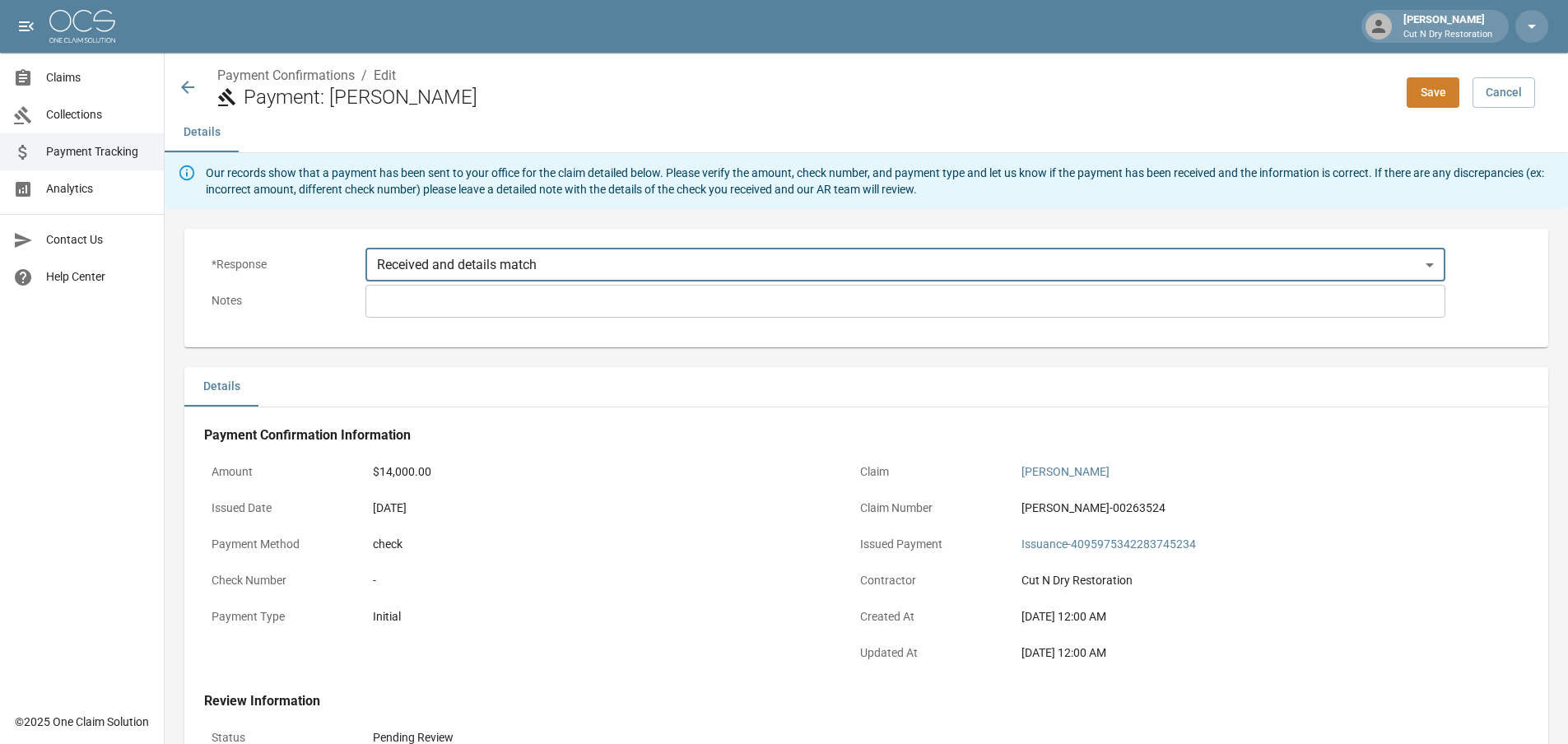
click at [578, 451] on div "Amount $14,000.00 Issued Date [DATE] Payment Method check Check Number - Paymen…" at bounding box center [509, 554] width 648 height 236
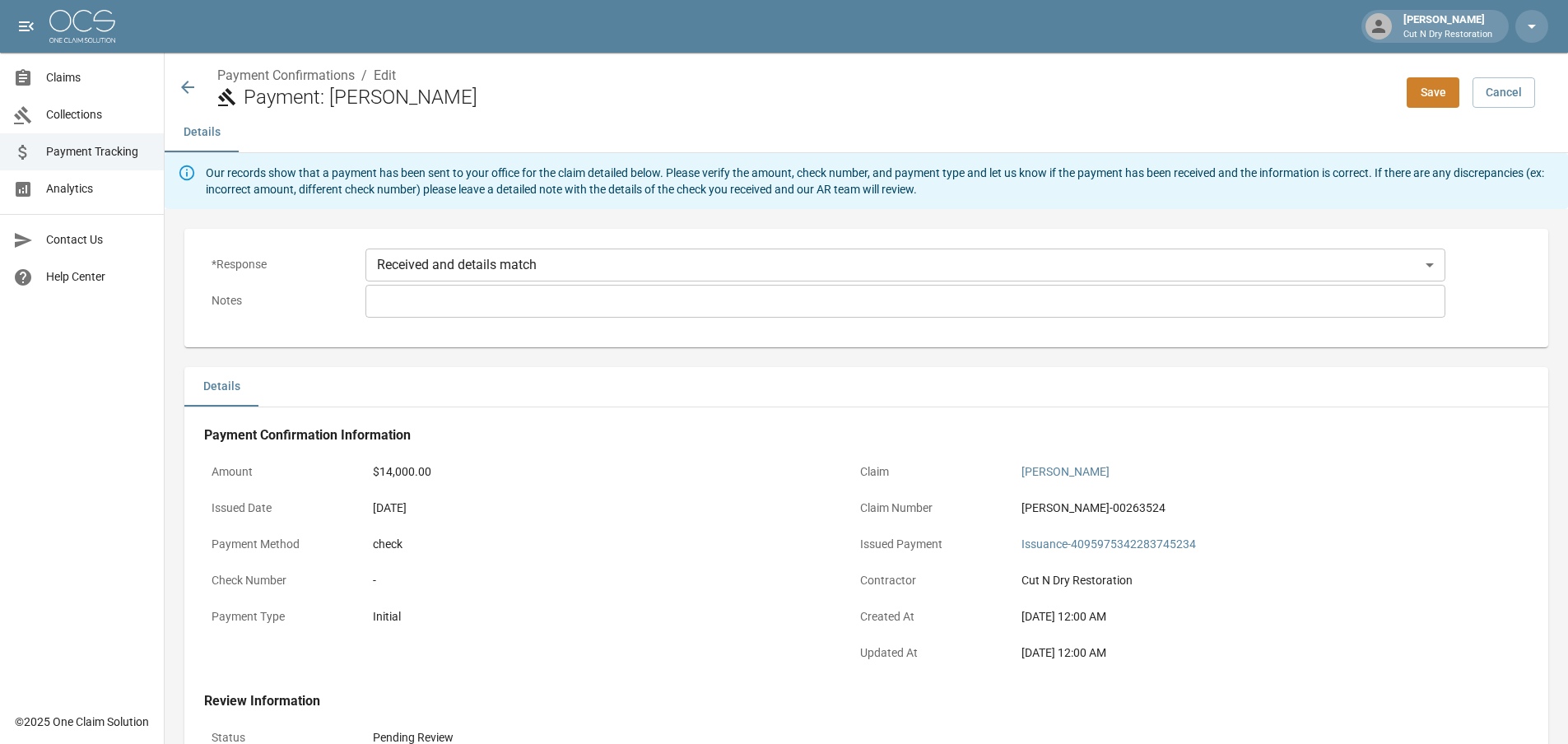
scroll to position [258, 0]
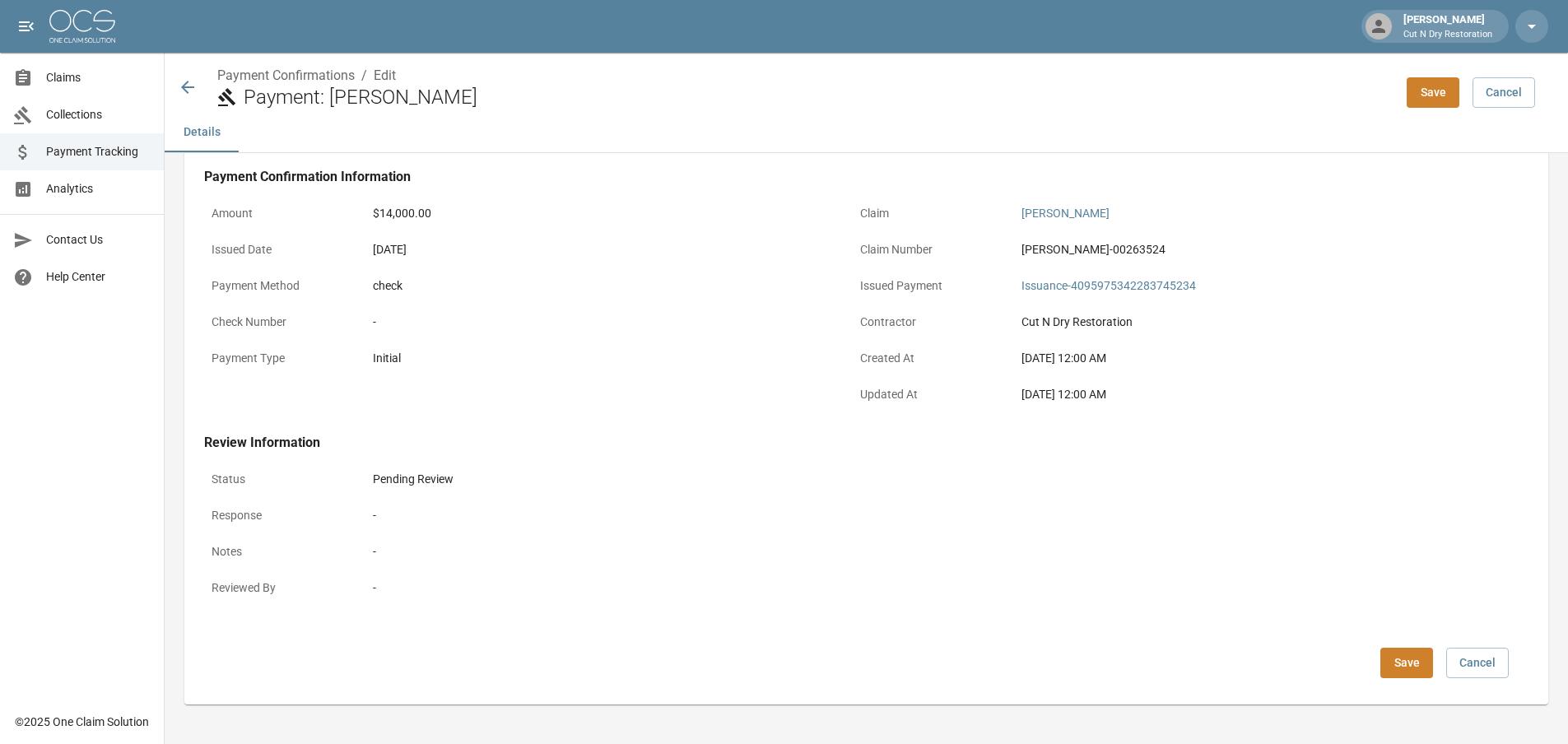
click at [1433, 654] on button "Save" at bounding box center [1406, 662] width 53 height 30
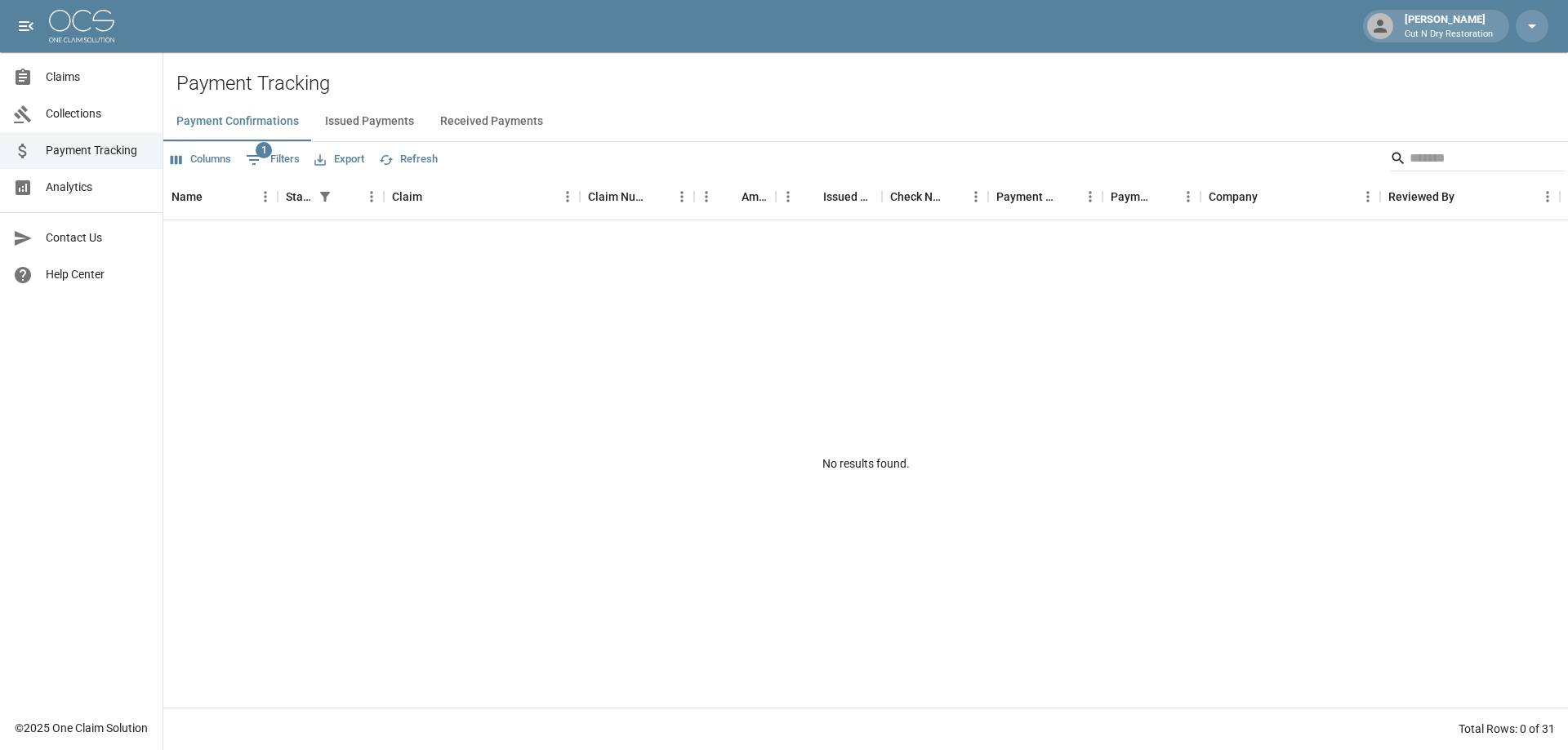
click at [103, 151] on span "Payment Tracking" at bounding box center [97, 150] width 103 height 17
click at [95, 155] on span "Payment Tracking" at bounding box center [97, 150] width 103 height 17
click at [368, 117] on button "Issued Payments" at bounding box center [369, 121] width 115 height 39
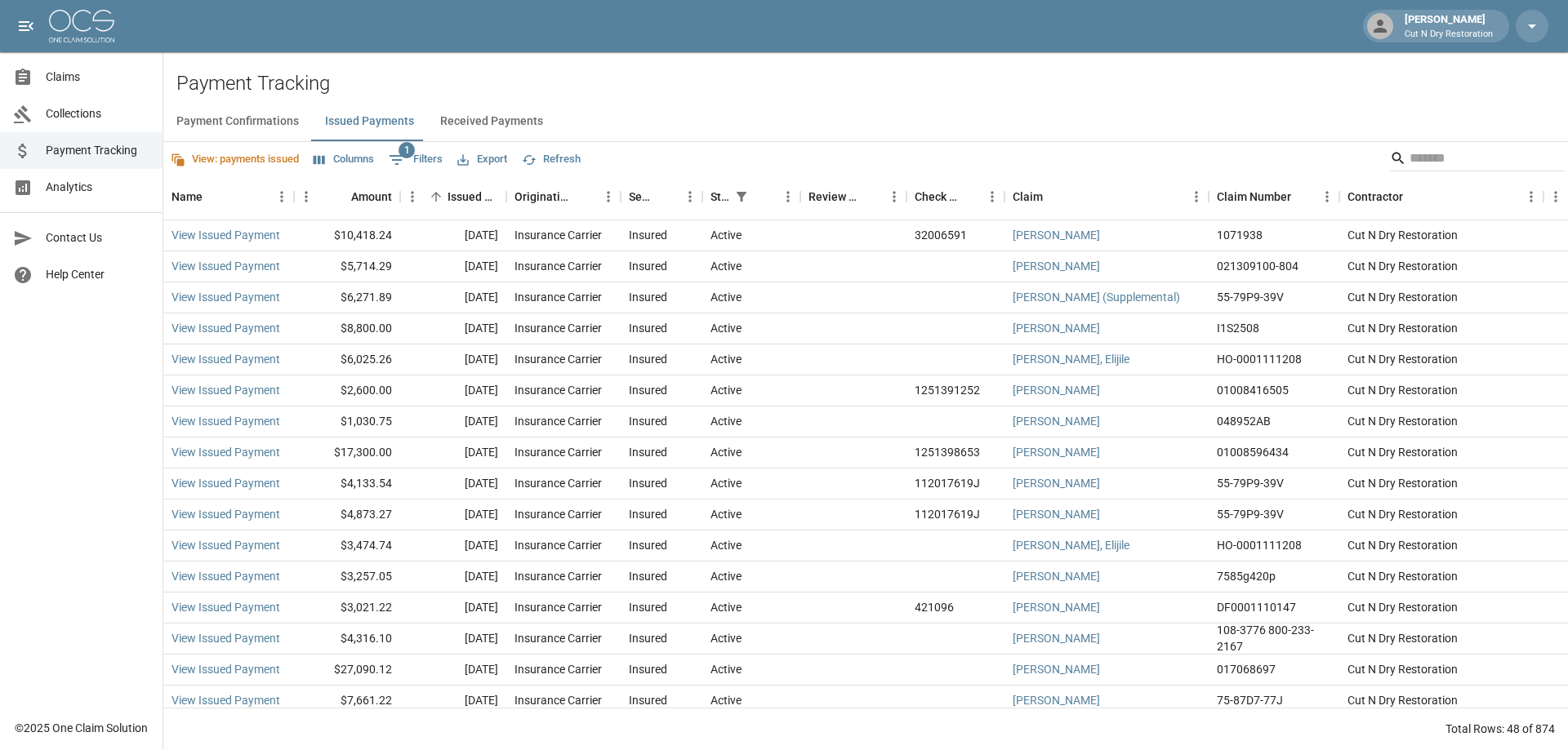
click at [1157, 91] on h2 "Payment Tracking" at bounding box center [873, 83] width 1392 height 24
click at [895, 93] on h2 "Payment Tracking" at bounding box center [873, 83] width 1392 height 24
click at [334, 158] on button "Columns" at bounding box center [344, 159] width 69 height 25
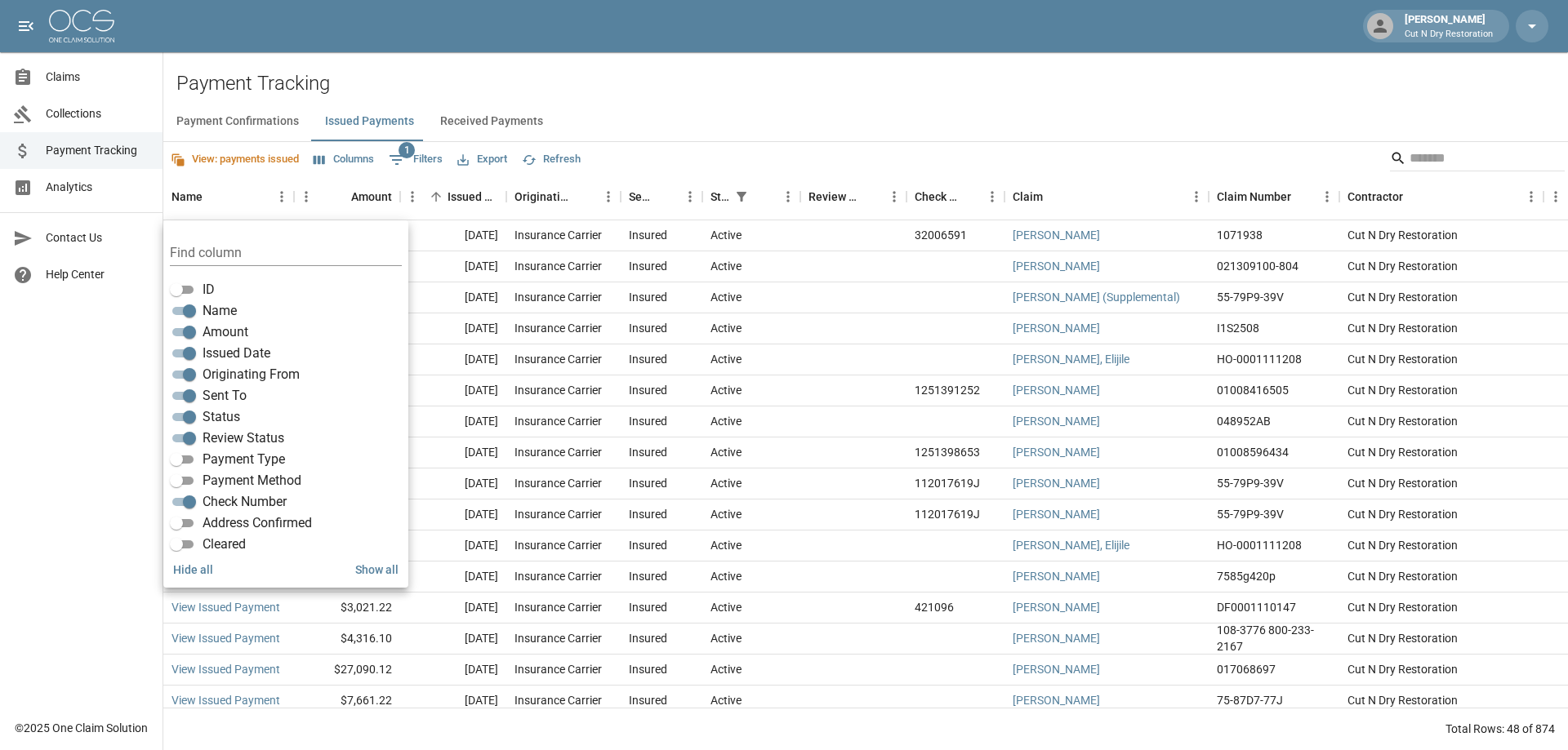
click at [840, 111] on div "Payment Confirmations Issued Payments Received Payments" at bounding box center [866, 121] width 1405 height 39
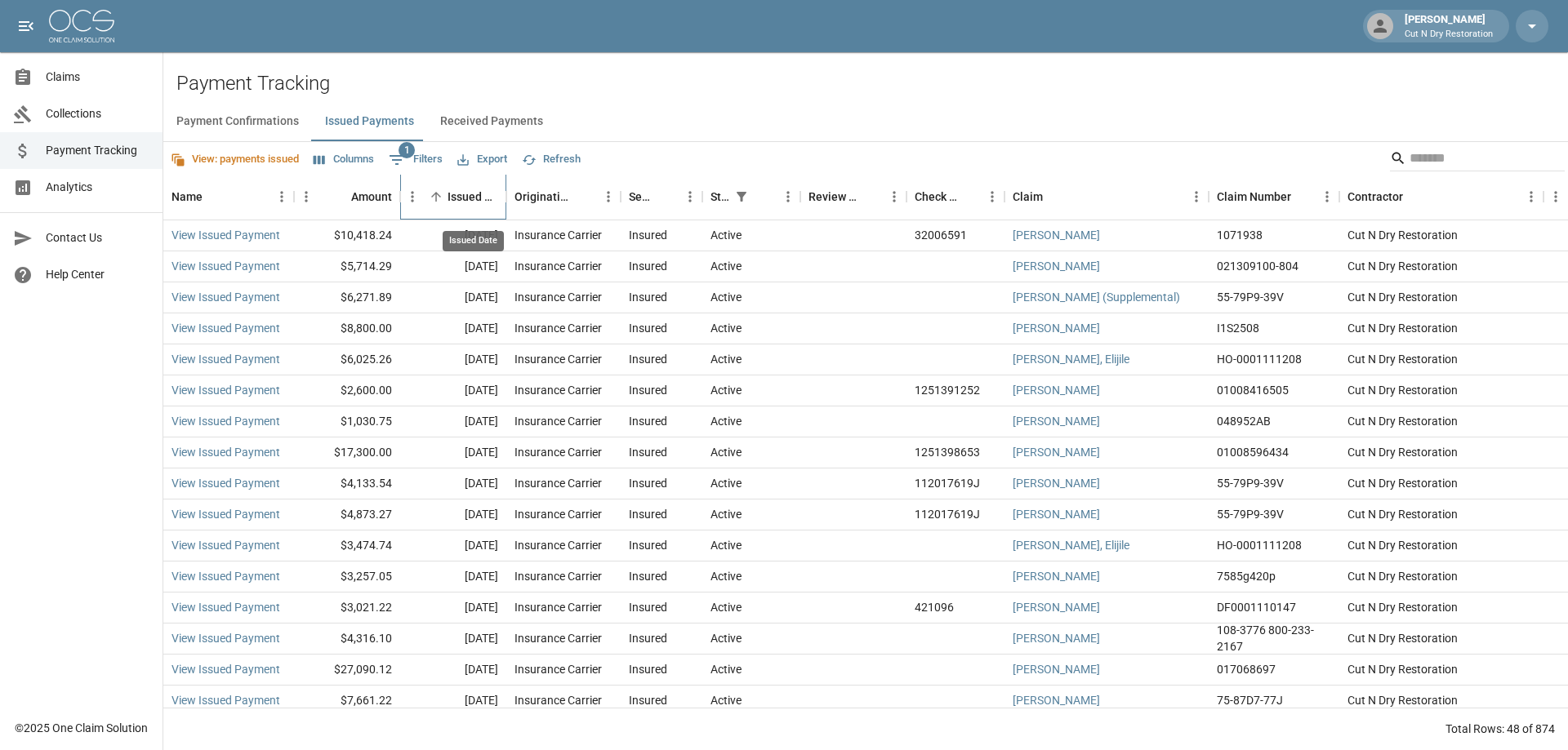
click at [468, 194] on div "Issued Date" at bounding box center [473, 197] width 51 height 45
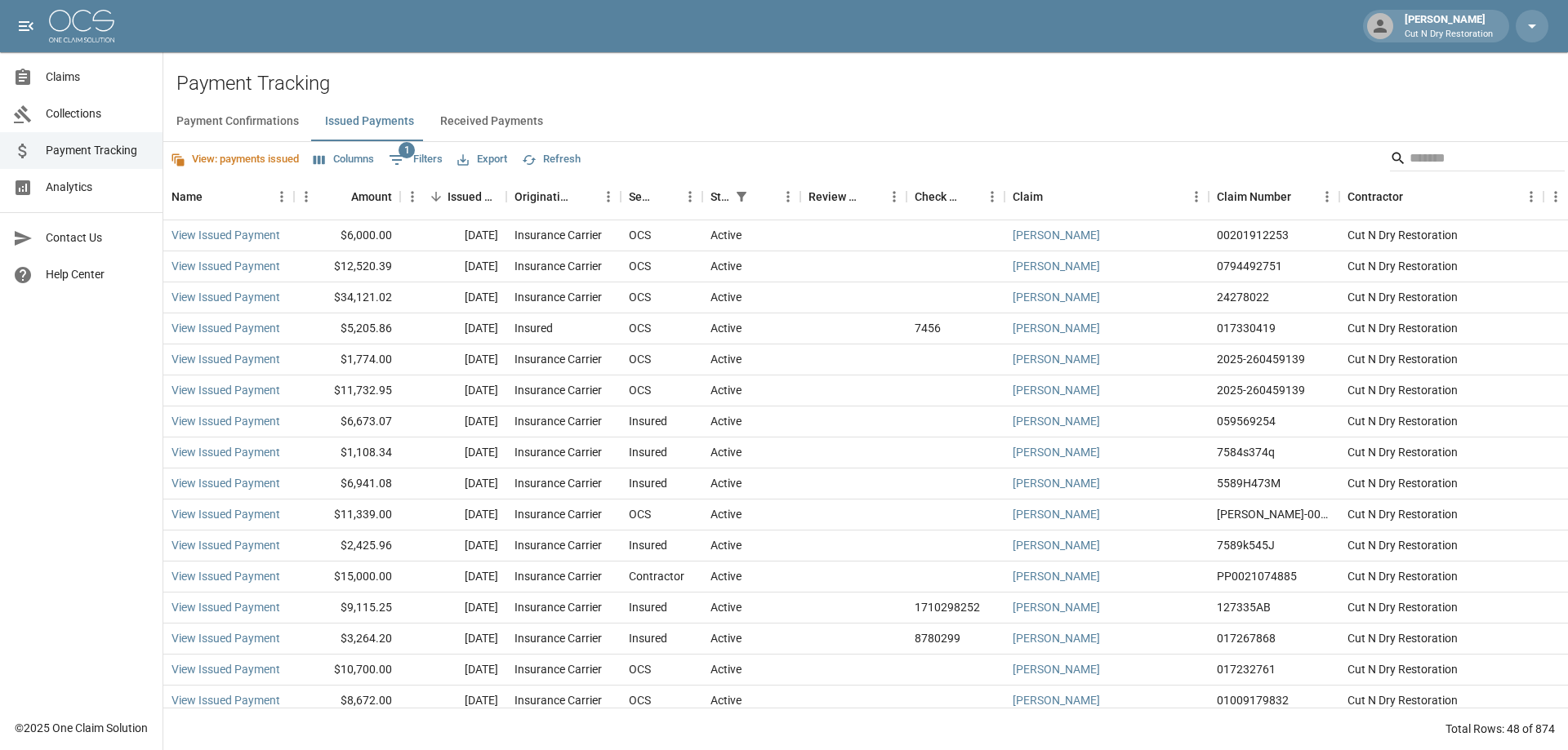
click at [915, 120] on div "Payment Confirmations Issued Payments Received Payments" at bounding box center [866, 121] width 1405 height 39
click at [481, 160] on button "Export" at bounding box center [482, 159] width 58 height 25
click at [511, 216] on li "Download as Excel" at bounding box center [524, 223] width 136 height 29
